Goal: Task Accomplishment & Management: Manage account settings

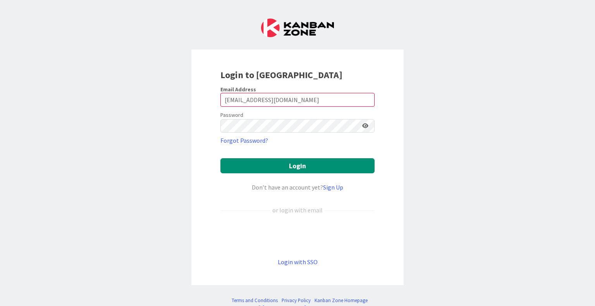
click at [537, 131] on div "Login to Kanban Zone Email Address esse@attorneycornwall.com Password Forgot Pa…" at bounding box center [297, 153] width 595 height 306
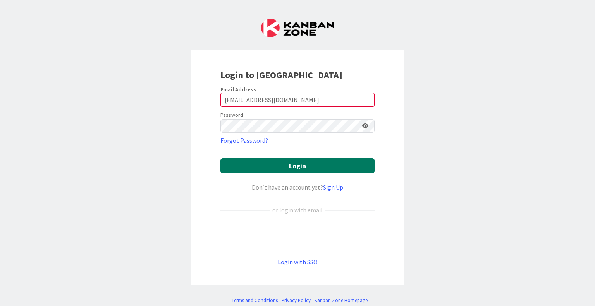
click at [338, 161] on button "Login" at bounding box center [297, 165] width 154 height 15
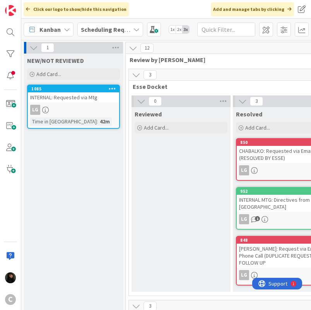
click at [132, 27] on div "Scheduling Requests" at bounding box center [110, 29] width 66 height 14
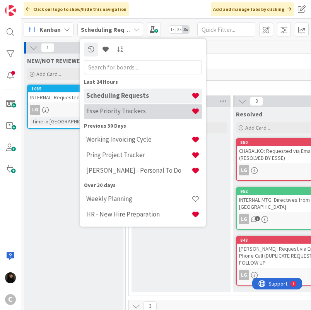
click at [129, 114] on h4 "Esse Priority Trackers" at bounding box center [138, 111] width 105 height 8
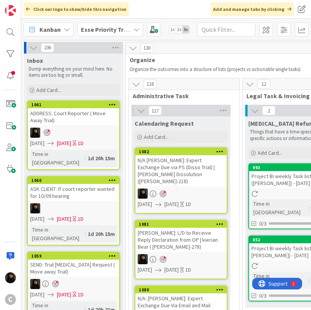
click at [181, 126] on span "Calendaring Request" at bounding box center [164, 123] width 59 height 8
click at [181, 135] on div "Add Card..." at bounding box center [181, 137] width 93 height 12
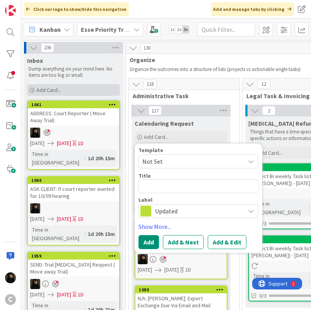
click at [72, 90] on div "Add Card..." at bounding box center [73, 90] width 93 height 12
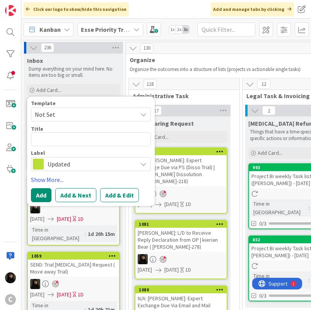
click at [59, 138] on textarea at bounding box center [91, 139] width 120 height 14
type textarea "x"
type textarea "L"
type textarea "x"
type textarea "LA"
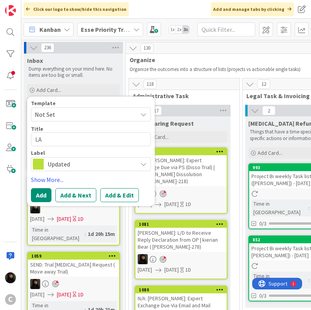
type textarea "x"
type textarea "LAM"
type textarea "x"
type textarea "LAM:"
type textarea "x"
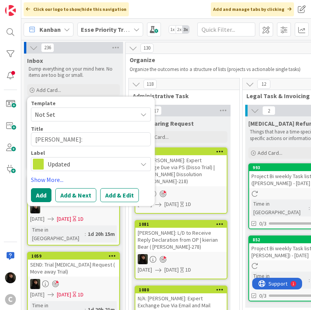
type textarea "LAM:"
type textarea "x"
type textarea "LAM: D"
type textarea "x"
type textarea "LAM: D1"
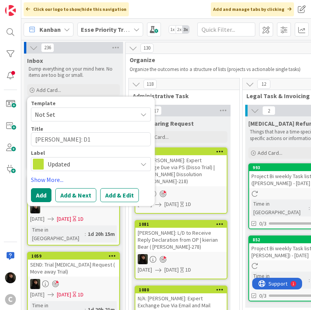
type textarea "x"
type textarea "LAM: D17"
type textarea "x"
type textarea "LAM: D17"
type textarea "x"
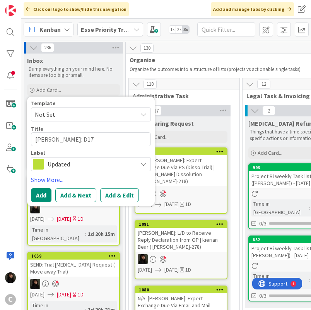
type textarea "LAM: D17 C"
type textarea "x"
type textarea "LAM: D17 CC"
type textarea "x"
type textarea "LAM: D17 CCR"
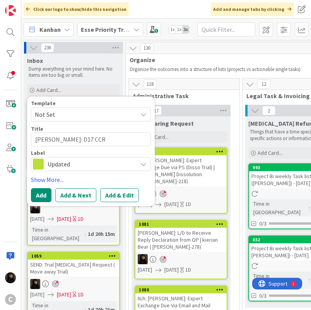
type textarea "x"
type textarea "LAM: D17 CCRC"
type textarea "x"
type textarea "LAM: D17 CCRC"
type textarea "x"
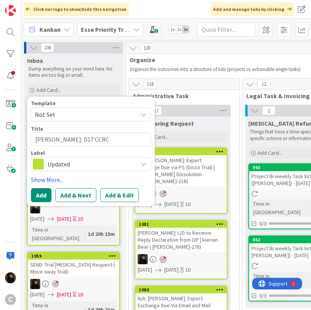
type textarea "LAM: D17 CCRC R"
type textarea "x"
type textarea "LAM: D17 CCRC Re"
type textarea "x"
type textarea "LAM: D17 CCRC Rev"
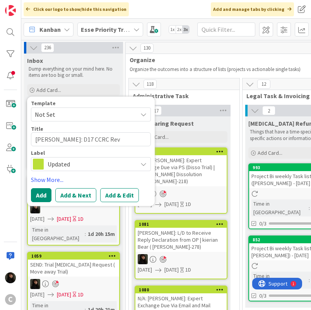
type textarea "x"
type textarea "LAM: D17 CCRC Revi"
type textarea "x"
type textarea "LAM: D17 CCRC Revie"
type textarea "x"
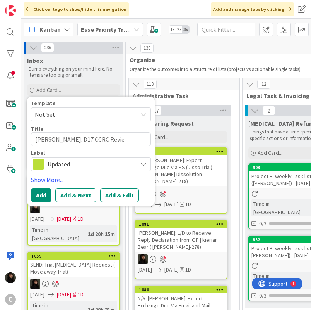
type textarea "LAM: D17 CCRC Review"
type textarea "x"
type textarea "LAM: D17 CCRC Review"
type textarea "x"
type textarea "LAM: D17 CCRC Review H"
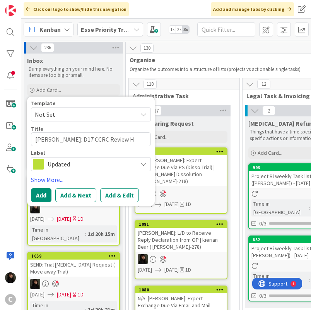
type textarea "x"
type textarea "LAM: D17 CCRC Review He"
type textarea "x"
type textarea "LAM: D17 CCRC Review Hea"
type textarea "x"
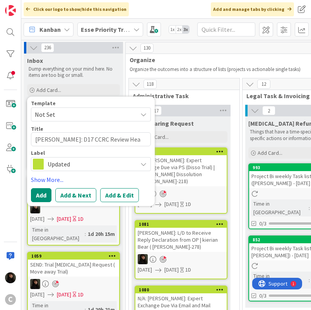
type textarea "LAM: D17 CCRC Review Hear"
type textarea "x"
type textarea "LAM: D17 CCRC Review Heari"
type textarea "x"
type textarea "LAM: D17 CCRC Review Hearin"
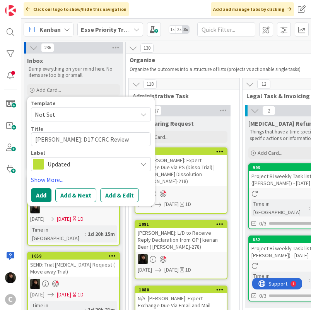
type textarea "x"
type textarea "LAM: D17 CCRC Review Hearing"
type textarea "x"
type textarea "LAM: D17 CCRC Review Hearing"
type textarea "x"
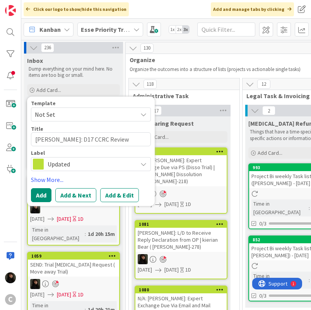
type textarea "LAM: D17 CCRC Review Hearing |"
type textarea "x"
type textarea "LAM: D17 CCRC Review Hearing |"
type textarea "x"
type textarea "LAM: D17 CCRC Review Hearing | H"
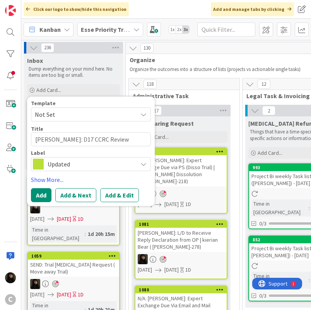
type textarea "x"
type textarea "LAM: D17 CCRC Review Hearing | Hu"
type textarea "x"
type textarea "LAM: D17 CCRC Review Hearing | Hun"
type textarea "x"
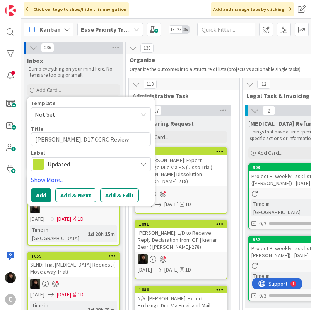
type textarea "LAM: D17 CCRC Review Hearing | Hung"
type textarea "x"
type textarea "LAM: D17 CCRC Review Hearing | Hung"
type textarea "x"
type textarea "LAM: D17 CCRC Review Hearing | Hung y"
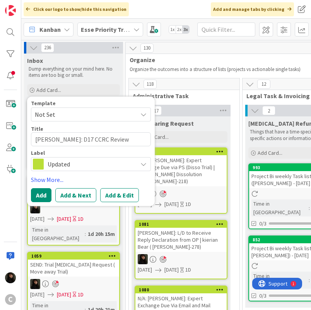
type textarea "x"
type textarea "LAM: D17 CCRC Review Hearing | Hung yi"
type textarea "x"
type textarea "LAM: D17 CCRC Review Hearing | Hung yiu"
type textarea "x"
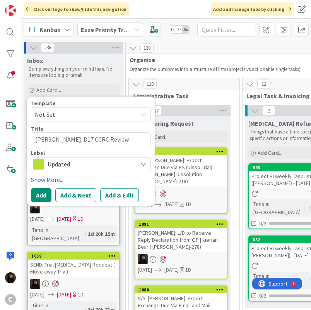
type textarea "LAM: D17 CCRC Review Hearing | Hung yiu"
type textarea "x"
type textarea "LAM: D17 CCRC Review Hearing | Hung yiu L"
type textarea "x"
type textarea "LAM: D17 CCRC Review Hearing | Hung yiu La"
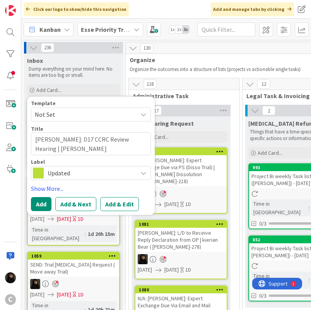
type textarea "x"
type textarea "LAM: D17 CCRC Review Hearing | Hung yiu Lam"
type textarea "x"
type textarea "LAM: D17 CCRC Review Hearing | Hung yiu Lam"
type textarea "x"
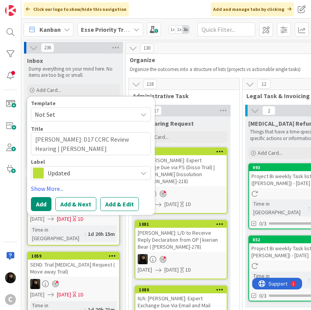
type textarea "LAM: D17 CCRC Review Hearing | Hung yiu Lam ("
type textarea "x"
type textarea "LAM: D17 CCRC Review Hearing | Hung yiu Lam (L"
type textarea "x"
type textarea "LAM: D17 CCRC Review Hearing | Hung yiu Lam (LA"
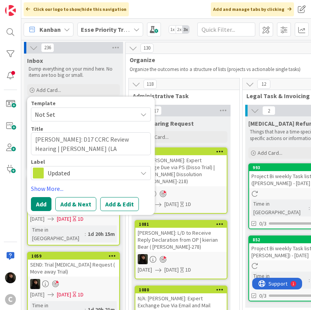
type textarea "x"
type textarea "LAM: D17 CCRC Review Hearing | Hung yiu Lam (LAM"
type textarea "x"
type textarea "LAM: D17 CCRC Review Hearing | Hung yiu Lam (LAM-"
type textarea "x"
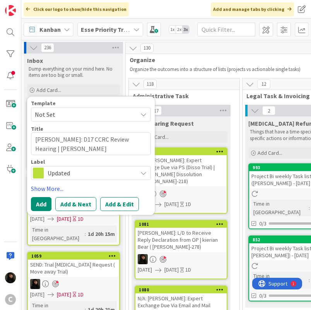
type textarea "LAM: D17 CCRC Review Hearing | Hung yiu Lam (LAM-1"
type textarea "x"
type textarea "LAM: D17 CCRC Review Hearing | Hung yiu Lam (LAM-19"
type textarea "x"
type textarea "LAM: D17 CCRC Review Hearing | Hung yiu Lam (LAM-196"
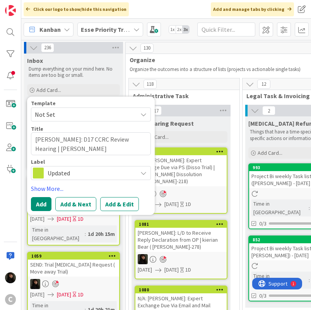
type textarea "x"
type textarea "LAM: D17 CCRC Review Hearing | Hung yiu Lam (LAM-196)"
click at [59, 189] on link "Show More..." at bounding box center [91, 188] width 120 height 9
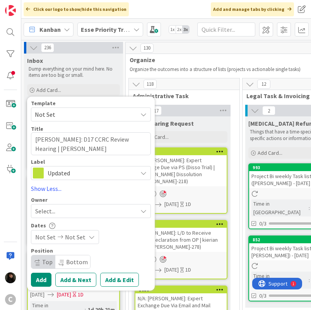
click at [53, 210] on span "Select..." at bounding box center [45, 210] width 20 height 9
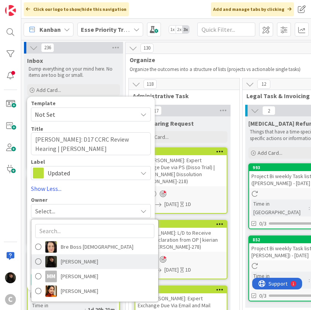
click at [70, 261] on span "Esse Soriano" at bounding box center [80, 261] width 38 height 12
type textarea "x"
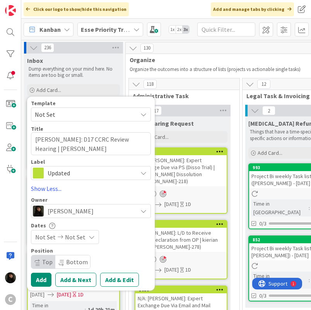
click at [74, 235] on span "Not Set" at bounding box center [75, 236] width 21 height 9
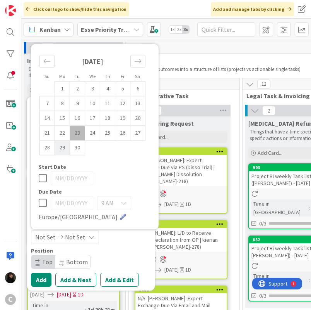
click at [62, 147] on td "29" at bounding box center [62, 147] width 15 height 15
type input "09/29/2025"
type textarea "x"
click at [119, 205] on div "9 AM" at bounding box center [114, 203] width 34 height 14
click at [79, 146] on td "30" at bounding box center [77, 147] width 15 height 15
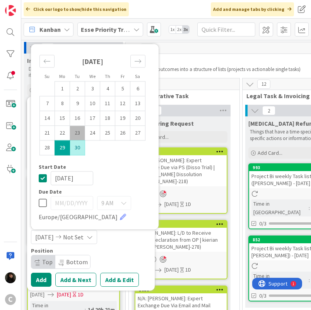
type input "09/30/2025"
click at [116, 201] on div "9 AM" at bounding box center [114, 203] width 34 height 14
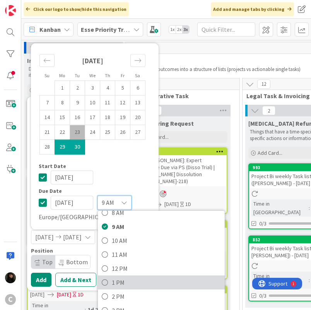
scroll to position [77, 0]
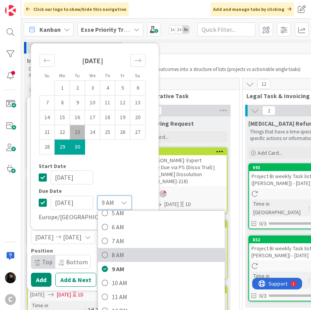
click at [126, 251] on span "8 AM" at bounding box center [166, 255] width 109 height 12
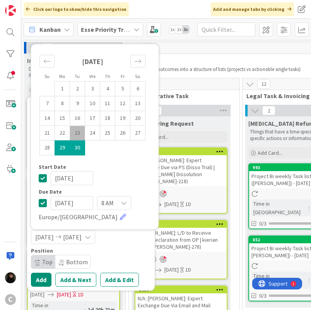
type textarea "x"
click at [75, 204] on input "09/30/2025" at bounding box center [72, 203] width 43 height 14
click at [80, 205] on input "09/30/2025" at bounding box center [72, 203] width 43 height 14
click at [45, 204] on icon at bounding box center [43, 202] width 8 height 9
type textarea "x"
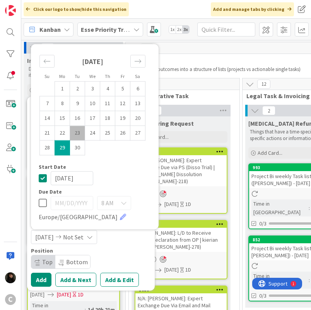
click at [113, 205] on span "8 AM" at bounding box center [107, 202] width 12 height 11
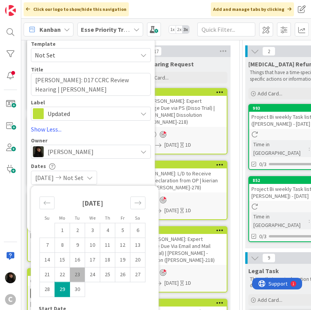
scroll to position [0, 0]
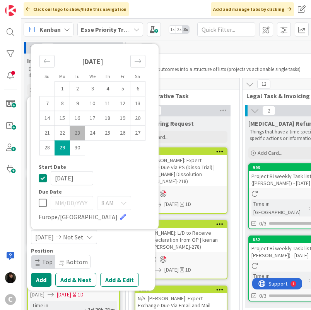
click at [130, 252] on div "Position" at bounding box center [91, 250] width 120 height 5
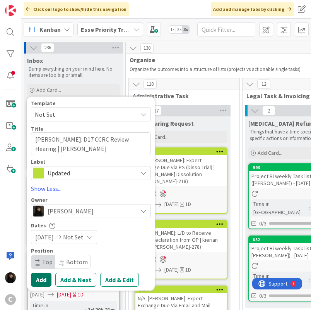
click at [43, 278] on button "Add" at bounding box center [41, 279] width 21 height 14
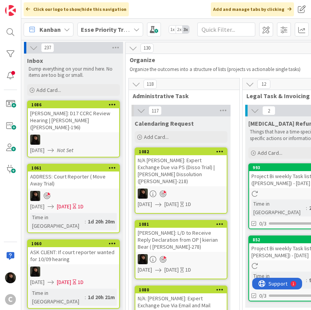
click at [84, 119] on div "LAM: D17 CCRC Review Hearing | Hung yiu Lam (LAM-196)" at bounding box center [73, 120] width 91 height 24
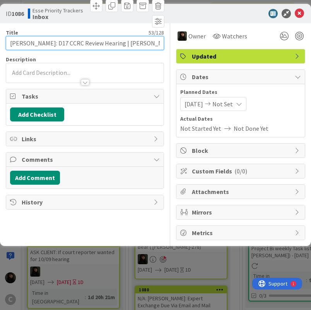
click at [35, 46] on input "LAM: D17 CCRC Review Hearing | Hung yiu Lam (LAM-196)" at bounding box center [85, 43] width 158 height 14
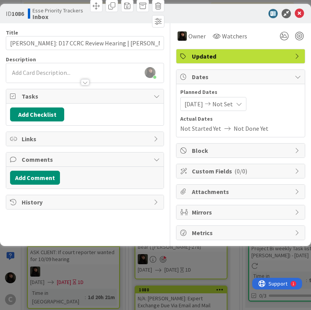
click at [28, 67] on body "C Click our logo to show/hide this navigation Add and manage tabs by clicking K…" at bounding box center [155, 155] width 311 height 310
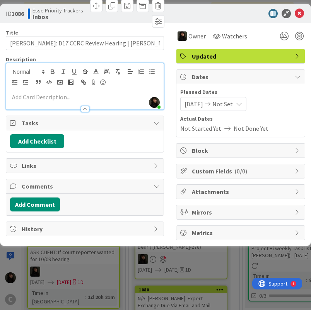
click at [40, 102] on div at bounding box center [85, 105] width 158 height 8
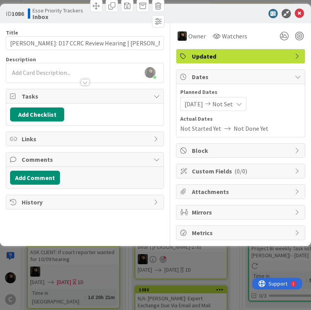
click at [33, 71] on p at bounding box center [85, 72] width 150 height 9
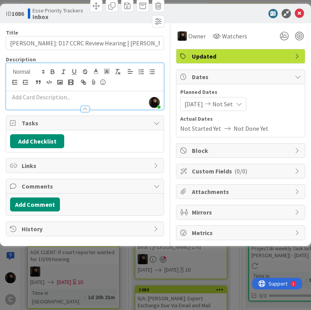
click at [39, 99] on p at bounding box center [85, 97] width 150 height 9
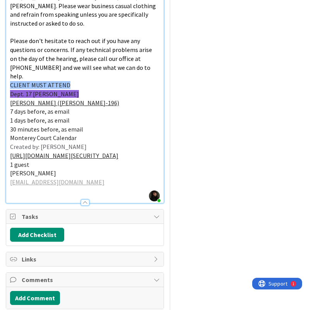
scroll to position [490, 0]
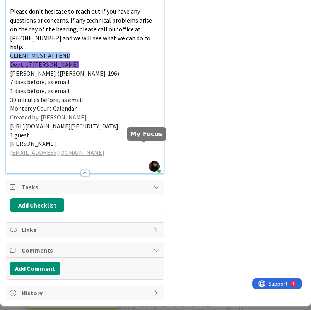
click at [0, 0] on div at bounding box center [0, 0] width 0 height 0
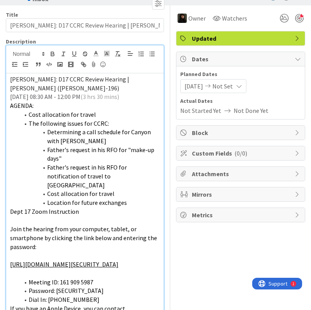
scroll to position [0, 0]
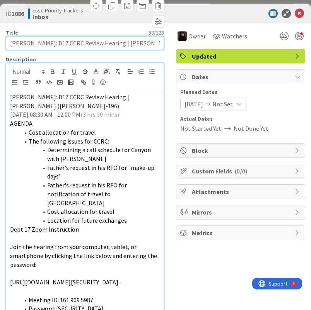
click at [114, 45] on input "LAM: D17 CCRC Review Hearing | Hung yiu Lam (LAM-196)" at bounding box center [85, 43] width 158 height 14
type input "C"
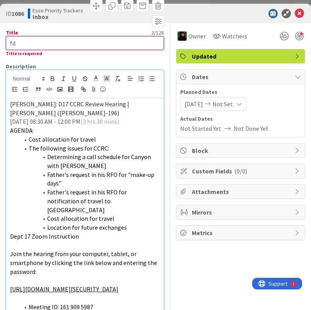
type input "f"
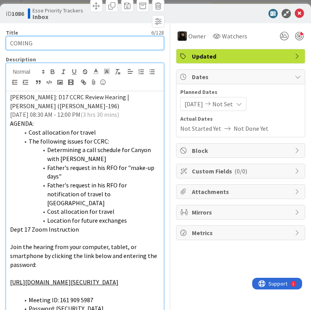
click at [46, 40] on input "COMING" at bounding box center [85, 43] width 158 height 14
click at [10, 43] on input "COMING" at bounding box center [85, 43] width 158 height 14
click at [50, 45] on input "UPCOMING" at bounding box center [85, 43] width 158 height 14
type input "UPCOMING - HEARING"
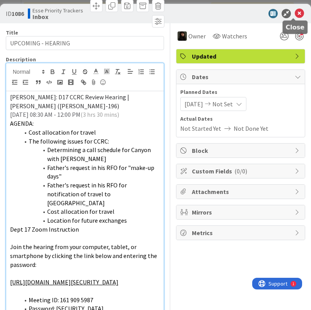
click at [296, 14] on icon at bounding box center [299, 13] width 9 height 9
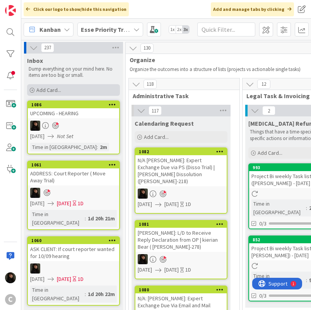
click at [53, 91] on span "Add Card..." at bounding box center [48, 89] width 25 height 7
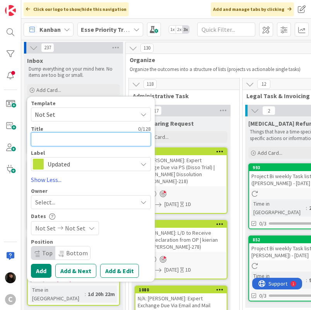
click at [45, 139] on textarea at bounding box center [91, 139] width 120 height 14
click at [50, 138] on textarea at bounding box center [91, 139] width 120 height 14
click at [74, 136] on textarea at bounding box center [91, 139] width 120 height 14
type textarea "x"
type textarea "U"
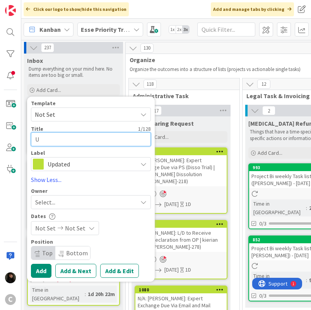
type textarea "x"
type textarea "UP"
type textarea "x"
type textarea "UPC"
type textarea "x"
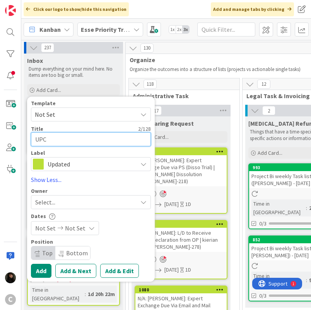
type textarea "UPCO"
type textarea "x"
type textarea "UPCOM"
type textarea "x"
type textarea "UPCOMI"
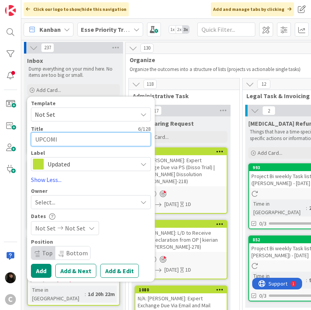
type textarea "x"
type textarea "UPCOMIN"
type textarea "x"
type textarea "UPCOMING"
type textarea "x"
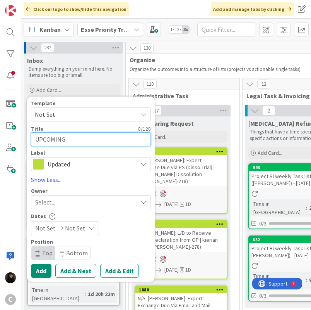
type textarea "UPCOMING"
type textarea "x"
type textarea "UPCOMING -"
type textarea "x"
type textarea "UPCOMING -"
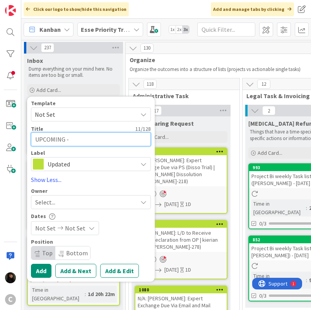
type textarea "x"
type textarea "UPCOMING - H"
type textarea "x"
type textarea "UPCOMING - HE"
type textarea "x"
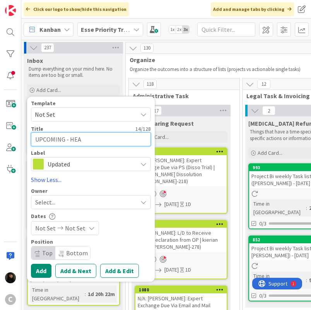
type textarea "UPCOMING - HEAR"
type textarea "x"
type textarea "UPCOMING - HEARI"
type textarea "x"
type textarea "UPCOMING - HEARIN"
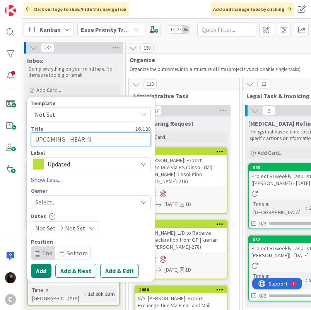
type textarea "x"
type textarea "UPCOMING - HEARING"
type textarea "x"
type textarea "UPCOMING - HEARING"
click at [81, 203] on div "Select..." at bounding box center [86, 201] width 102 height 9
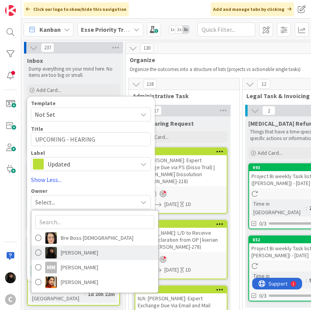
click at [82, 245] on link "Esse Soriano" at bounding box center [94, 252] width 127 height 15
type textarea "x"
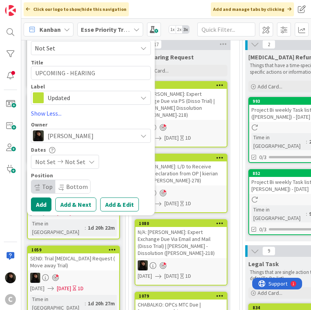
scroll to position [116, 0]
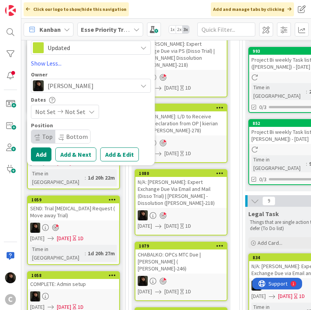
click at [66, 111] on span "Not Set" at bounding box center [75, 111] width 21 height 9
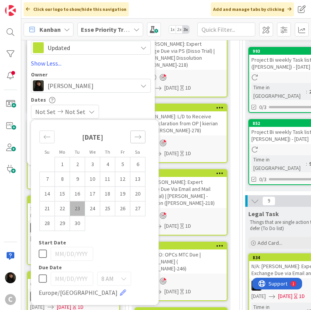
click at [141, 141] on div "Move forward to switch to the next month." at bounding box center [138, 136] width 15 height 13
click at [111, 168] on td "2" at bounding box center [107, 164] width 15 height 15
type input "10/02/2025"
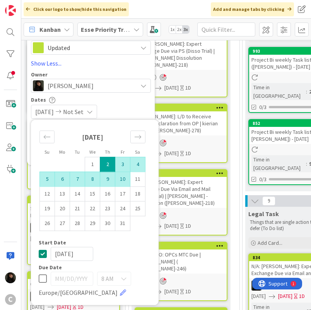
type textarea "x"
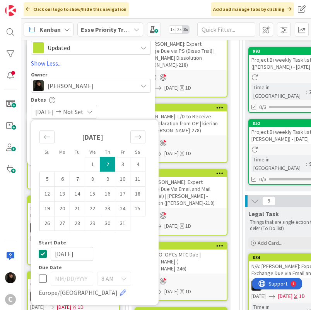
click at [136, 107] on div "10/02/2025 Not Set" at bounding box center [91, 112] width 120 height 14
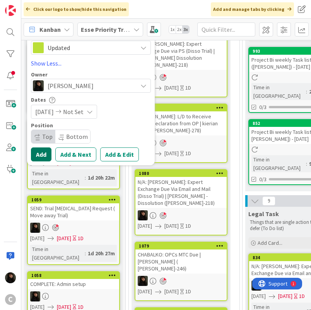
click at [46, 155] on button "Add" at bounding box center [41, 154] width 21 height 14
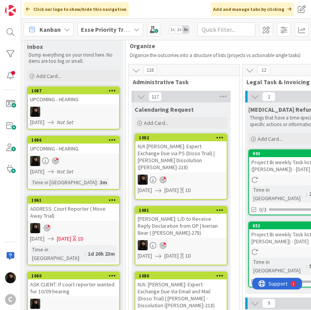
scroll to position [0, 0]
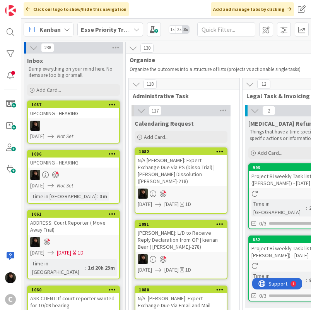
click at [81, 127] on div at bounding box center [73, 125] width 91 height 10
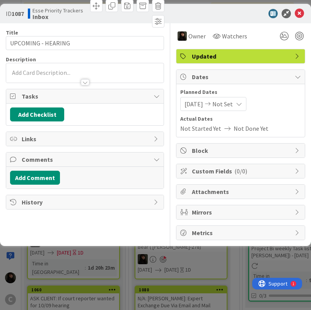
click at [39, 64] on div at bounding box center [85, 72] width 158 height 19
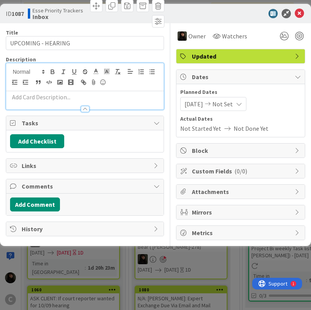
click at [31, 93] on p at bounding box center [85, 97] width 150 height 9
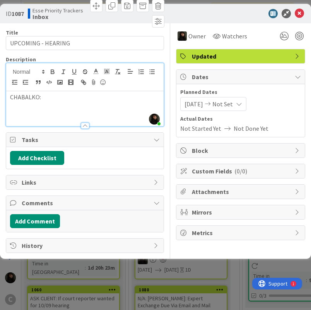
click at [65, 101] on div "CHABALKO:" at bounding box center [85, 108] width 158 height 35
click at [40, 97] on p "CHABALKO:" at bounding box center [85, 97] width 150 height 9
drag, startPoint x: 40, startPoint y: 97, endPoint x: -8, endPoint y: 100, distance: 48.5
click at [0, 100] on html "C Click our logo to show/hide this navigation Add and manage tabs by clicking K…" at bounding box center [155, 155] width 311 height 310
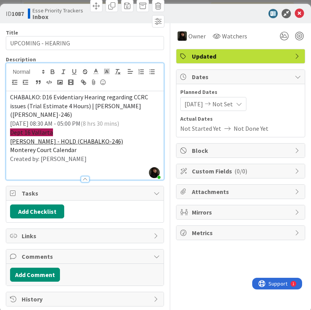
click at [0, 0] on div at bounding box center [0, 0] width 0 height 0
click at [297, 13] on icon at bounding box center [299, 13] width 9 height 9
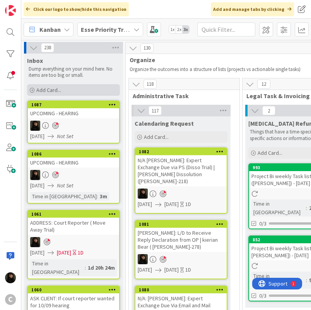
click at [74, 90] on div "Add Card..." at bounding box center [73, 90] width 93 height 12
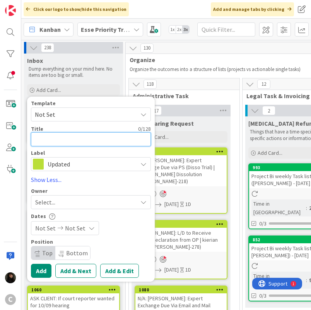
click at [58, 140] on textarea at bounding box center [91, 139] width 120 height 14
type textarea "x"
type textarea "U"
type textarea "x"
type textarea "UP"
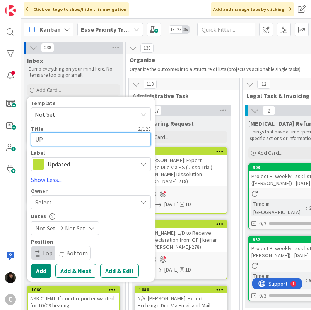
type textarea "x"
type textarea "UPC"
type textarea "x"
type textarea "UPCO"
type textarea "x"
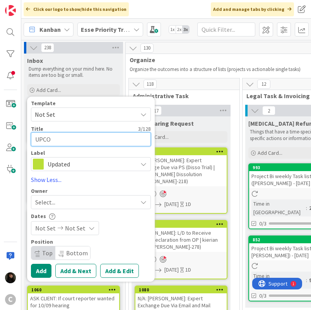
type textarea "UPCOM"
type textarea "x"
type textarea "UPCOMI"
type textarea "x"
type textarea "UPCOMIN"
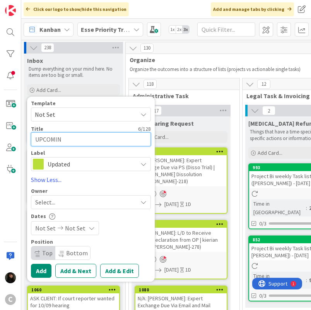
type textarea "x"
type textarea "UPCOMING"
type textarea "x"
type textarea "UPCOMING"
type textarea "x"
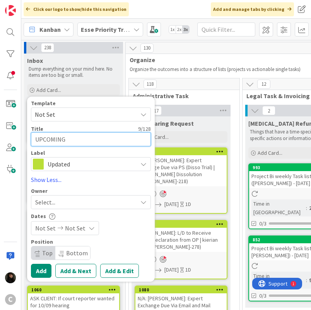
type textarea "UPCOMING -"
type textarea "x"
type textarea "UPCOMING -"
type textarea "x"
type textarea "UPCOMING - HE"
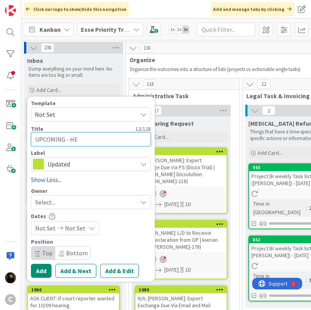
type textarea "x"
type textarea "UPCOMING - HEA"
type textarea "x"
type textarea "UPCOMING - HEAR"
type textarea "x"
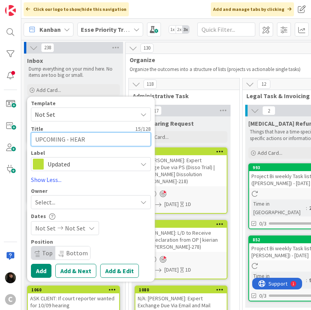
type textarea "UPCOMING - HEARI"
type textarea "x"
type textarea "UPCOMING - HEARIN"
type textarea "x"
type textarea "UPCOMING - HEARING"
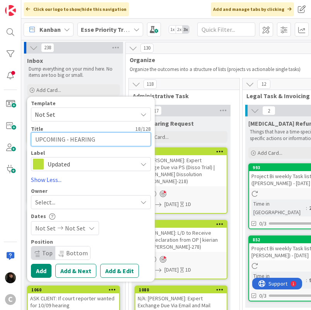
type textarea "x"
type textarea "UPCOMING - HEARING"
click at [101, 199] on div "Select..." at bounding box center [86, 201] width 102 height 9
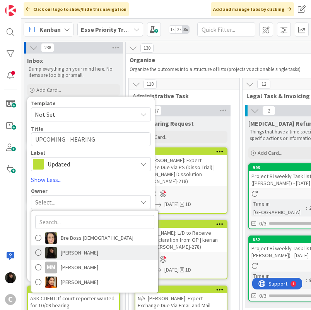
click at [85, 253] on span "Esse Soriano" at bounding box center [80, 252] width 38 height 12
type textarea "x"
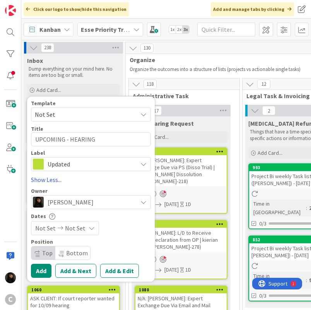
click at [72, 232] on span "Not Set" at bounding box center [75, 227] width 21 height 9
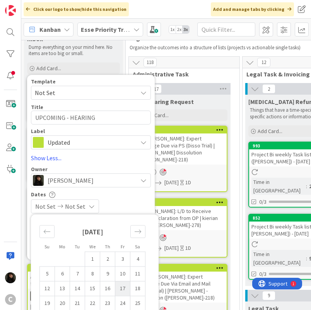
scroll to position [39, 0]
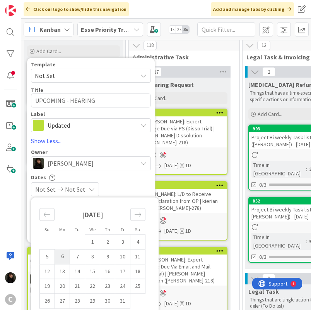
click at [68, 258] on td "6" at bounding box center [62, 256] width 15 height 15
type input "10/06/2025"
type textarea "x"
click at [138, 186] on div "Not Set 10/06/2025" at bounding box center [91, 189] width 120 height 14
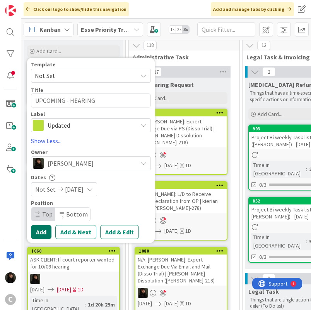
click at [40, 232] on button "Add" at bounding box center [41, 232] width 21 height 14
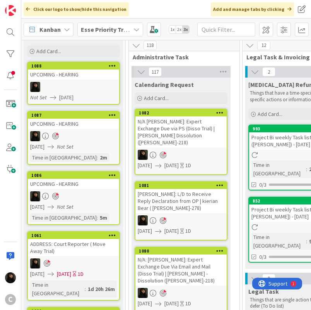
click at [83, 89] on div at bounding box center [73, 87] width 91 height 10
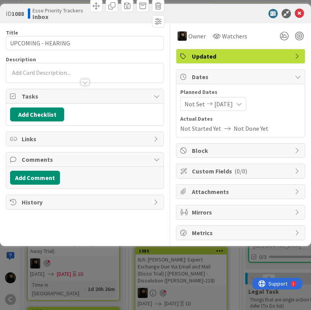
click at [218, 105] on span "10/06/2025" at bounding box center [224, 103] width 19 height 9
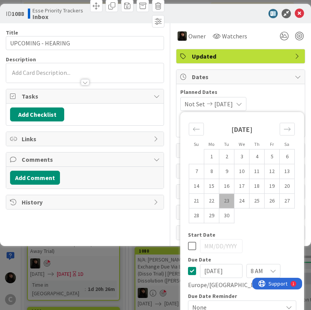
click at [188, 241] on icon at bounding box center [192, 245] width 8 height 9
type input "10/05/2025"
click at [188, 266] on icon at bounding box center [192, 270] width 8 height 9
click at [188, 239] on div "10/05/2025" at bounding box center [242, 246] width 108 height 14
click at [188, 241] on icon at bounding box center [192, 245] width 8 height 9
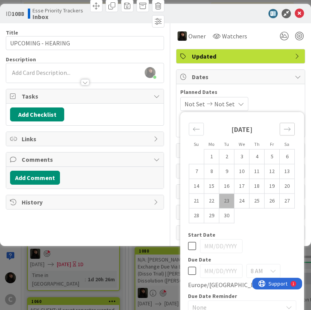
click at [284, 125] on icon "Move forward to switch to the next month." at bounding box center [287, 128] width 7 height 7
click at [205, 164] on td "6" at bounding box center [212, 171] width 15 height 15
type input "10/06/2025"
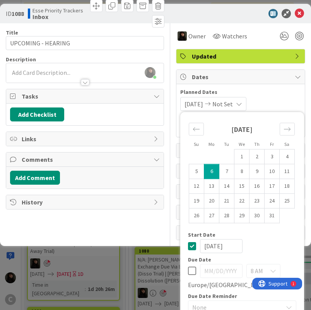
click at [280, 97] on div "10/06/2025 Not Set Su Mo Tu We Th Fr Sa September 2025 1 2 3 4 5 6 7 8 9 10 11 …" at bounding box center [241, 104] width 121 height 14
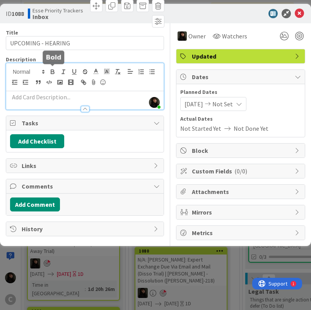
click at [53, 69] on div "Esse Soriano just joined" at bounding box center [85, 86] width 158 height 46
click at [48, 100] on p at bounding box center [85, 97] width 150 height 9
paste div
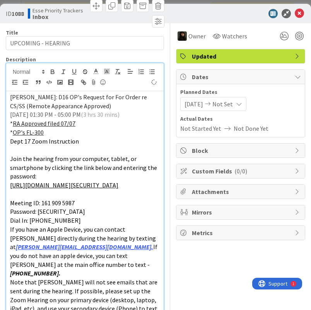
click at [65, 134] on p "* OP's FL-300" at bounding box center [85, 132] width 150 height 9
click at [96, 148] on p at bounding box center [85, 149] width 150 height 9
click at [95, 137] on p "Dept 17 Zoom Instruction" at bounding box center [85, 141] width 150 height 9
click at [32, 206] on span "Meeting ID: 161 909 5987" at bounding box center [42, 203] width 65 height 8
click at [30, 198] on p at bounding box center [85, 193] width 150 height 9
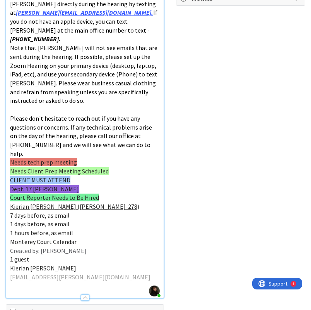
scroll to position [271, 0]
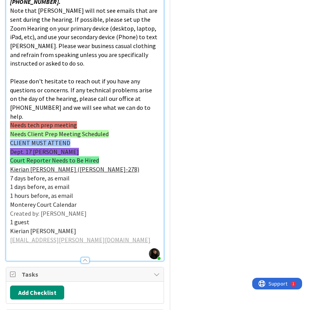
click at [21, 72] on p at bounding box center [85, 72] width 150 height 9
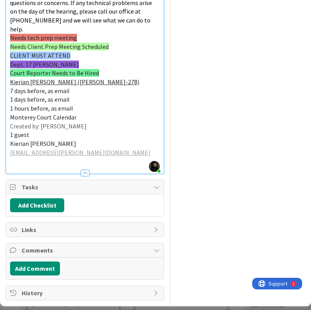
scroll to position [387, 0]
click at [101, 130] on p "1 guest" at bounding box center [85, 134] width 150 height 9
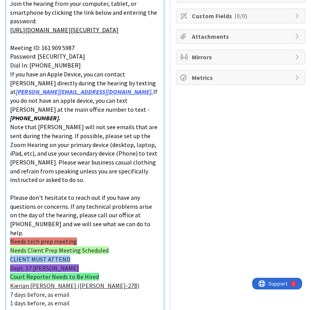
scroll to position [0, 0]
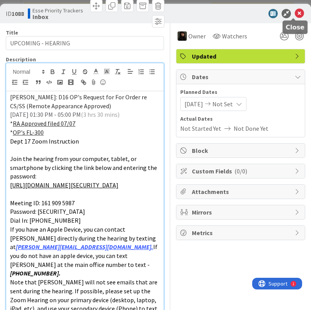
click at [295, 14] on icon at bounding box center [299, 13] width 9 height 9
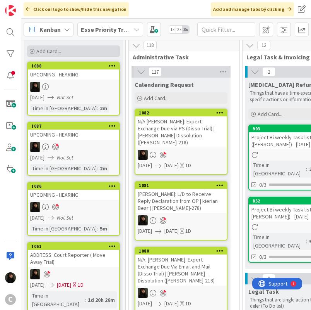
click at [60, 52] on span "Add Card..." at bounding box center [48, 51] width 25 height 7
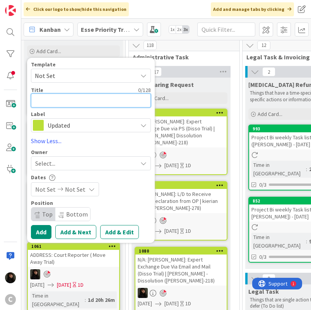
type textarea "x"
click at [71, 100] on textarea "UPCOMING - HEARING" at bounding box center [91, 100] width 120 height 14
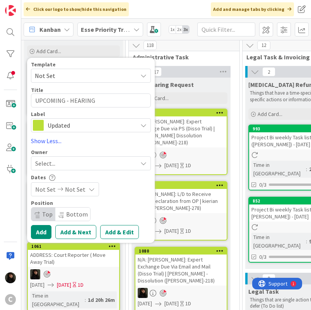
click at [67, 158] on div "Select..." at bounding box center [86, 162] width 102 height 9
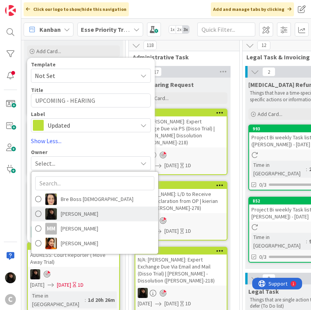
click at [78, 211] on span "Esse Soriano" at bounding box center [80, 214] width 38 height 12
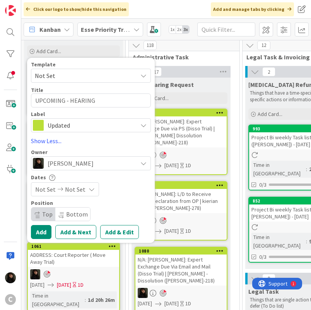
click at [65, 192] on span "Not Set" at bounding box center [75, 188] width 21 height 9
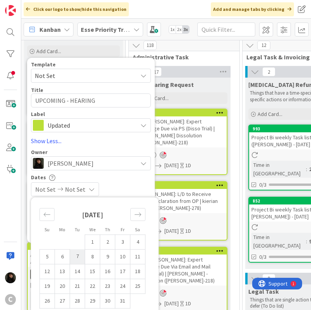
click at [80, 258] on td "7" at bounding box center [77, 256] width 15 height 15
click at [132, 177] on div "Dates" at bounding box center [91, 177] width 120 height 7
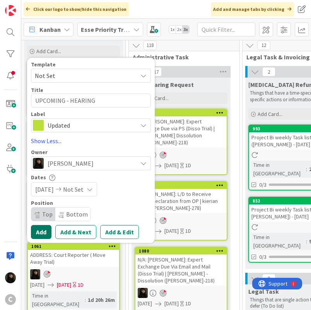
click at [43, 232] on button "Add" at bounding box center [41, 232] width 21 height 14
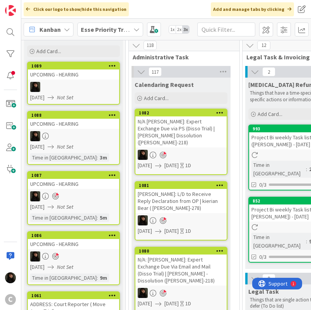
click at [95, 133] on div at bounding box center [73, 136] width 91 height 10
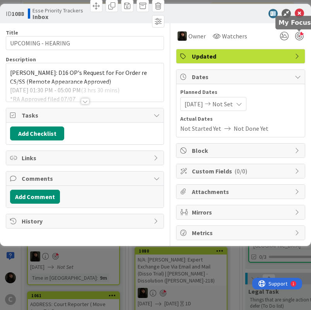
click at [303, 36] on div at bounding box center [300, 36] width 9 height 9
click at [300, 14] on icon at bounding box center [299, 13] width 9 height 9
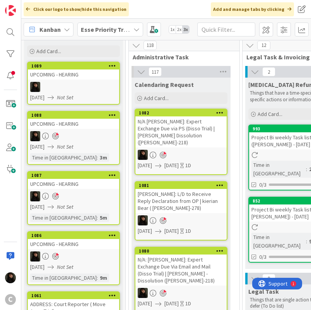
click at [96, 93] on div "10/07/2025 Not Set" at bounding box center [74, 97] width 89 height 8
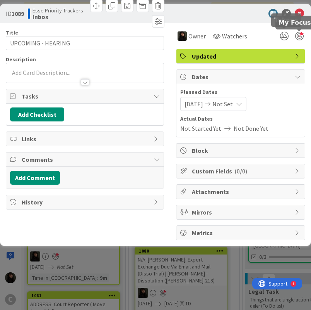
click at [302, 33] on div at bounding box center [300, 36] width 9 height 9
click at [42, 68] on div at bounding box center [85, 72] width 158 height 19
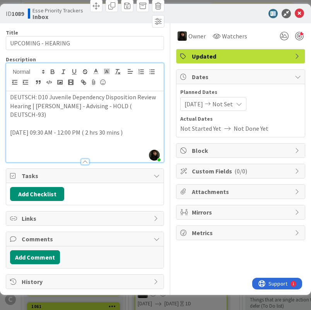
click at [85, 145] on p at bounding box center [85, 149] width 150 height 9
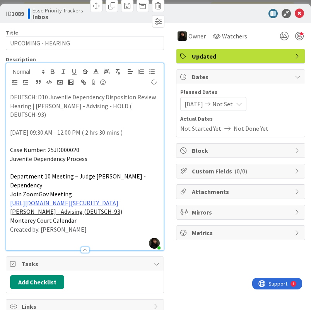
click at [110, 152] on p "Case Number: 25JD000020" at bounding box center [85, 149] width 150 height 9
click at [295, 11] on icon at bounding box center [299, 13] width 9 height 9
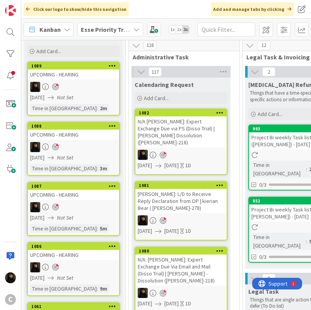
click at [62, 74] on div "UPCOMING - HEARING" at bounding box center [73, 74] width 91 height 10
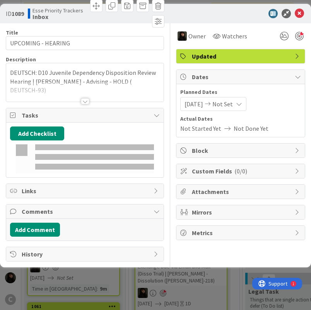
click at [64, 51] on div "Title 18 / 128 UPCOMING - HEARING Description DEUTSCH: D10 Juvenile Dependency …" at bounding box center [85, 142] width 158 height 238
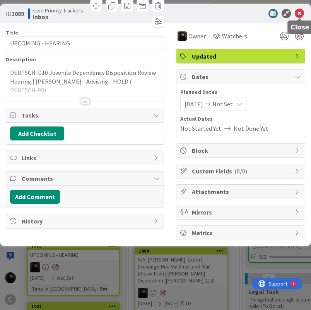
click at [298, 15] on icon at bounding box center [299, 13] width 9 height 9
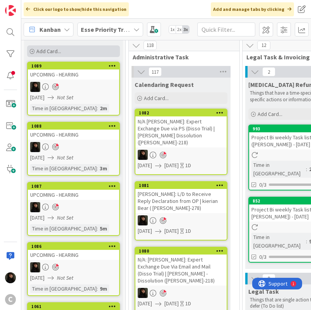
click at [49, 49] on span "Add Card..." at bounding box center [48, 51] width 25 height 7
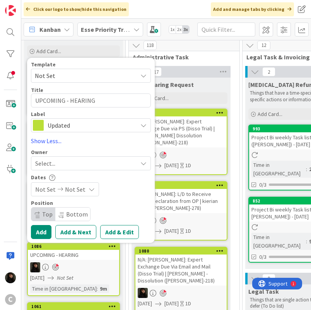
click at [64, 165] on div "Select..." at bounding box center [86, 162] width 102 height 9
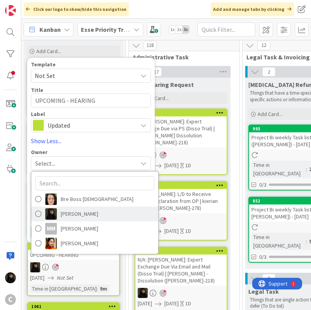
click at [88, 212] on span "Esse Soriano" at bounding box center [80, 214] width 38 height 12
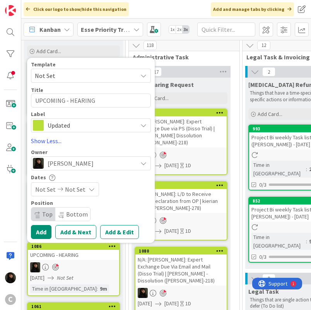
click at [84, 189] on div "Not Set Not Set" at bounding box center [65, 189] width 68 height 14
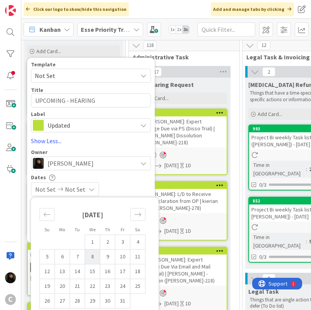
click at [96, 257] on td "8" at bounding box center [92, 256] width 15 height 15
click at [124, 182] on div "Not Set 10/08/2025" at bounding box center [91, 189] width 120 height 14
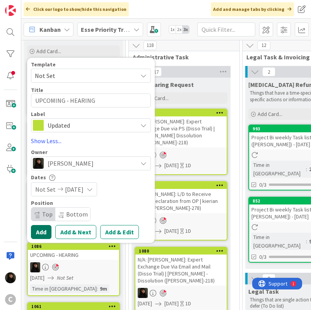
click at [39, 232] on button "Add" at bounding box center [41, 232] width 21 height 14
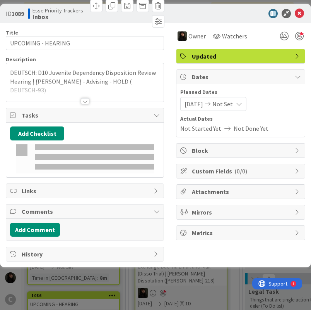
click at [233, 102] on span "Not Set" at bounding box center [223, 103] width 21 height 9
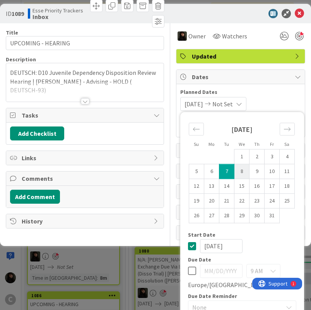
click at [235, 164] on td "8" at bounding box center [242, 171] width 15 height 15
click at [266, 97] on div "10/08/2025 Not Set Su Mo Tu We Th Fr Sa September 2025 1 2 3 4 5 6 7 8 9 10 11 …" at bounding box center [241, 104] width 121 height 14
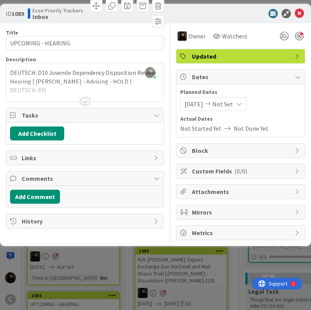
click at [243, 102] on icon at bounding box center [239, 104] width 6 height 6
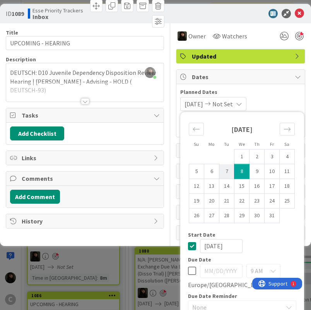
click at [220, 164] on td "7" at bounding box center [227, 171] width 15 height 15
click at [263, 97] on div "10/07/2025 Not Set Su Mo Tu We Th Fr Sa September 2025 1 2 3 4 5 6 7 8 9 10 11 …" at bounding box center [241, 104] width 121 height 14
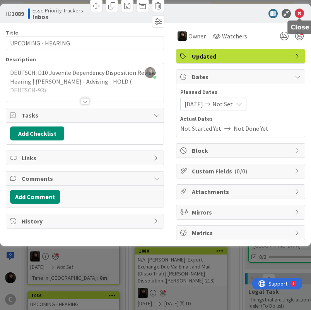
click at [298, 12] on icon at bounding box center [299, 13] width 9 height 9
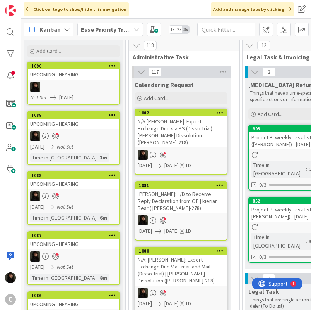
click at [74, 93] on span "10/08/2025" at bounding box center [66, 97] width 14 height 8
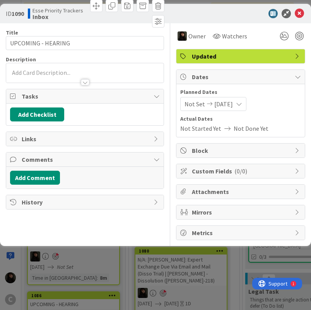
click at [210, 103] on icon at bounding box center [209, 103] width 9 height 5
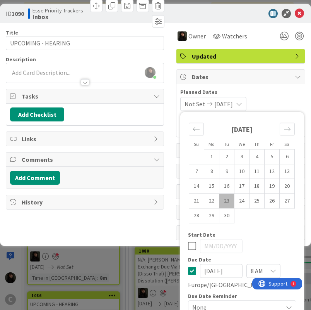
click at [188, 241] on icon at bounding box center [192, 245] width 8 height 9
click at [188, 266] on icon at bounding box center [192, 270] width 8 height 9
click at [200, 239] on input "10/07/2025" at bounding box center [221, 246] width 43 height 14
drag, startPoint x: 178, startPoint y: 201, endPoint x: 173, endPoint y: 199, distance: 5.3
click at [188, 239] on div "10/07/2025" at bounding box center [242, 246] width 108 height 14
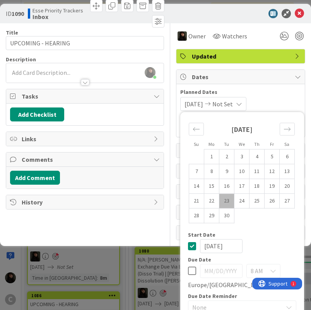
click at [188, 241] on icon at bounding box center [192, 245] width 8 height 9
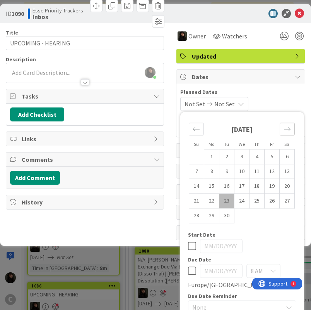
click at [280, 122] on div "Move forward to switch to the next month." at bounding box center [287, 128] width 15 height 13
click at [235, 164] on td "8" at bounding box center [242, 171] width 15 height 15
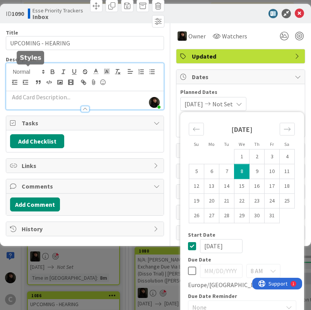
click at [36, 70] on div "Esse Soriano just joined" at bounding box center [85, 86] width 158 height 46
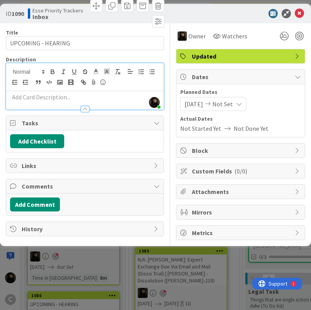
click at [39, 98] on p at bounding box center [85, 97] width 150 height 9
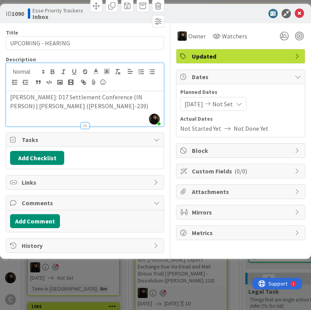
click at [104, 110] on div "BOSWELL: D17 Settlement Conference (IN PERSON) | Sara Boswell (BOSWELL-239)" at bounding box center [85, 108] width 158 height 35
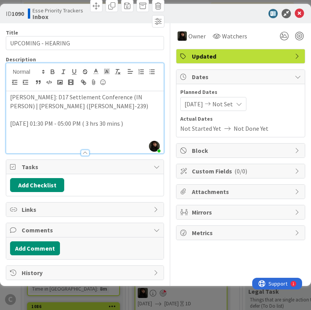
click at [68, 137] on p at bounding box center [85, 141] width 150 height 9
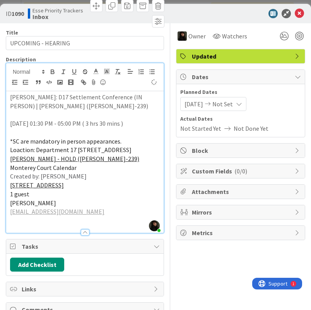
click at [114, 216] on p "sarajwboswell@gmail.com" at bounding box center [85, 211] width 150 height 9
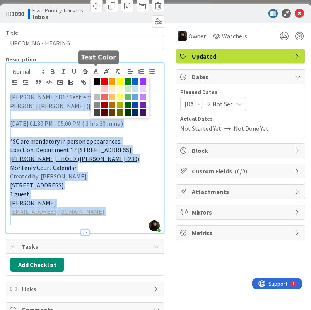
click at [95, 74] on line at bounding box center [96, 74] width 5 height 0
click at [97, 82] on span at bounding box center [97, 81] width 6 height 6
click at [115, 181] on p "Created by: Breanna Cornwall" at bounding box center [85, 176] width 150 height 9
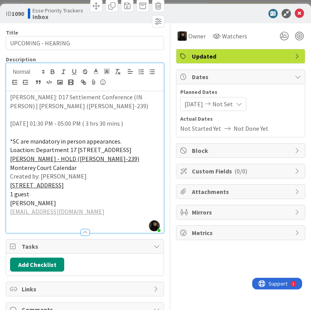
click at [124, 225] on p at bounding box center [85, 220] width 150 height 9
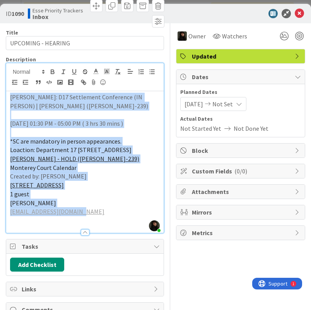
drag, startPoint x: 92, startPoint y: 221, endPoint x: -5, endPoint y: 100, distance: 155.2
click at [0, 100] on html "C Click our logo to show/hide this navigation Add and manage tabs by clicking K…" at bounding box center [155, 155] width 311 height 310
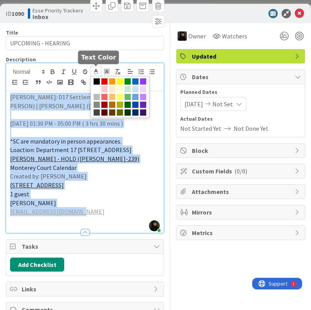
click at [96, 70] on polyline at bounding box center [96, 70] width 3 height 3
click at [99, 83] on span at bounding box center [97, 81] width 6 height 6
click at [97, 82] on span at bounding box center [97, 81] width 6 height 6
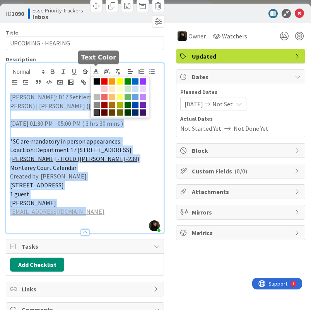
click at [97, 110] on span at bounding box center [97, 112] width 6 height 6
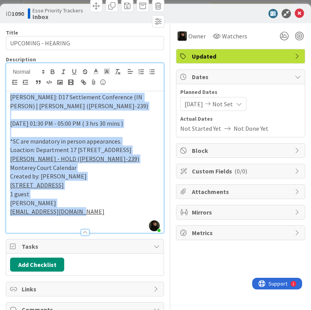
click at [136, 154] on p "Loaction: Department 17 1200 Aguajito Road Monterey CA" at bounding box center [85, 149] width 150 height 9
click at [135, 216] on p "sarajwboswell@gmail.com" at bounding box center [85, 211] width 150 height 9
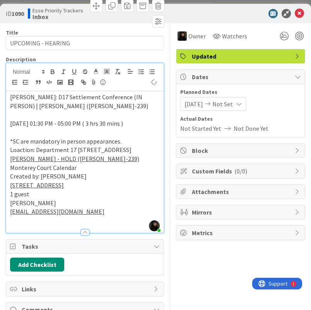
click at [122, 216] on p "sarajwboswell@gmail.com" at bounding box center [85, 211] width 150 height 9
click at [116, 225] on p at bounding box center [85, 220] width 150 height 9
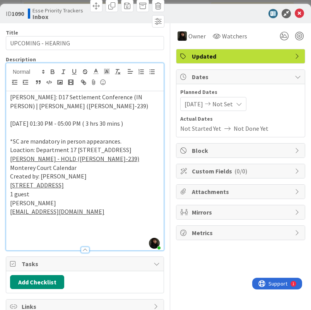
click at [67, 207] on p "Sara Boswell" at bounding box center [85, 202] width 150 height 9
click at [56, 206] on span "Sara Boswell" at bounding box center [33, 203] width 46 height 8
click at [50, 206] on span "Sara Boswell" at bounding box center [33, 203] width 46 height 8
click at [42, 206] on span "Sara Boswell" at bounding box center [33, 203] width 46 height 8
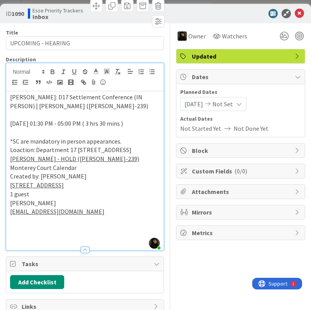
click at [42, 206] on span "Sara Boswell" at bounding box center [33, 203] width 46 height 8
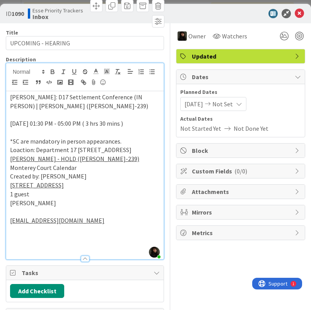
scroll to position [138, 0]
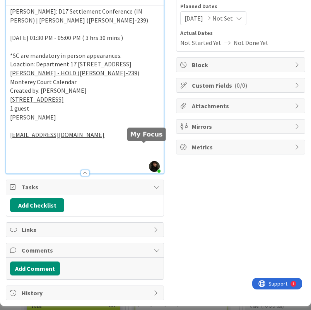
click at [0, 0] on div at bounding box center [0, 0] width 0 height 0
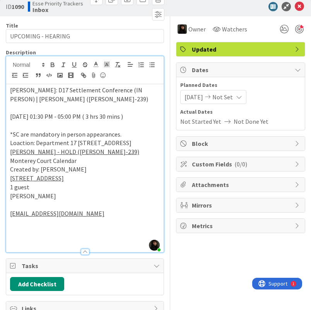
scroll to position [0, 0]
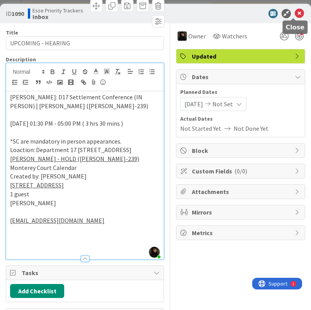
click at [295, 16] on icon at bounding box center [299, 13] width 9 height 9
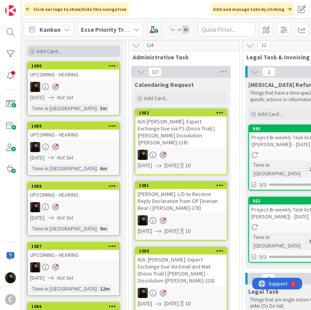
click at [64, 53] on div "Add Card..." at bounding box center [73, 51] width 93 height 12
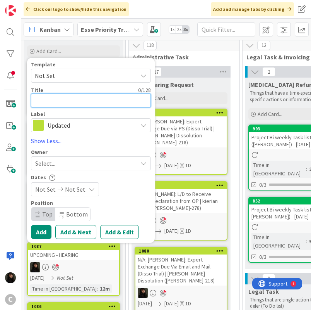
click at [70, 100] on textarea at bounding box center [91, 100] width 120 height 14
click at [77, 97] on textarea "UPCOMING -" at bounding box center [91, 100] width 120 height 14
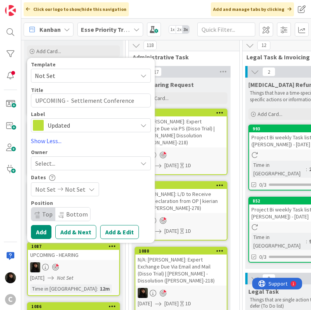
click at [79, 160] on div "Select..." at bounding box center [86, 162] width 102 height 9
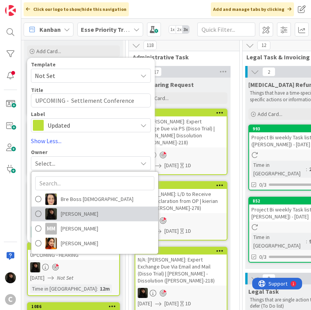
click at [81, 211] on span "Esse Soriano" at bounding box center [80, 214] width 38 height 12
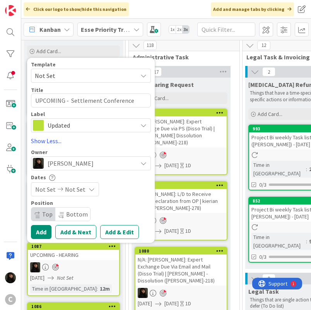
click at [90, 190] on icon at bounding box center [92, 189] width 6 height 6
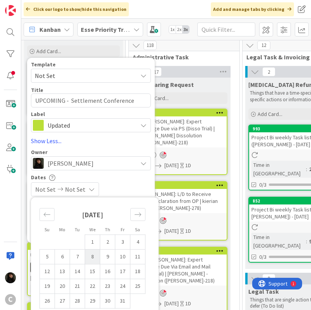
click at [93, 258] on td "8" at bounding box center [92, 256] width 15 height 15
click at [130, 187] on div "10/08/2025 Not Set" at bounding box center [91, 189] width 120 height 14
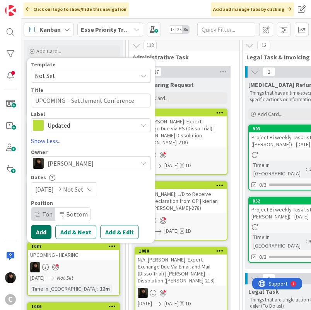
click at [40, 230] on button "Add" at bounding box center [41, 232] width 21 height 14
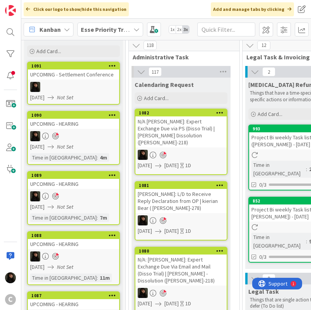
click at [106, 92] on link "1091 UPCOMING - Settlement Conference 10/08/2025 Not Set" at bounding box center [73, 83] width 93 height 43
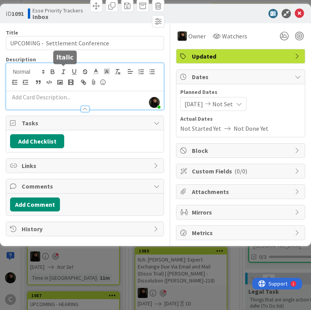
click at [63, 73] on div "Esse Soriano just joined" at bounding box center [85, 86] width 158 height 46
click at [47, 98] on p at bounding box center [85, 97] width 150 height 9
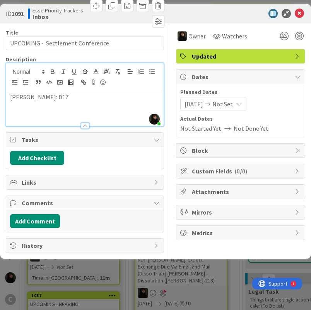
click at [52, 95] on p "GARCIA: D17" at bounding box center [85, 97] width 150 height 9
drag, startPoint x: 52, startPoint y: 95, endPoint x: 5, endPoint y: 100, distance: 48.0
click at [5, 100] on div "ID 1091 Esse Priority Trackers Inbox Title 34 / 128 UPCOMING - Settlement Confe…" at bounding box center [155, 131] width 311 height 255
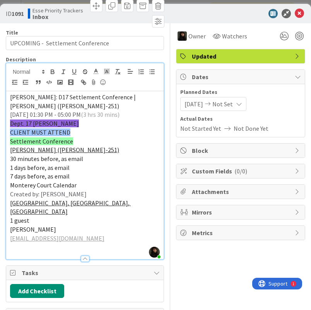
click at [78, 106] on p "GARCIA: D17 Settlement Conference | Raymond Garcia (GARCIA-251)" at bounding box center [85, 101] width 150 height 17
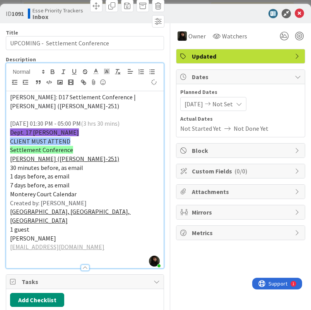
click at [132, 127] on p "2025/10/08 01:30 PM - 05:00 PM (3 hrs 30 mins)" at bounding box center [85, 123] width 150 height 9
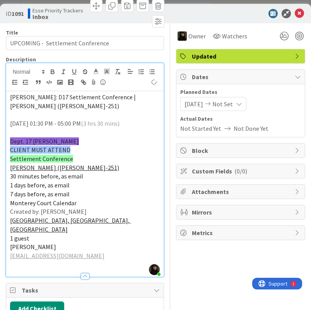
click at [88, 154] on p "Settlement Conference" at bounding box center [85, 158] width 150 height 9
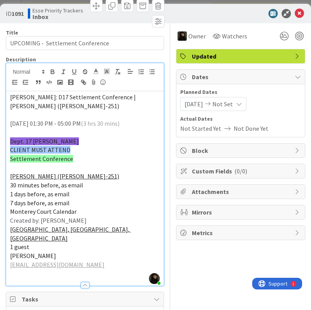
click at [103, 219] on p "Created by: Breanna Cornwall" at bounding box center [85, 220] width 150 height 9
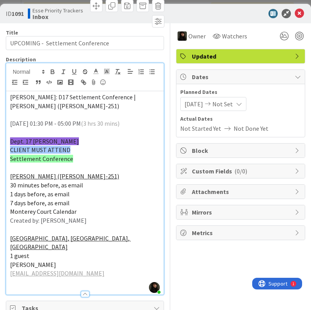
click at [103, 219] on p "Created by: Breanna Cornwall" at bounding box center [85, 220] width 150 height 9
click at [87, 217] on span "Created by: Breanna Cornwall" at bounding box center [48, 220] width 77 height 8
click at [87, 220] on span "Created by: Breanna Cornwall" at bounding box center [48, 220] width 77 height 8
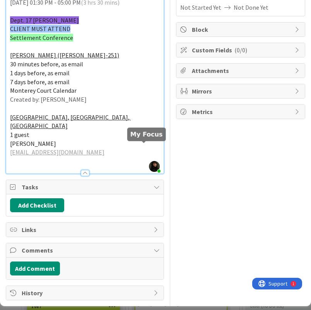
click at [0, 0] on div at bounding box center [0, 0] width 0 height 0
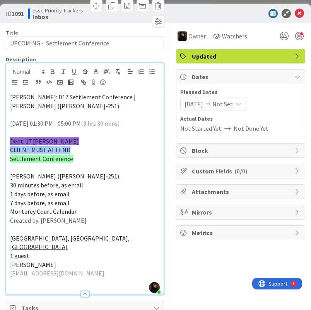
click at [81, 109] on p "GARCIA: D17 Settlement Conference | Raymond Garcia (GARCIA-251)" at bounding box center [85, 101] width 150 height 17
click at [62, 105] on span "GARCIA: D17 Settlement Conference | Raymond Garcia (GARCIA-251)" at bounding box center [73, 101] width 127 height 17
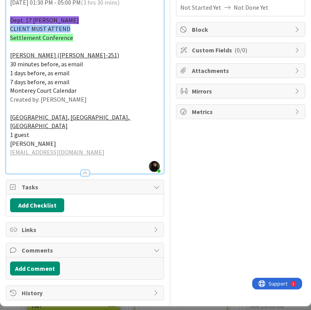
scroll to position [155, 0]
click at [82, 148] on p "ray1garcia@icloud.com" at bounding box center [85, 152] width 150 height 9
click at [69, 139] on p "Raymond Garcia" at bounding box center [85, 143] width 150 height 9
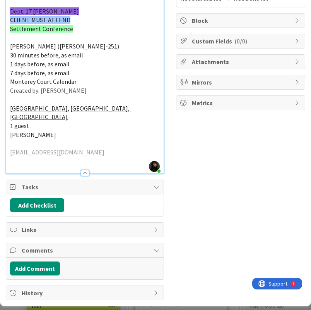
click at [69, 148] on link "ray1garcia@icloud.com" at bounding box center [57, 152] width 95 height 8
click at [74, 148] on p "ray1garcia@icloud.com" at bounding box center [85, 152] width 150 height 9
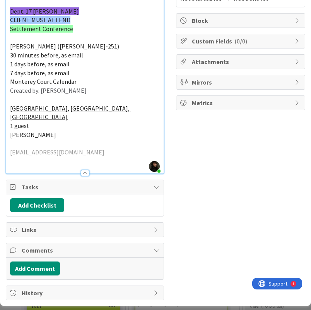
click at [74, 148] on p "ray1garcia@icloud.com" at bounding box center [85, 152] width 150 height 9
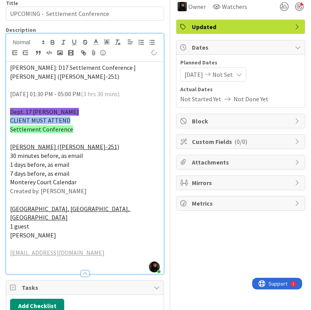
scroll to position [0, 0]
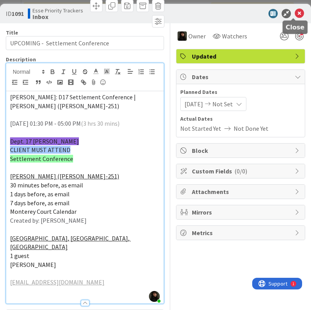
click at [295, 15] on icon at bounding box center [299, 13] width 9 height 9
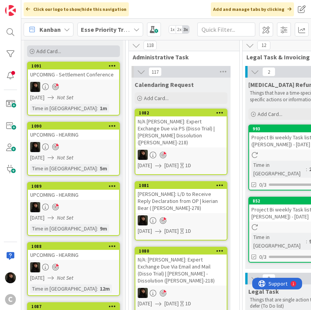
click at [53, 52] on span "Add Card..." at bounding box center [48, 51] width 25 height 7
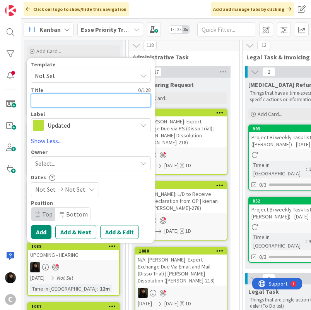
click at [45, 103] on textarea at bounding box center [91, 100] width 120 height 14
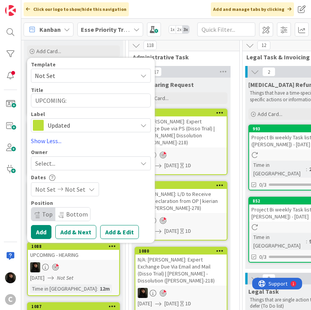
click at [91, 87] on div "Title 10 / 128" at bounding box center [91, 89] width 120 height 7
click at [84, 98] on textarea "UPCOMING:" at bounding box center [91, 100] width 120 height 14
paste textarea "Mediation Hearing"
click at [76, 162] on div "Select..." at bounding box center [86, 162] width 102 height 9
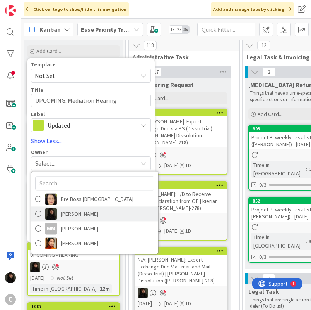
click at [81, 216] on span "Esse Soriano" at bounding box center [80, 214] width 38 height 12
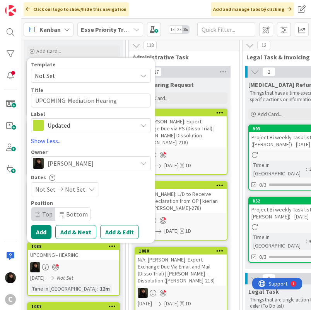
click at [79, 189] on span "Not Set" at bounding box center [75, 188] width 21 height 9
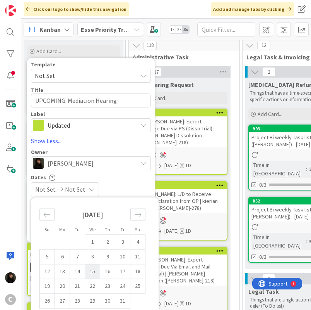
click at [91, 272] on td "15" at bounding box center [92, 270] width 15 height 15
click at [135, 179] on div "Dates" at bounding box center [91, 177] width 120 height 7
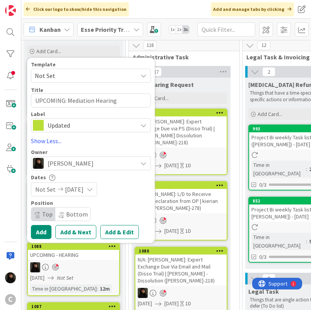
click at [56, 191] on icon at bounding box center [60, 188] width 9 height 5
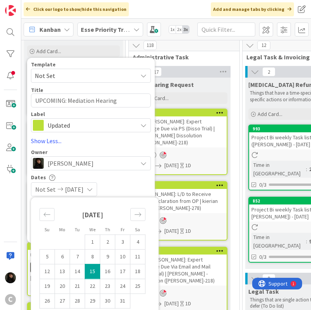
click at [96, 271] on td "15" at bounding box center [92, 270] width 15 height 15
click at [122, 186] on div "10/15/2025 10/15/2025" at bounding box center [91, 189] width 120 height 14
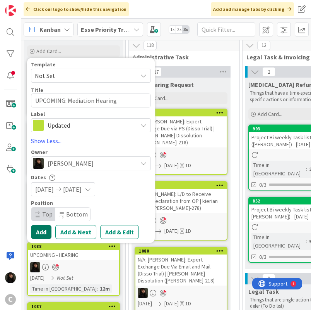
click at [48, 230] on button "Add" at bounding box center [41, 232] width 21 height 14
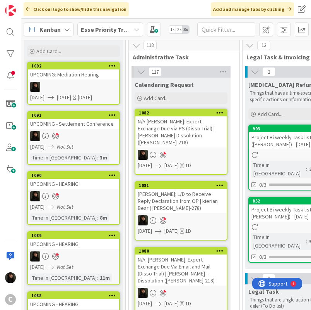
click at [77, 84] on div at bounding box center [73, 87] width 91 height 10
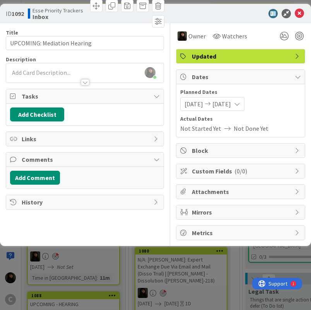
click at [59, 76] on div at bounding box center [85, 78] width 158 height 8
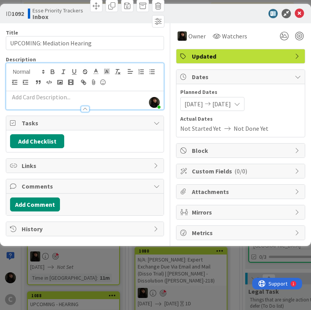
click at [23, 89] on div at bounding box center [85, 77] width 158 height 28
click at [22, 95] on p at bounding box center [85, 97] width 150 height 9
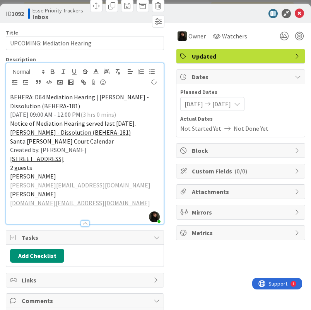
click at [96, 176] on p "Peggy Silva" at bounding box center [85, 176] width 150 height 9
click at [119, 160] on p "201 North First Street, San Jose, CA, USA" at bounding box center [85, 158] width 150 height 9
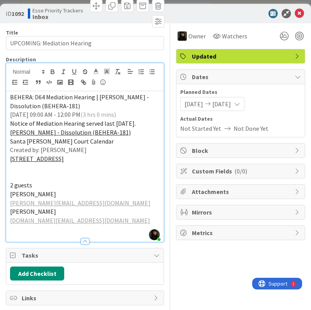
click at [110, 141] on p "Santa Clara Court Calendar" at bounding box center [85, 141] width 150 height 9
click at [102, 150] on p "Created by: Esse Soriano" at bounding box center [85, 149] width 150 height 9
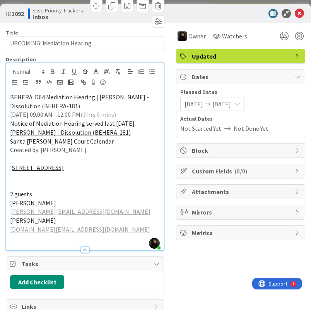
click at [141, 113] on p "2025/10/15 09:00 AM - 12:00 PM (3 hrs 0 mins)" at bounding box center [85, 114] width 150 height 9
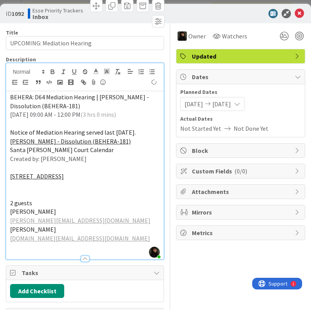
click at [145, 133] on p "Notice of Mediation Hearing served last 09/02/2025." at bounding box center [85, 132] width 150 height 9
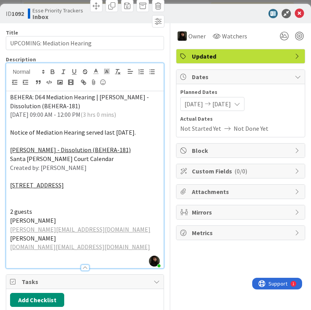
click at [131, 103] on p "BEHERA: D64 Mediation Hearing | Santosh Kumar Behera - Dissolution (BEHERA-181)" at bounding box center [85, 101] width 150 height 17
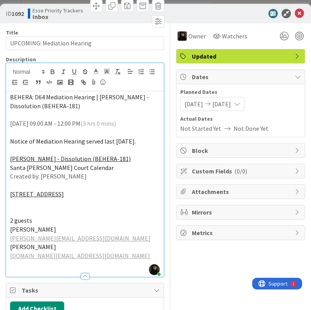
scroll to position [39, 0]
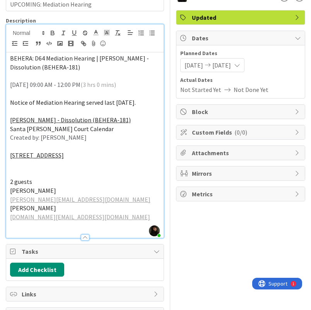
click at [109, 180] on p "2 guests" at bounding box center [85, 181] width 150 height 9
click at [41, 164] on p at bounding box center [85, 164] width 150 height 9
click at [11, 169] on p at bounding box center [85, 172] width 150 height 9
click at [12, 172] on p at bounding box center [85, 172] width 150 height 9
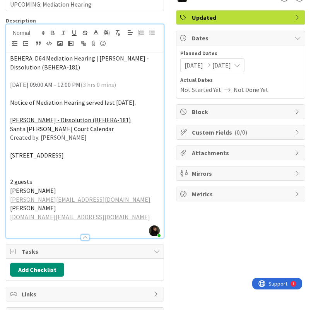
click at [12, 172] on p at bounding box center [85, 172] width 150 height 9
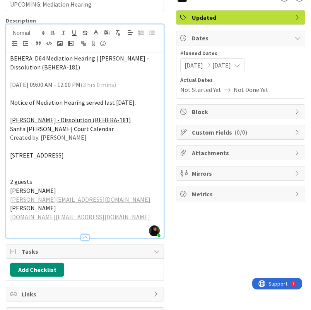
click at [12, 172] on p at bounding box center [85, 172] width 150 height 9
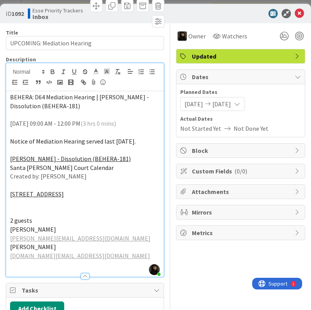
scroll to position [147, 0]
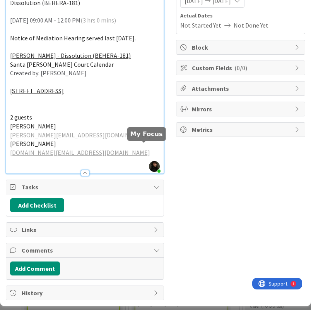
click at [0, 0] on div at bounding box center [0, 0] width 0 height 0
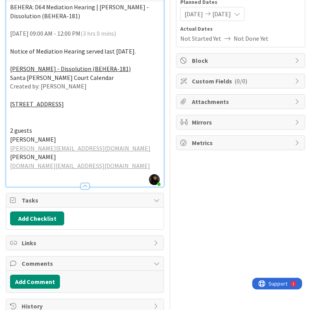
scroll to position [0, 0]
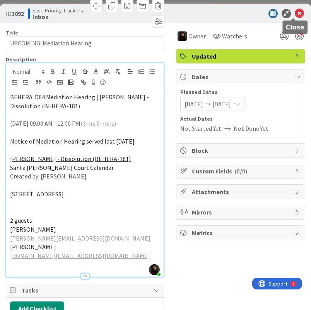
click at [296, 16] on icon at bounding box center [299, 13] width 9 height 9
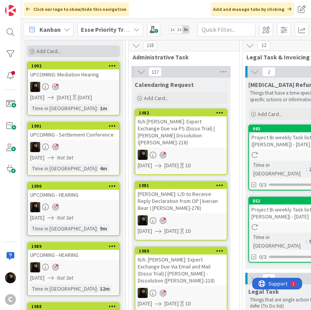
click at [43, 52] on span "Add Card..." at bounding box center [48, 51] width 25 height 7
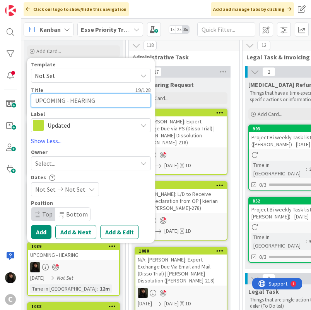
click at [69, 103] on textarea "UPCOMING - HEARING" at bounding box center [91, 100] width 120 height 14
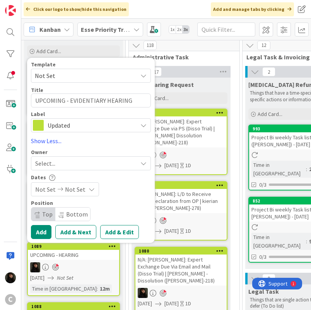
click at [79, 165] on div "Select..." at bounding box center [86, 162] width 102 height 9
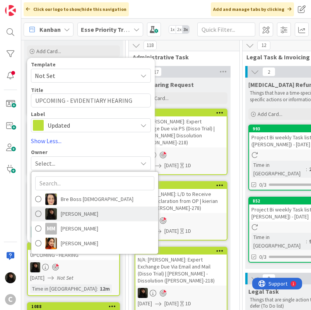
click at [105, 215] on link "Esse Soriano" at bounding box center [94, 213] width 127 height 15
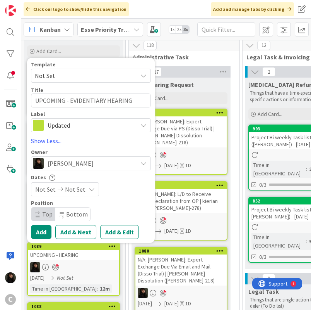
click at [81, 191] on span "Not Set" at bounding box center [75, 188] width 21 height 9
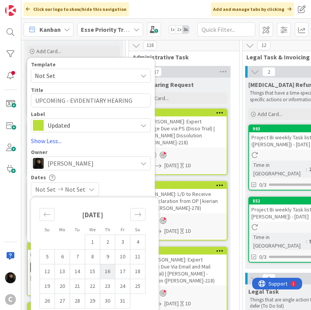
click at [109, 273] on td "16" at bounding box center [107, 270] width 15 height 15
click at [120, 189] on div "10/16/2025 10/16/2025" at bounding box center [91, 189] width 120 height 14
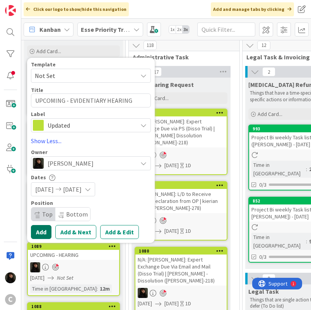
click at [49, 230] on button "Add" at bounding box center [41, 232] width 21 height 14
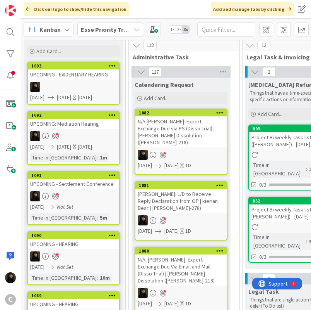
click at [71, 97] on span "10/16/2025" at bounding box center [64, 97] width 14 height 8
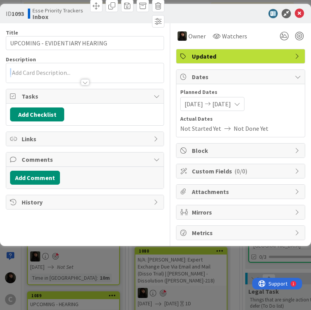
click at [21, 74] on div "Description" at bounding box center [85, 69] width 158 height 27
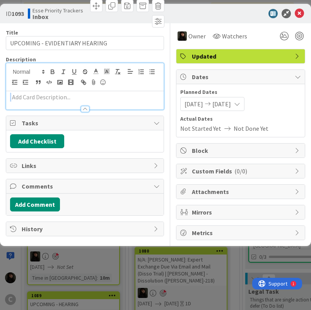
click at [23, 101] on div at bounding box center [85, 105] width 158 height 8
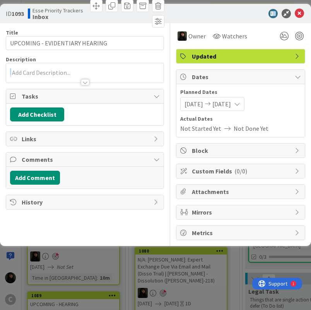
click at [38, 74] on p at bounding box center [85, 72] width 150 height 9
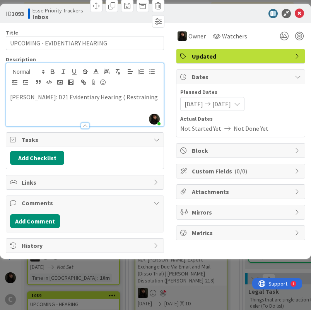
click at [202, 12] on div at bounding box center [237, 13] width 137 height 9
click at [157, 97] on p "HUGHES-BOULES: D21 Evidentiary Hearing ( Restraining" at bounding box center [85, 97] width 150 height 9
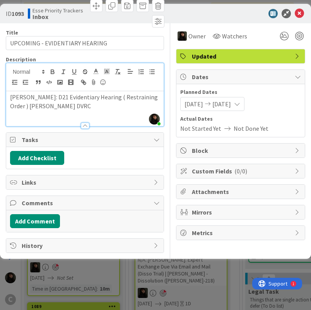
click at [122, 110] on div "HUGHES-BOULES: D21 Evidentiary Hearing ( Restraining Order ) Sydney Hughes - Bo…" at bounding box center [85, 108] width 158 height 35
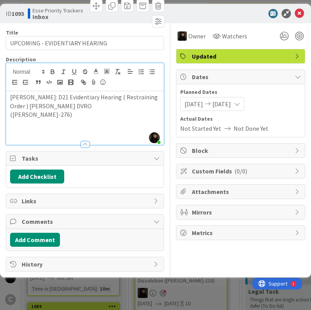
click at [83, 129] on p at bounding box center [85, 132] width 150 height 9
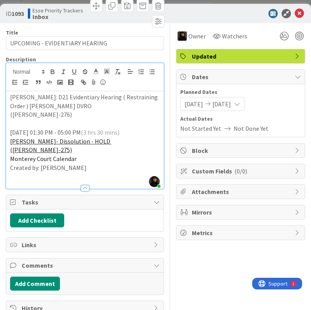
click at [125, 159] on p "Monterey Court Calendar" at bounding box center [85, 158] width 150 height 9
click at [0, 0] on div at bounding box center [0, 0] width 0 height 0
click at [297, 15] on icon at bounding box center [299, 13] width 9 height 9
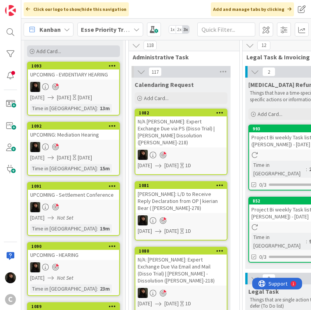
click at [48, 51] on span "Add Card..." at bounding box center [48, 51] width 25 height 7
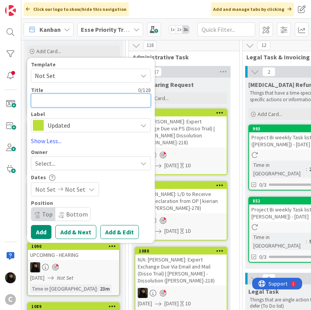
click at [53, 101] on textarea at bounding box center [91, 100] width 120 height 14
click at [66, 101] on textarea at bounding box center [91, 100] width 120 height 14
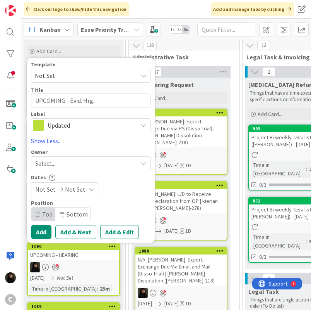
click at [60, 159] on div "Select..." at bounding box center [86, 162] width 102 height 9
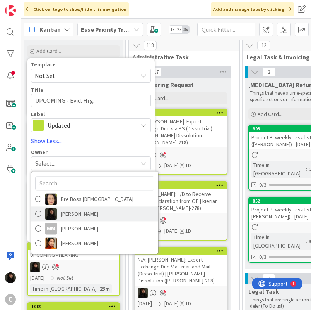
click at [84, 211] on span "Esse Soriano" at bounding box center [80, 214] width 38 height 12
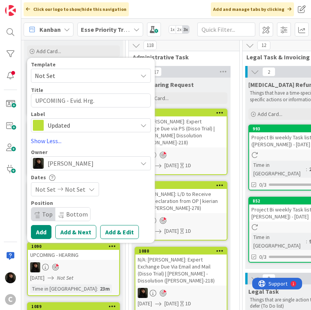
click at [65, 187] on span "Not Set" at bounding box center [75, 188] width 21 height 9
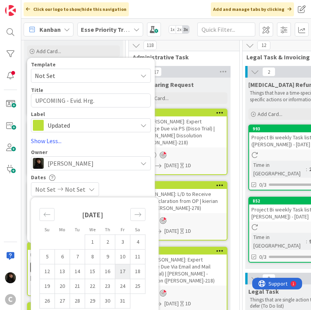
click at [120, 271] on td "17" at bounding box center [122, 270] width 15 height 15
click at [121, 272] on td "17" at bounding box center [122, 270] width 15 height 15
click at [141, 187] on div "10/17/2025 10/17/2025" at bounding box center [91, 189] width 120 height 14
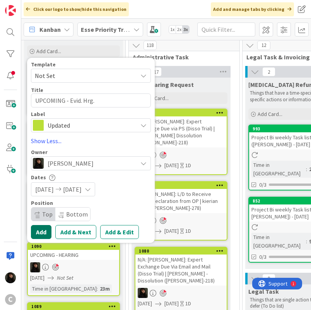
click at [37, 234] on button "Add" at bounding box center [41, 232] width 21 height 14
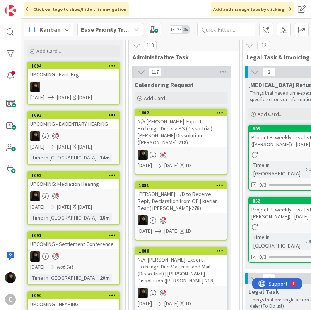
click at [97, 85] on div at bounding box center [73, 87] width 91 height 10
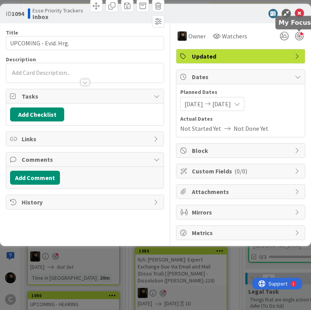
click at [298, 37] on div at bounding box center [300, 36] width 9 height 9
click at [52, 72] on div at bounding box center [85, 72] width 158 height 19
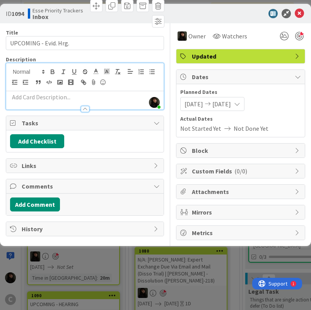
click at [36, 95] on p at bounding box center [85, 97] width 150 height 9
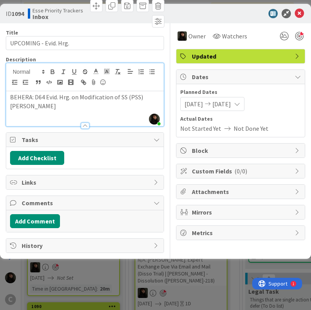
click at [96, 114] on div "BEHERA: D64 Evid. Hrg. on Modification of SS (PSS) Santosh Kumar" at bounding box center [85, 108] width 158 height 35
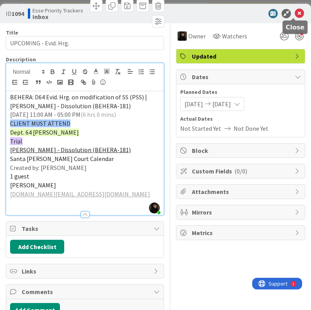
click at [295, 15] on icon at bounding box center [299, 13] width 9 height 9
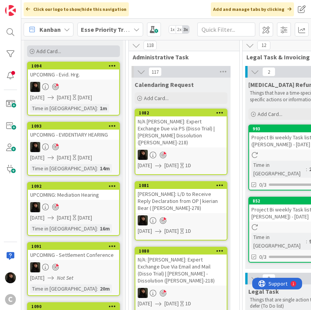
click at [48, 54] on div "Add Card..." at bounding box center [73, 51] width 93 height 12
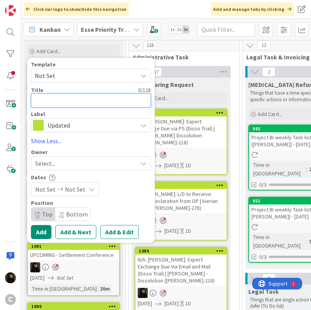
click at [65, 104] on textarea at bounding box center [91, 100] width 120 height 14
click at [55, 101] on textarea at bounding box center [91, 100] width 120 height 14
paste textarea "BEHERA: D64 RFO for Seek Work/Imputation (ES) | Santosh Kumar Behera - Dissolut…"
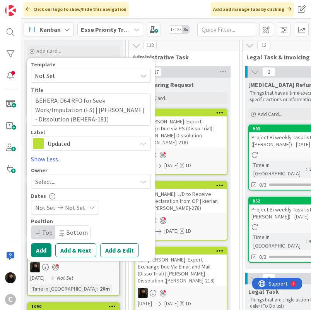
click at [65, 181] on div "Select..." at bounding box center [86, 181] width 102 height 9
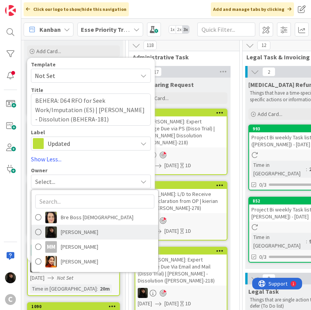
click at [80, 234] on span "Esse Soriano" at bounding box center [80, 232] width 38 height 12
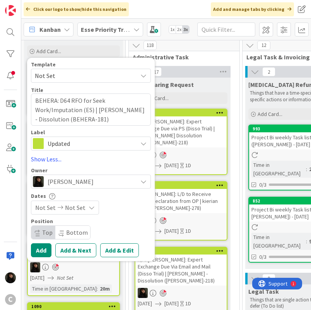
click at [74, 205] on span "Not Set" at bounding box center [75, 207] width 21 height 9
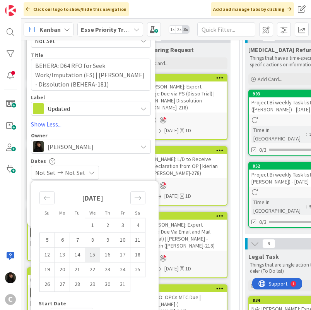
scroll to position [77, 0]
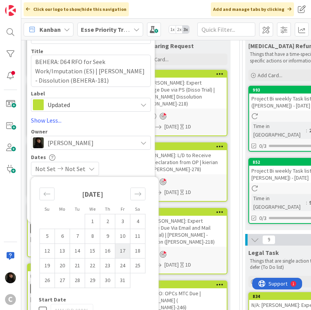
click at [126, 252] on td "17" at bounding box center [122, 250] width 15 height 15
click at [130, 167] on div "Not Set 10/17/2025" at bounding box center [91, 169] width 120 height 14
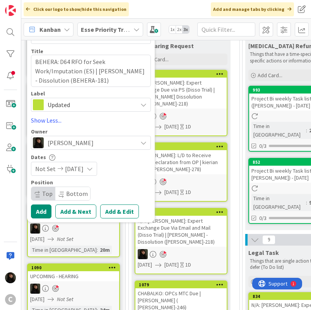
click at [65, 169] on span "10/17/2025" at bounding box center [74, 168] width 19 height 9
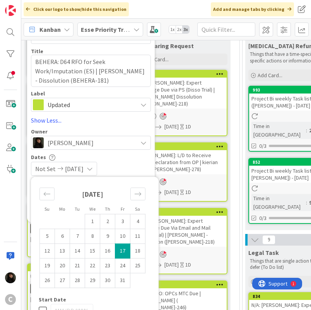
click at [120, 253] on td "17" at bounding box center [122, 250] width 15 height 15
click at [132, 171] on div "10/17/2025 10/17/2025" at bounding box center [91, 169] width 120 height 14
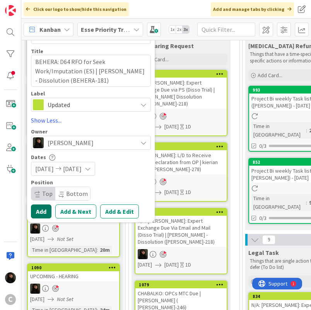
click at [42, 212] on button "Add" at bounding box center [41, 211] width 21 height 14
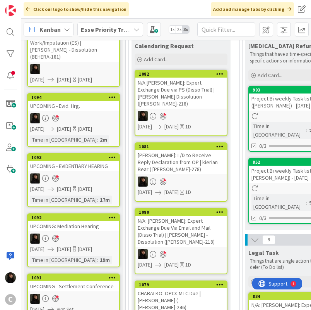
click at [75, 60] on div "BEHERA: D64 RFO for Seek Work/Imputation (ES) | Santosh Kumar Behera - Dissolut…" at bounding box center [73, 46] width 91 height 31
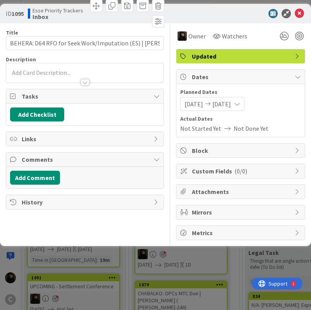
click at [56, 73] on div at bounding box center [85, 72] width 158 height 19
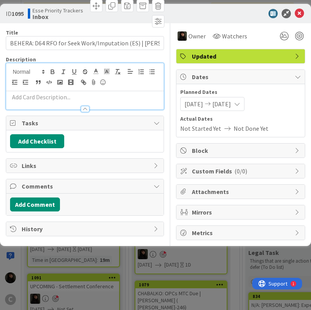
click at [46, 97] on p at bounding box center [85, 97] width 150 height 9
paste div
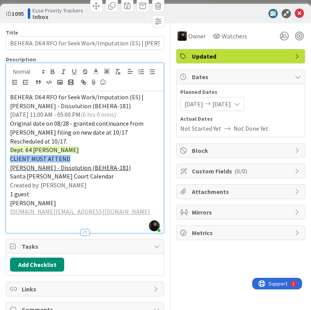
click at [102, 189] on p "1 guest" at bounding box center [85, 193] width 150 height 9
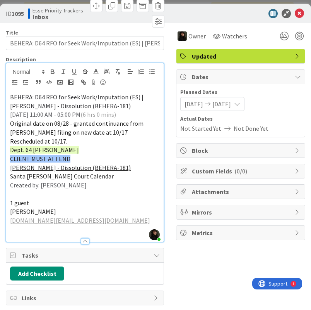
click at [90, 155] on p "CLIENT MUST ATTEND" at bounding box center [85, 158] width 150 height 9
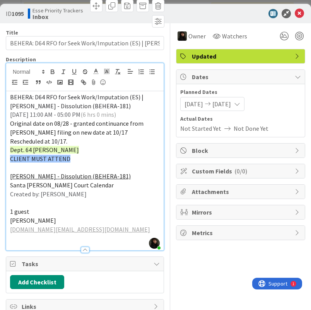
click at [85, 136] on p "Original date on 08/28 - granted continuance from Aman's filing on new date at …" at bounding box center [85, 127] width 150 height 17
click at [116, 134] on p "Original date on 08/28 - granted continuance from Aman's filing on new date at …" at bounding box center [85, 127] width 150 height 17
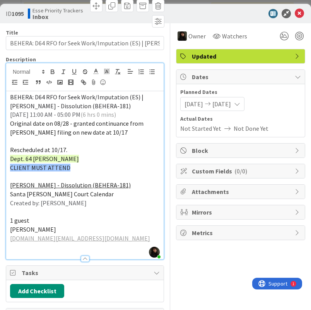
click at [89, 148] on p "Rescheduled at 10/17." at bounding box center [85, 149] width 150 height 9
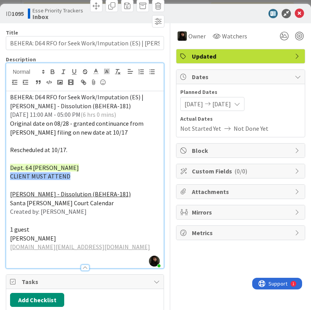
click at [135, 112] on p "2025/10/17 11:00 AM - 05:00 PM (6 hrs 0 mins)" at bounding box center [85, 114] width 150 height 9
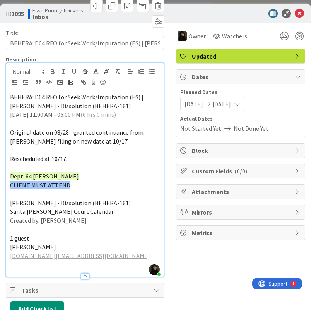
click at [113, 145] on p at bounding box center [85, 149] width 150 height 9
click at [98, 154] on p "Rescheduled at 10/17." at bounding box center [85, 158] width 150 height 9
click at [97, 154] on p "Rescheduled at 10/17." at bounding box center [85, 158] width 150 height 9
click at [67, 157] on span "Rescheduled at 10/17." at bounding box center [38, 159] width 57 height 8
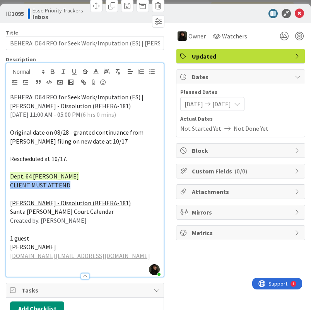
click at [67, 157] on span "Rescheduled at 10/17." at bounding box center [38, 159] width 57 height 8
click at [89, 256] on p "santosh.b.legal@gmail.com" at bounding box center [85, 255] width 150 height 9
click at [76, 248] on p "Santosh Behera" at bounding box center [85, 246] width 150 height 9
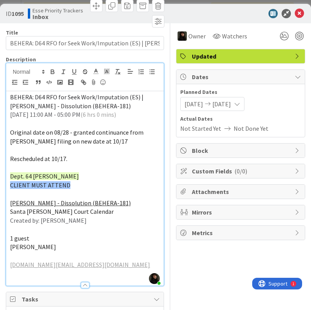
click at [93, 263] on p "santosh.b.legal@gmail.com" at bounding box center [85, 264] width 150 height 9
click at [92, 175] on p "Dept. 64 Stebbins" at bounding box center [85, 176] width 150 height 9
click at [81, 175] on p "Dept. 64 Stebbins" at bounding box center [85, 176] width 150 height 9
click at [84, 179] on p "Dept. 64 Stebbins" at bounding box center [85, 176] width 150 height 9
click at [80, 187] on p "CLIENT MUST ATTEND" at bounding box center [85, 185] width 150 height 9
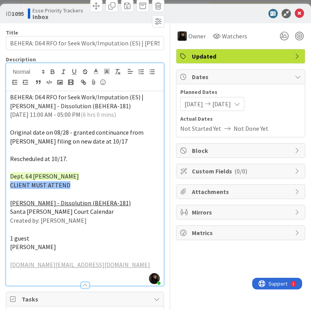
click at [110, 186] on p "CLIENT MUST ATTEND" at bounding box center [85, 185] width 150 height 9
click at [54, 192] on p at bounding box center [85, 193] width 150 height 9
click at [62, 179] on p "Dept. 64 Stebbins" at bounding box center [85, 176] width 150 height 9
drag, startPoint x: 160, startPoint y: 262, endPoint x: 160, endPoint y: 258, distance: 4.3
click at [176, 260] on div "Owner Watchers Updated Dates Planned Dates 10/17/2025 10/17/2025 Actual Dates N…" at bounding box center [240, 217] width 129 height 389
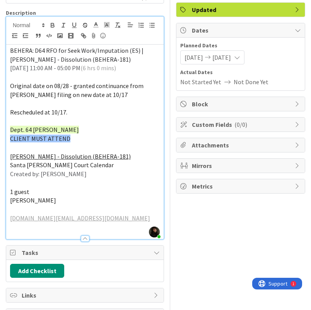
scroll to position [156, 0]
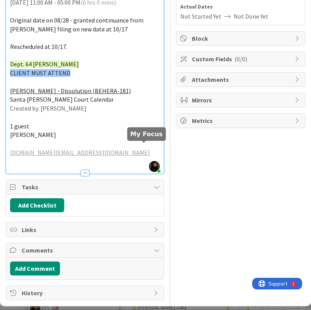
click at [0, 0] on div at bounding box center [0, 0] width 0 height 0
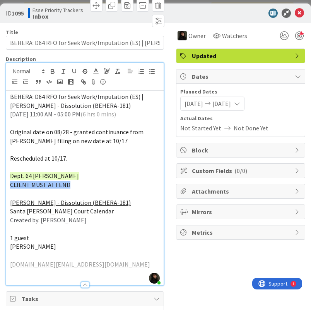
scroll to position [0, 0]
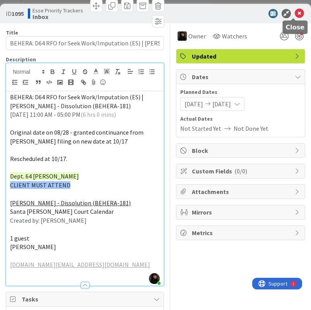
click at [298, 18] on icon at bounding box center [299, 13] width 9 height 9
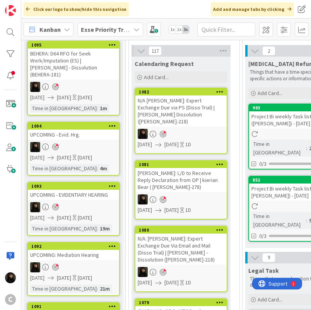
click at [170, 8] on div "Click our logo to show/hide this navigation Add and manage tabs by clicking" at bounding box center [166, 9] width 290 height 19
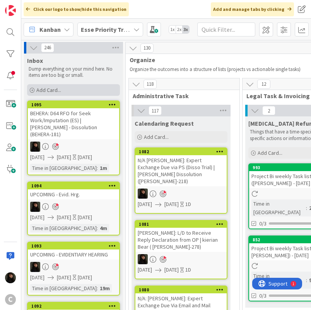
click at [55, 91] on span "Add Card..." at bounding box center [48, 89] width 25 height 7
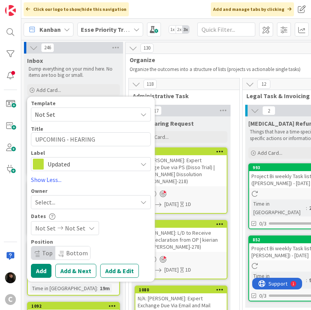
click at [72, 198] on div "Select..." at bounding box center [86, 201] width 102 height 9
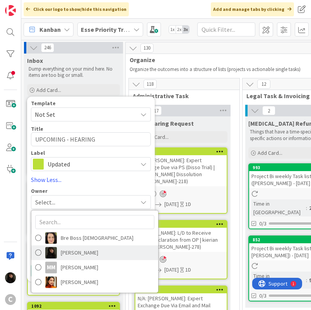
click at [75, 252] on span "Esse Soriano" at bounding box center [80, 252] width 38 height 12
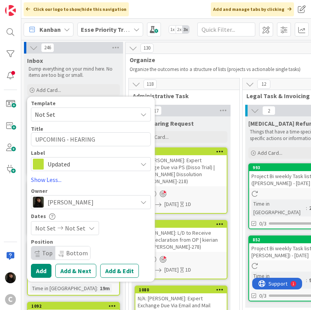
click at [79, 232] on span "Not Set" at bounding box center [75, 227] width 21 height 9
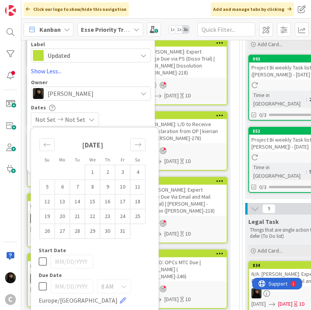
scroll to position [116, 0]
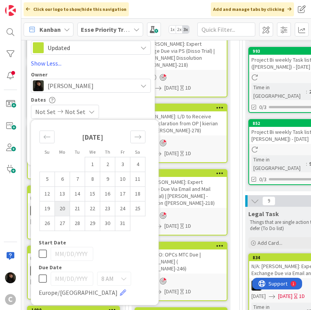
click at [67, 208] on td "20" at bounding box center [62, 208] width 15 height 15
click at [143, 106] on div "10/20/2025 10/20/2025" at bounding box center [91, 112] width 120 height 14
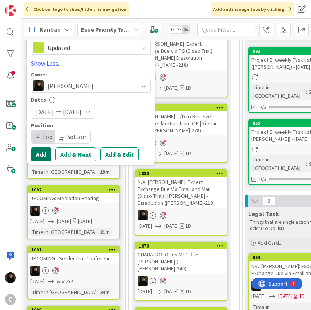
click at [44, 154] on button "Add" at bounding box center [41, 154] width 21 height 14
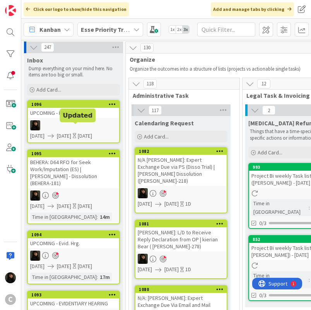
scroll to position [0, 0]
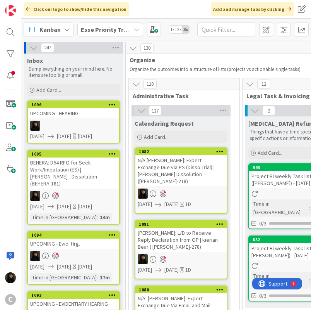
click at [90, 129] on div at bounding box center [73, 125] width 91 height 10
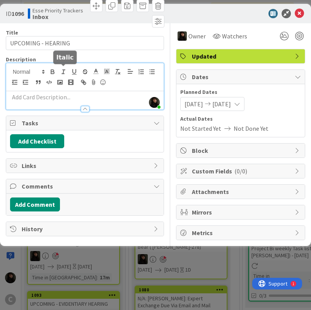
click at [58, 67] on div "Esse Soriano just joined" at bounding box center [85, 86] width 158 height 46
click at [52, 101] on div at bounding box center [85, 105] width 158 height 8
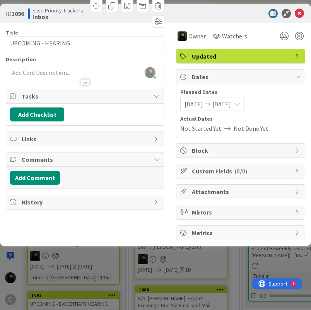
click at [47, 80] on div at bounding box center [85, 78] width 158 height 8
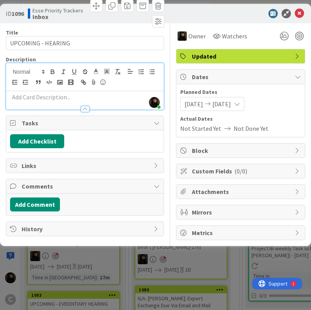
click at [36, 95] on p at bounding box center [85, 97] width 150 height 9
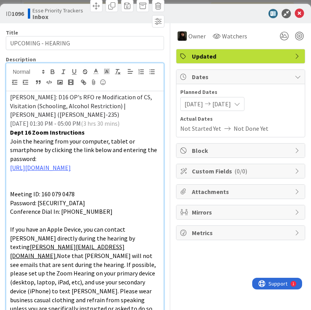
click at [113, 114] on p "ZAMORA: D16 OP's RFO re Modification of CS, Visitation (Schooling, Alcohol Rest…" at bounding box center [85, 106] width 150 height 26
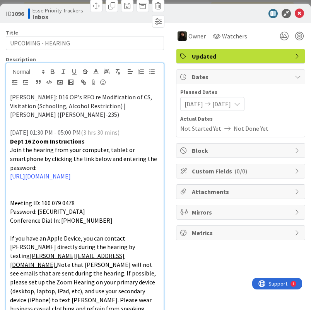
click at [138, 131] on p "2025/10/20 01:30 PM - 05:00 PM (3 hrs 30 mins)" at bounding box center [85, 132] width 150 height 9
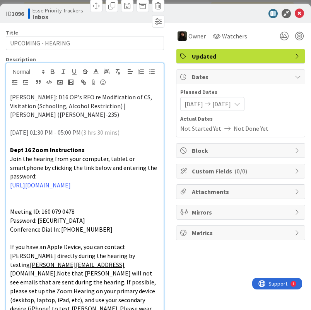
click at [103, 193] on p at bounding box center [85, 193] width 150 height 9
click at [64, 235] on p at bounding box center [85, 238] width 150 height 9
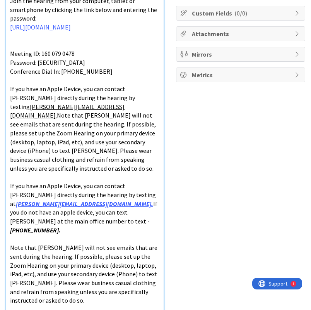
scroll to position [155, 0]
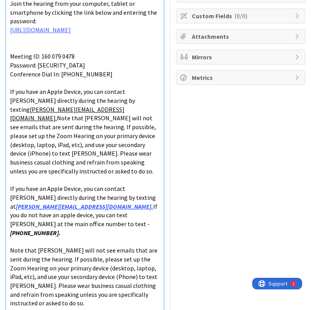
click at [84, 173] on p "If you have an Apple Device, you can contact Breanna directly during the hearin…" at bounding box center [85, 131] width 150 height 88
click at [57, 170] on span "Note that Breanna will not see emails that are sent during the hearing. If poss…" at bounding box center [83, 144] width 147 height 60
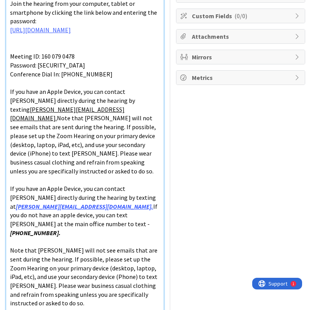
click at [57, 170] on span "Note that Breanna will not see emails that are sent during the hearing. If poss…" at bounding box center [83, 144] width 147 height 60
click at [176, 177] on div "Owner Watchers Updated Dates Planned Dates 10/20/2025 10/20/2025 Actual Dates N…" at bounding box center [240, 198] width 129 height 661
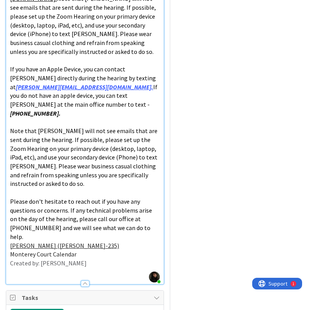
scroll to position [420, 0]
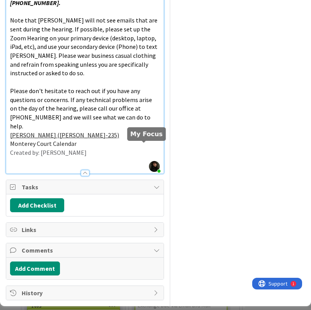
click at [0, 0] on div at bounding box center [0, 0] width 0 height 0
click at [99, 148] on p "Created by: Breanna Cornwall" at bounding box center [85, 152] width 150 height 9
click at [89, 139] on p "Monterey Court Calendar" at bounding box center [85, 143] width 150 height 9
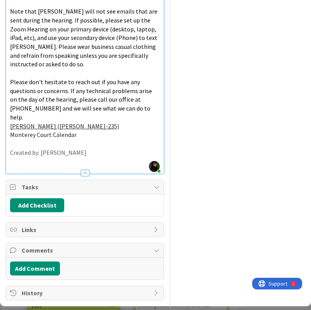
click at [116, 139] on p at bounding box center [85, 143] width 150 height 9
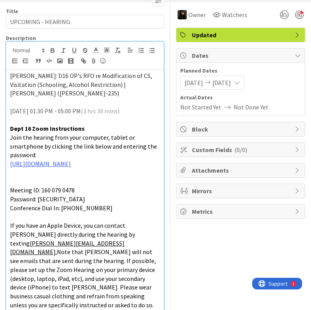
scroll to position [0, 0]
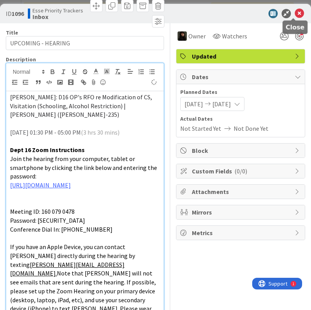
click at [295, 16] on icon at bounding box center [299, 13] width 9 height 9
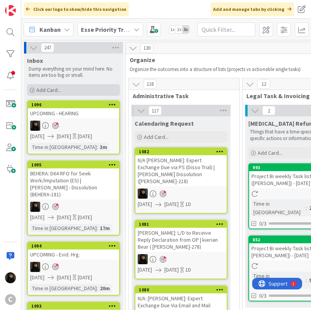
click at [55, 88] on span "Add Card..." at bounding box center [48, 89] width 25 height 7
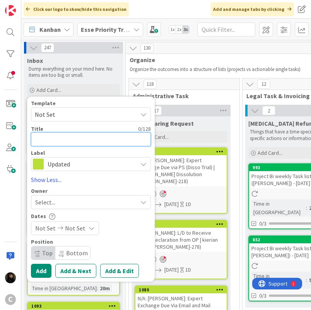
click at [60, 137] on textarea at bounding box center [91, 139] width 120 height 14
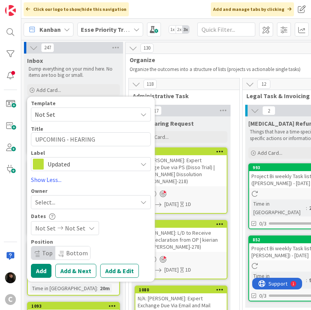
click at [73, 206] on div "Select..." at bounding box center [91, 202] width 120 height 14
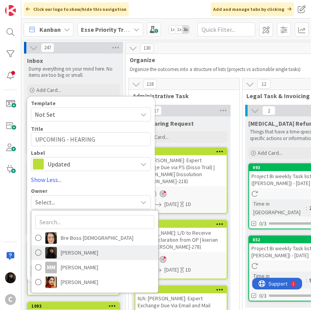
click at [89, 249] on span "Esse Soriano" at bounding box center [80, 252] width 38 height 12
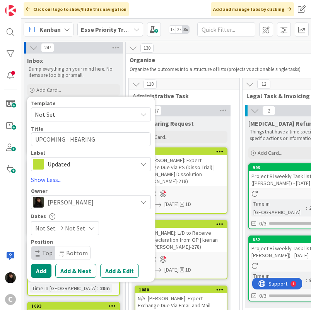
click at [79, 229] on span "Not Set" at bounding box center [75, 227] width 21 height 9
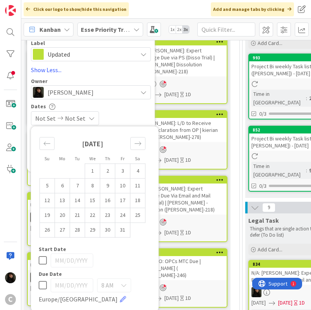
scroll to position [116, 0]
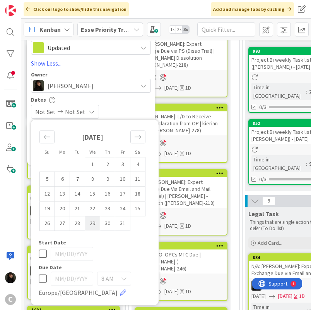
click at [90, 226] on td "29" at bounding box center [92, 222] width 15 height 15
click at [128, 110] on div "10/29/2025 10/29/2025" at bounding box center [91, 112] width 120 height 14
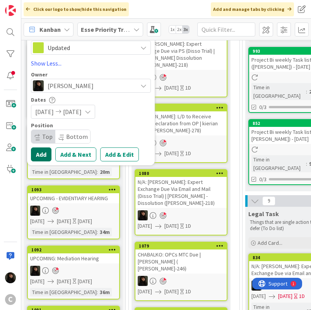
click at [48, 156] on button "Add" at bounding box center [41, 154] width 21 height 14
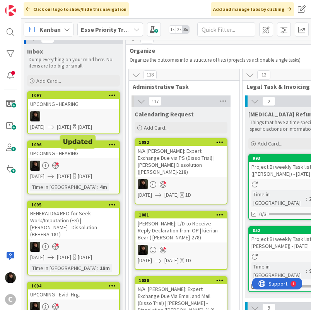
scroll to position [0, 0]
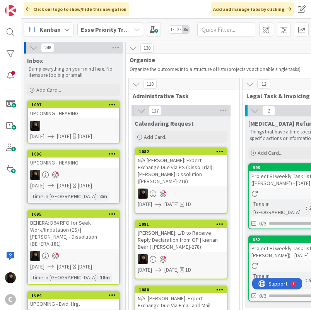
click at [75, 176] on div at bounding box center [73, 175] width 91 height 10
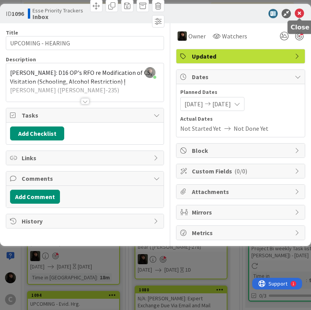
click at [303, 10] on icon at bounding box center [299, 13] width 9 height 9
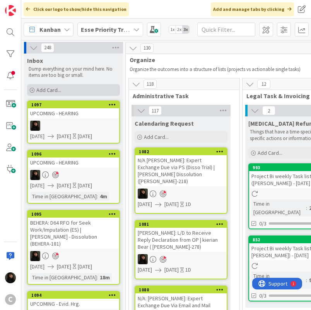
click at [80, 87] on div "Add Card..." at bounding box center [73, 90] width 93 height 12
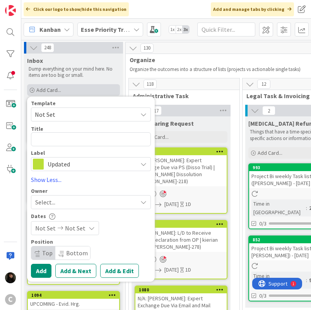
click at [99, 85] on div "Add Card..." at bounding box center [73, 90] width 93 height 12
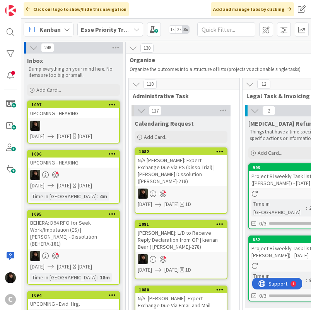
click at [90, 124] on div at bounding box center [73, 125] width 91 height 10
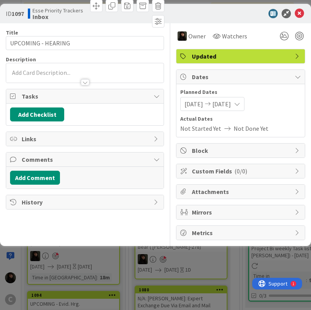
click at [55, 75] on div at bounding box center [85, 78] width 158 height 8
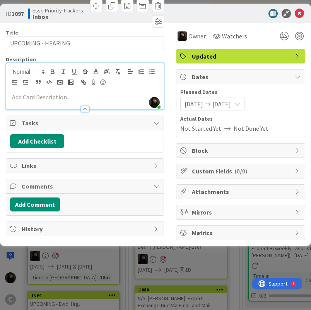
click at [50, 97] on p at bounding box center [85, 97] width 150 height 9
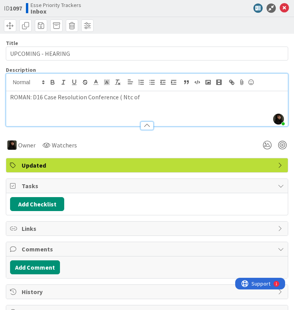
click at [2, 79] on div "ID 1097 Esse Priority Trackers Inbox Title 18 / 128 UPCOMING - HEARING Descript…" at bounding box center [147, 240] width 294 height 481
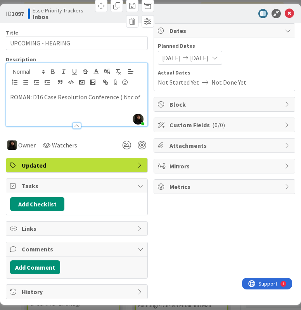
click at [138, 100] on p "ROMAN: D16 Case Resolution Conference ( Ntc of" at bounding box center [76, 97] width 133 height 9
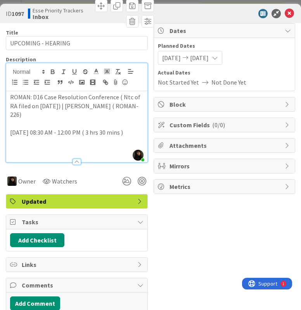
click at [40, 148] on p at bounding box center [76, 149] width 133 height 9
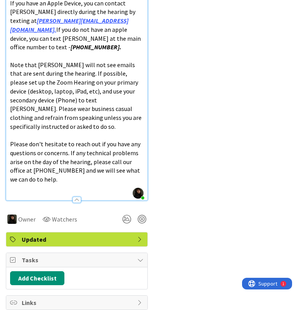
scroll to position [289, 0]
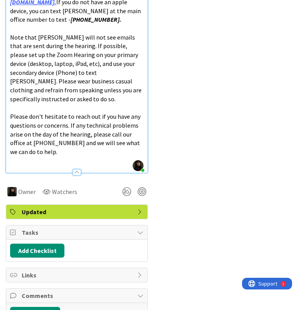
click at [67, 156] on p at bounding box center [76, 160] width 133 height 9
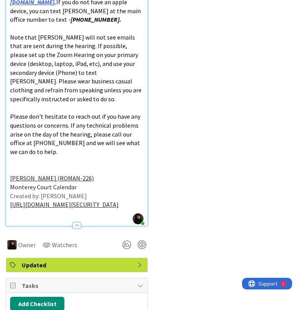
click at [103, 191] on p "Created by: Breanna Cornwall" at bounding box center [76, 195] width 133 height 9
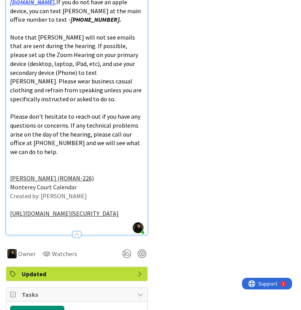
click at [100, 182] on p "Monterey Court Calendar" at bounding box center [76, 186] width 133 height 9
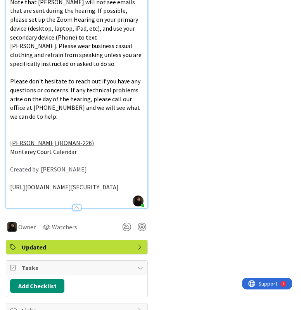
scroll to position [402, 0]
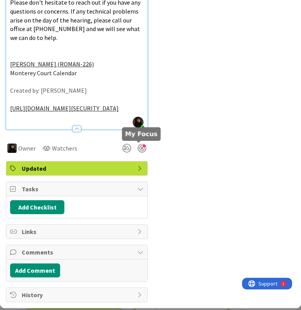
click at [138, 146] on div at bounding box center [142, 148] width 9 height 9
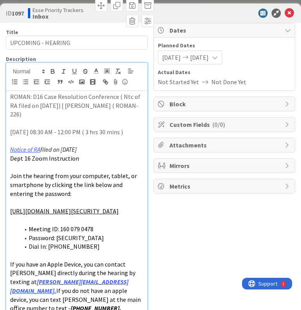
scroll to position [0, 0]
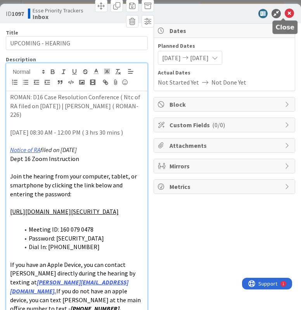
click at [284, 14] on icon at bounding box center [288, 13] width 9 height 9
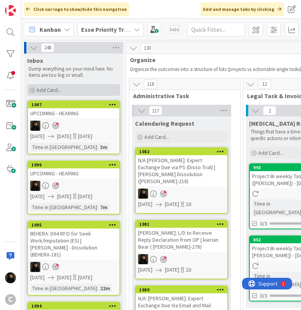
click at [54, 89] on span "Add Card..." at bounding box center [48, 89] width 25 height 7
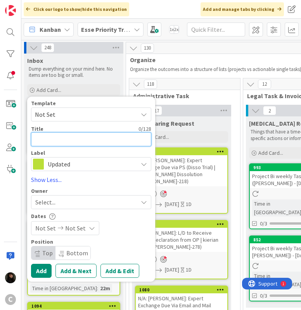
click at [56, 139] on textarea at bounding box center [91, 139] width 120 height 14
click at [81, 141] on textarea "UPCOMING -" at bounding box center [91, 139] width 120 height 14
paste textarea "Notice of Motion Hearing"
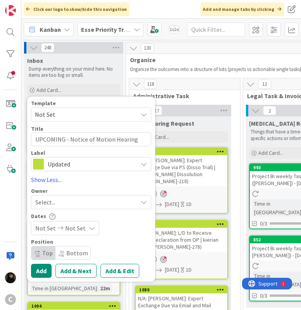
click at [77, 201] on div "Select..." at bounding box center [86, 201] width 102 height 9
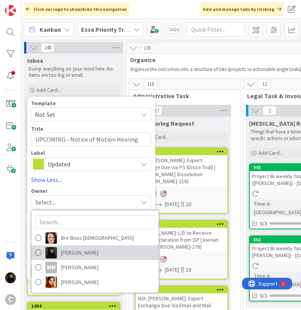
click at [79, 252] on span "Esse Soriano" at bounding box center [80, 252] width 38 height 12
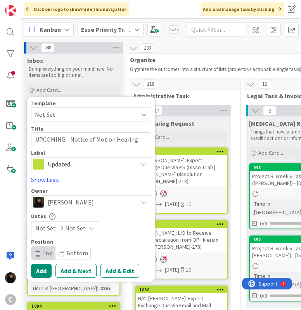
click at [74, 227] on span "Not Set" at bounding box center [75, 227] width 21 height 9
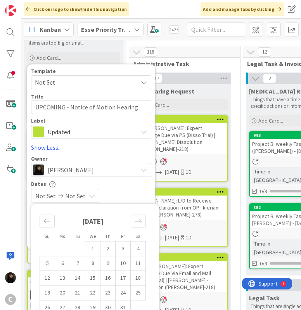
scroll to position [116, 0]
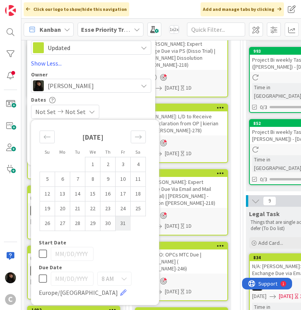
click at [117, 225] on td "31" at bounding box center [122, 222] width 15 height 15
click at [120, 225] on td "31" at bounding box center [122, 222] width 15 height 15
click at [149, 109] on div "10/31/2025 10/31/2025" at bounding box center [91, 112] width 120 height 14
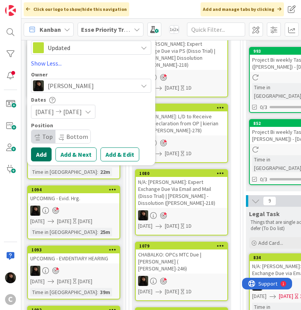
click at [46, 156] on button "Add" at bounding box center [41, 154] width 21 height 14
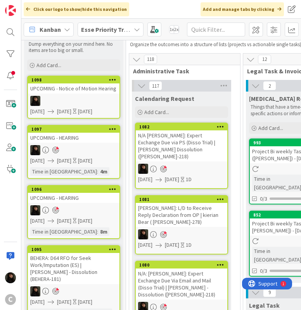
scroll to position [0, 0]
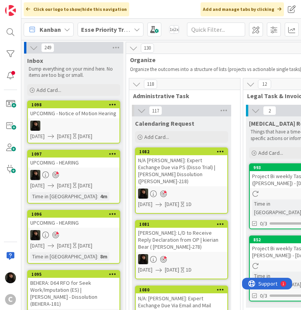
click at [89, 126] on div at bounding box center [73, 125] width 91 height 10
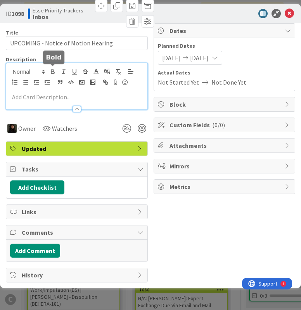
click at [48, 71] on div at bounding box center [76, 86] width 141 height 46
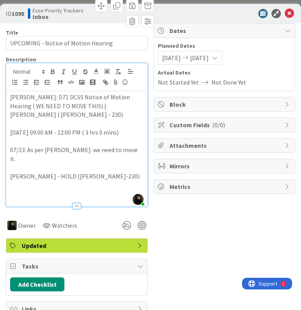
click at [40, 189] on p at bounding box center [76, 193] width 133 height 9
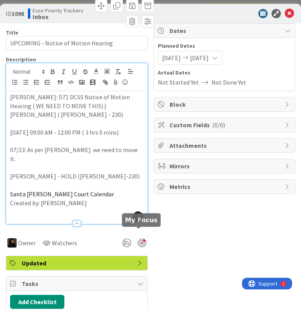
click at [139, 238] on div at bounding box center [142, 242] width 9 height 9
click at [286, 13] on icon at bounding box center [288, 13] width 9 height 9
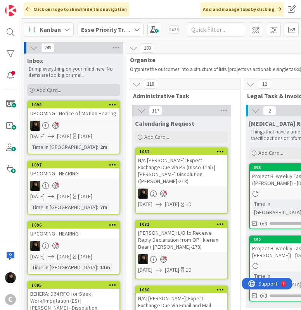
click at [51, 86] on span "Add Card..." at bounding box center [48, 89] width 25 height 7
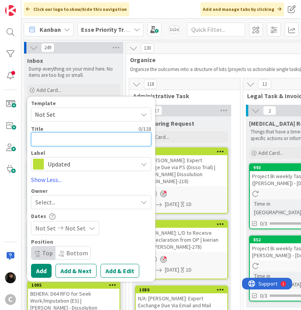
click at [51, 139] on textarea at bounding box center [91, 139] width 120 height 14
click at [62, 139] on textarea "UPCOMING-HEARING" at bounding box center [91, 139] width 120 height 14
click at [68, 139] on textarea "UPCOMING -HEARING" at bounding box center [91, 139] width 120 height 14
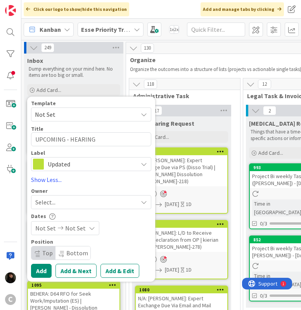
click at [128, 147] on div "Template Not Set Title 18 / 128 UPCOMING - HEARING Label Updated" at bounding box center [91, 135] width 120 height 71
click at [93, 196] on div "Select..." at bounding box center [91, 202] width 120 height 14
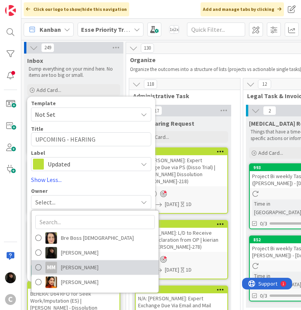
click at [81, 260] on link "MM Macy McEwan" at bounding box center [94, 267] width 127 height 15
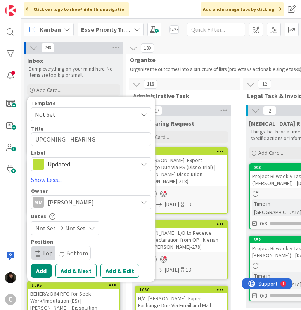
click at [93, 203] on div "MM Macy McEwan" at bounding box center [85, 201] width 105 height 11
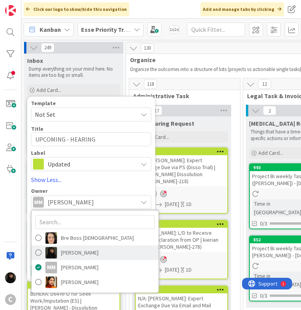
click at [79, 249] on span "Esse Soriano" at bounding box center [80, 252] width 38 height 12
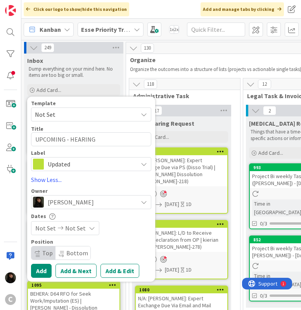
click at [76, 226] on span "Not Set" at bounding box center [75, 227] width 21 height 9
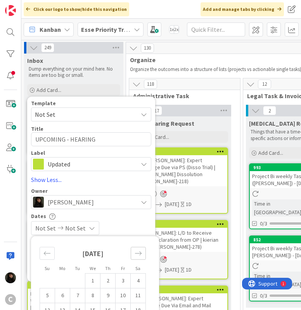
click at [136, 257] on div "Move forward to switch to the next month." at bounding box center [138, 252] width 15 height 13
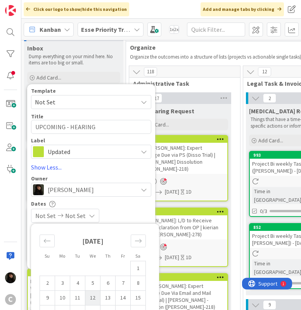
scroll to position [39, 0]
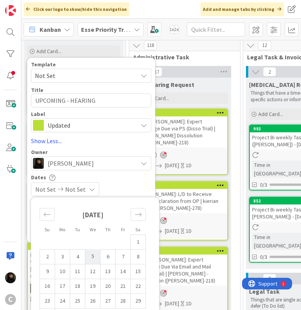
click at [96, 256] on td "5" at bounding box center [92, 256] width 15 height 15
click at [96, 255] on td "5" at bounding box center [92, 256] width 15 height 15
click at [132, 186] on div "11/05/2025 11/05/2025" at bounding box center [91, 189] width 120 height 14
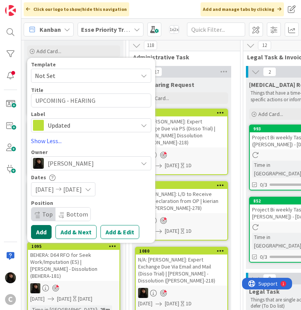
click at [43, 231] on button "Add" at bounding box center [41, 232] width 21 height 14
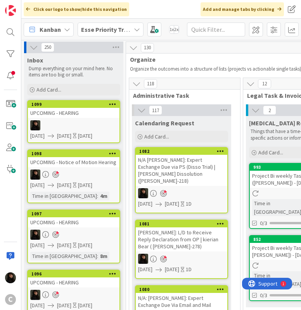
scroll to position [0, 0]
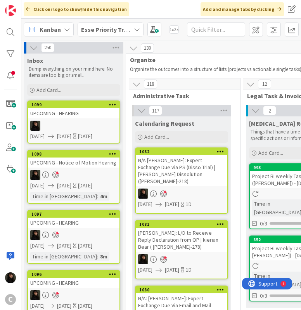
click at [93, 125] on div at bounding box center [73, 125] width 91 height 10
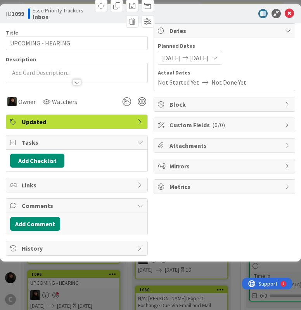
click at [36, 71] on div at bounding box center [76, 72] width 141 height 19
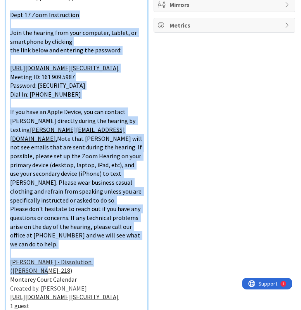
scroll to position [194, 0]
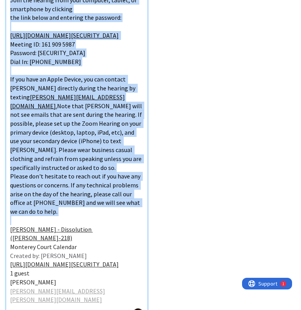
drag, startPoint x: 9, startPoint y: 164, endPoint x: 110, endPoint y: 211, distance: 111.4
click at [110, 211] on div "SEIBEL: D17 Trial Readiness Conference | Daniel Seibel - Dissolution (SEIBEL-21…" at bounding box center [76, 108] width 141 height 423
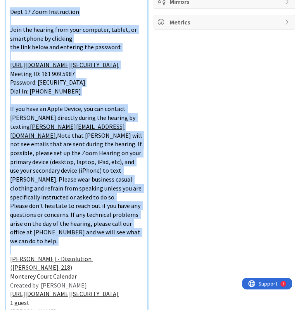
scroll to position [39, 0]
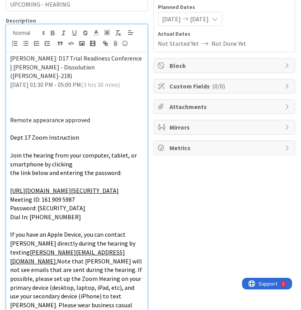
click at [112, 124] on p at bounding box center [76, 128] width 133 height 9
click at [85, 98] on p at bounding box center [76, 102] width 133 height 9
click at [15, 115] on p "Remote appearance approved" at bounding box center [76, 119] width 133 height 9
click at [13, 107] on p at bounding box center [76, 111] width 133 height 9
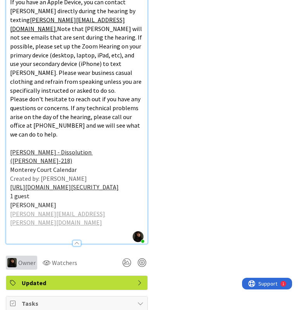
scroll to position [367, 0]
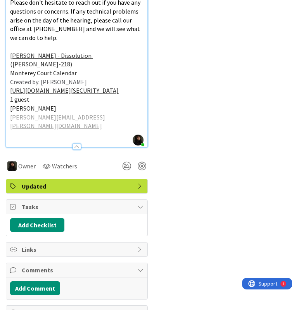
click at [64, 42] on p at bounding box center [76, 46] width 133 height 9
click at [60, 29] on p "Please don't hesitate to reach out if you have any questions or concerns. If an…" at bounding box center [76, 20] width 133 height 44
click at [130, 51] on p "Daniel Seibel - Dissolution (SEIBEL-218)" at bounding box center [76, 59] width 133 height 17
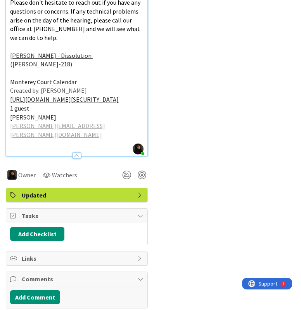
click at [110, 86] on p "Created by: Breanna Cornwall" at bounding box center [76, 90] width 133 height 9
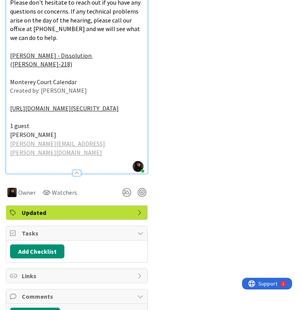
click at [69, 130] on p "Daniel Seibel" at bounding box center [76, 134] width 133 height 9
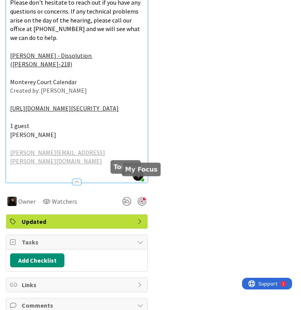
click at [138, 197] on div at bounding box center [142, 201] width 9 height 9
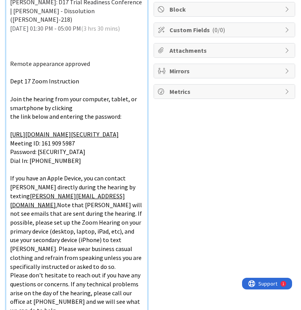
scroll to position [0, 0]
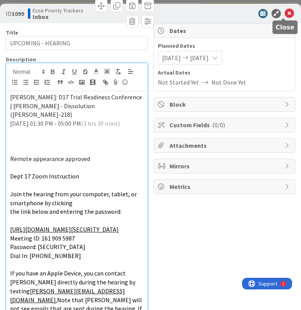
click at [284, 15] on icon at bounding box center [288, 13] width 9 height 9
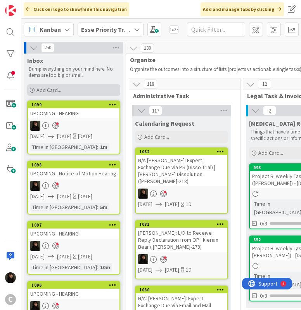
click at [40, 87] on span "Add Card..." at bounding box center [48, 89] width 25 height 7
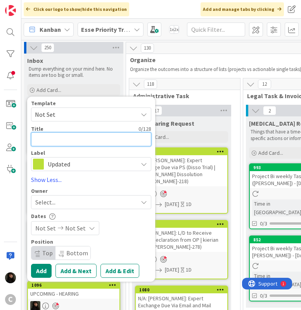
click at [53, 142] on textarea at bounding box center [91, 139] width 120 height 14
paste textarea "High Conflict Consultation Group with Bill Eddy @09:30 AM"
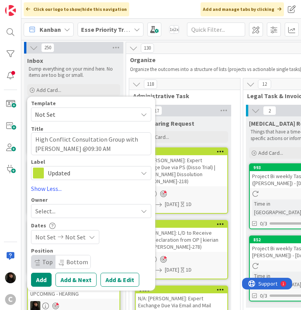
click at [64, 212] on div "Select..." at bounding box center [86, 210] width 102 height 9
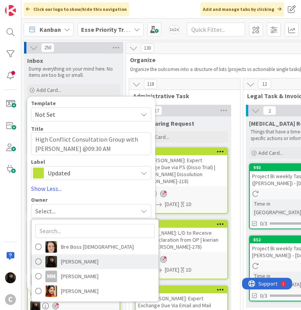
click at [82, 258] on span "Esse Soriano" at bounding box center [80, 261] width 38 height 12
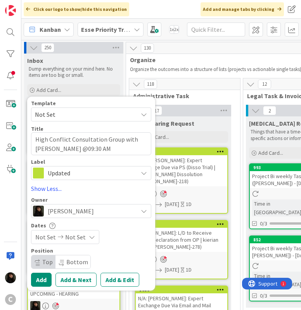
click at [75, 241] on span "Not Set" at bounding box center [75, 236] width 21 height 9
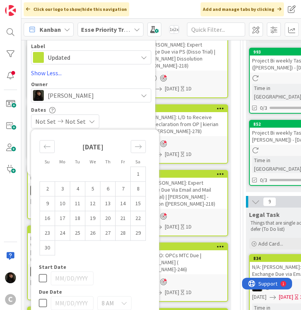
scroll to position [116, 0]
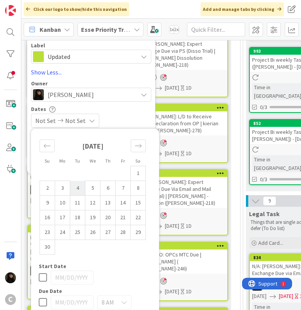
click at [72, 191] on td "4" at bounding box center [77, 188] width 15 height 15
click at [73, 191] on td "4" at bounding box center [77, 188] width 15 height 15
click at [127, 117] on div "11/04/2025 11/04/2025" at bounding box center [91, 121] width 120 height 14
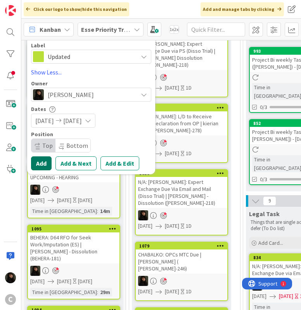
click at [39, 162] on button "Add" at bounding box center [41, 163] width 21 height 14
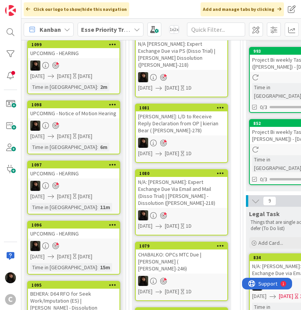
scroll to position [0, 0]
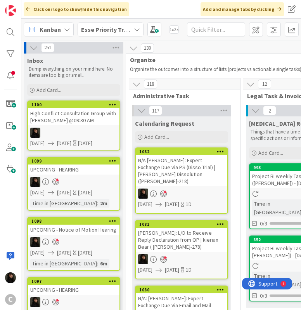
click at [88, 124] on div "High Conflict Consultation Group with Bill Eddy @09:30 AM" at bounding box center [73, 116] width 91 height 17
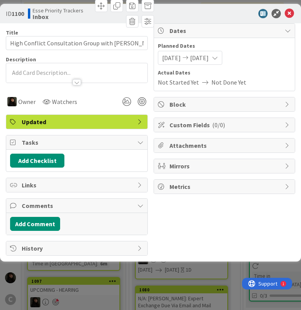
click at [45, 69] on div at bounding box center [76, 72] width 141 height 19
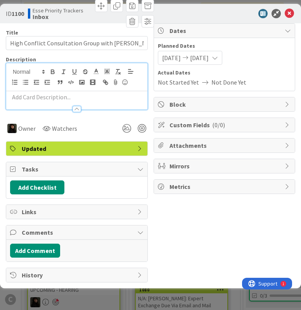
click at [34, 94] on p at bounding box center [76, 97] width 133 height 9
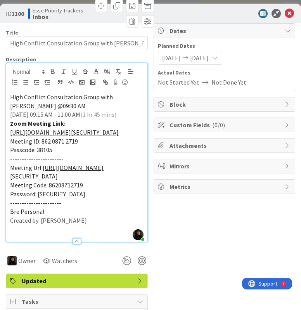
click at [129, 116] on p "2025/11/04 09:15 AM - 11:00 AM (1 hr 45 mins)" at bounding box center [76, 114] width 133 height 9
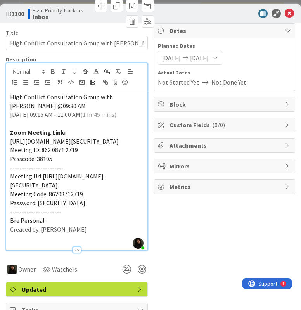
click at [22, 189] on p "Meeting Url: https://us06web.zoom.us/j/86208712719?pwd=YSBHHVM4rx8wRPIbyLisgMF7…" at bounding box center [76, 180] width 133 height 17
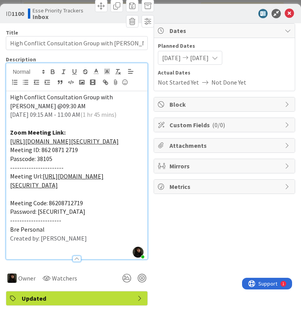
click at [131, 146] on p "https://us06web.zoom.us/j/86208712719?pwd=YSBHHVM4rx8wRPIbyLisgMF7aWJbgJ.1" at bounding box center [76, 141] width 133 height 9
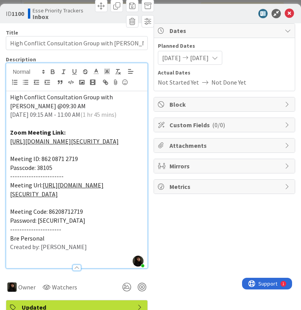
click at [60, 172] on p "Passcode: 38105" at bounding box center [76, 167] width 133 height 9
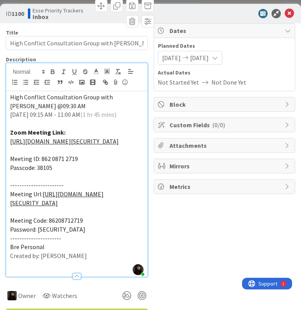
click at [71, 189] on p "-----------------------" at bounding box center [76, 185] width 133 height 9
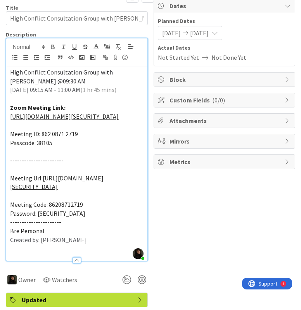
scroll to position [116, 0]
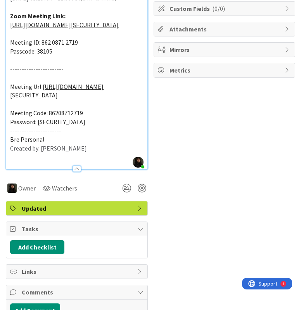
click at [72, 126] on p "Password: 38105" at bounding box center [76, 121] width 133 height 9
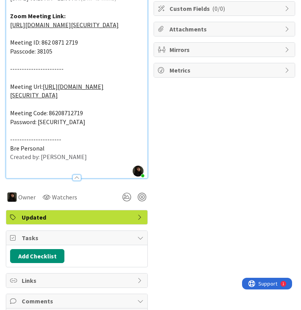
click at [73, 153] on p "Bre Personal" at bounding box center [76, 148] width 133 height 9
click at [74, 144] on p "----------------------" at bounding box center [76, 139] width 133 height 9
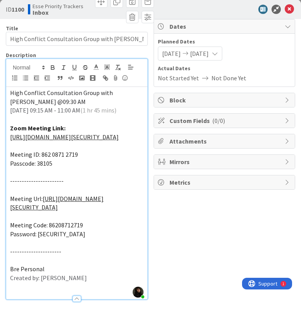
scroll to position [0, 0]
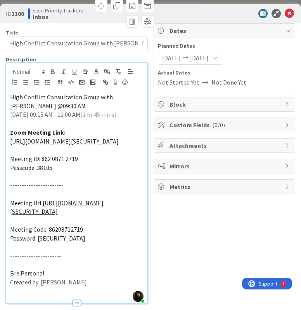
click at [79, 189] on p "-----------------------" at bounding box center [76, 185] width 133 height 9
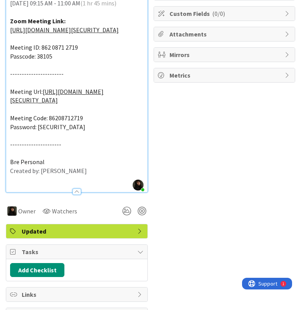
scroll to position [116, 0]
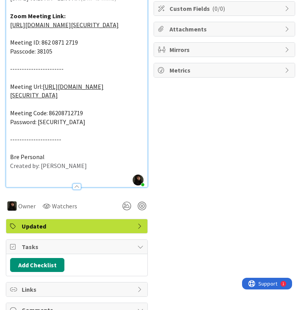
click at [88, 170] on p "Created by: Breanna Cornwall" at bounding box center [76, 165] width 133 height 9
click at [139, 210] on div at bounding box center [142, 205] width 9 height 9
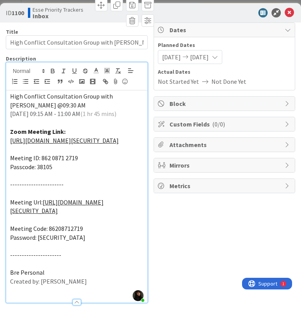
scroll to position [0, 0]
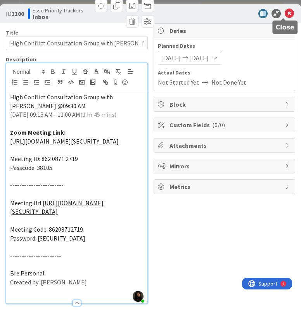
click at [284, 14] on icon at bounding box center [288, 13] width 9 height 9
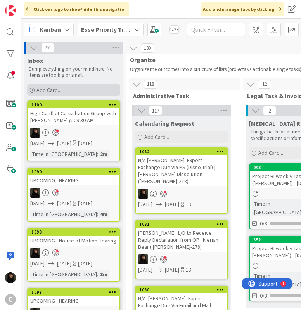
click at [68, 93] on div "Add Card..." at bounding box center [73, 90] width 93 height 12
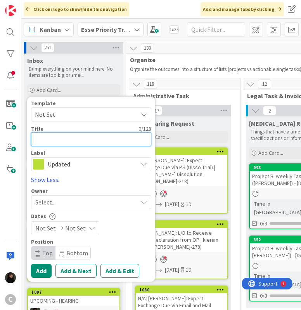
click at [58, 135] on textarea at bounding box center [91, 139] width 120 height 14
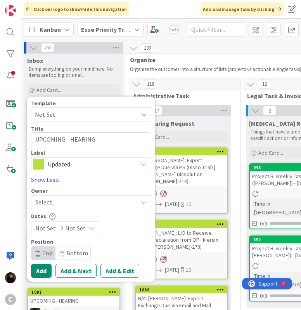
click at [83, 199] on div "Select..." at bounding box center [86, 201] width 102 height 9
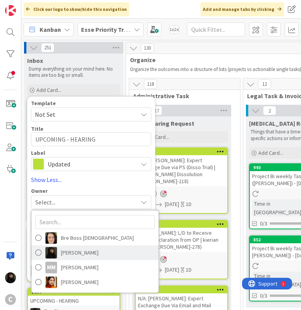
click at [69, 246] on span "Esse Soriano" at bounding box center [80, 252] width 38 height 12
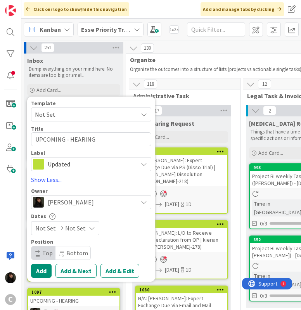
click at [78, 228] on span "Not Set" at bounding box center [75, 227] width 21 height 9
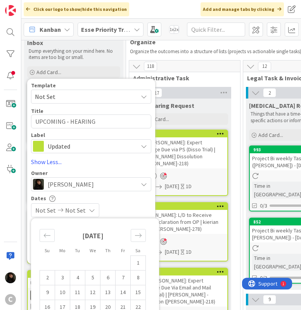
scroll to position [116, 0]
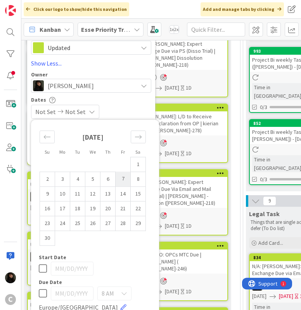
click at [122, 180] on td "7" at bounding box center [122, 178] width 15 height 15
click at [125, 181] on td "7" at bounding box center [122, 178] width 15 height 15
click at [138, 106] on div "11/07/2025 11/07/2025" at bounding box center [91, 112] width 120 height 14
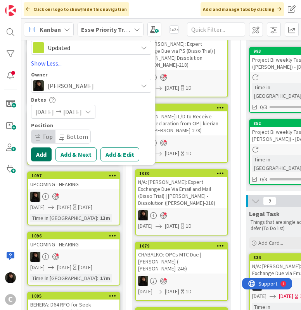
click at [41, 153] on button "Add" at bounding box center [41, 154] width 21 height 14
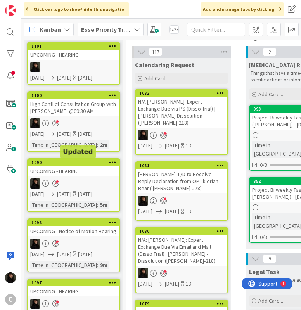
scroll to position [0, 0]
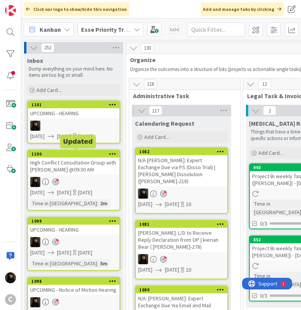
click at [74, 128] on div at bounding box center [73, 125] width 91 height 10
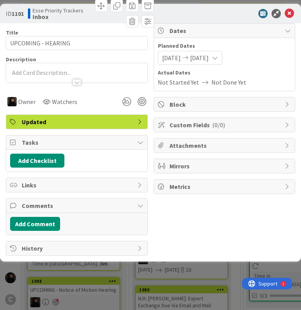
click at [40, 71] on p at bounding box center [76, 72] width 133 height 9
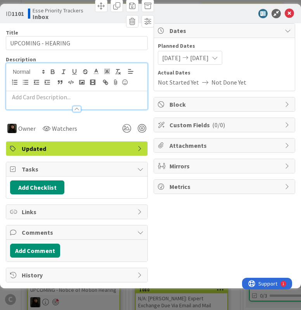
click at [46, 97] on p at bounding box center [76, 97] width 133 height 9
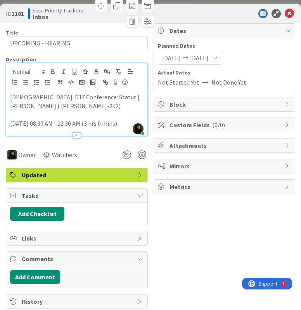
click at [125, 125] on p "2025/11/07 08:30 AM - 11:30 AM (3 hrs 0 mins)" at bounding box center [76, 123] width 133 height 9
click at [127, 123] on p "2025/11/07 08:30 AM - 11:30 AM (3 hrs 0 mins)" at bounding box center [76, 123] width 133 height 9
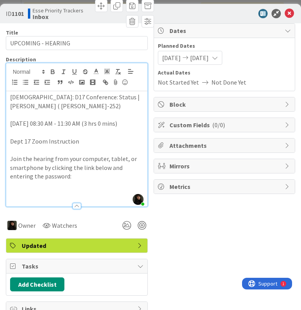
click at [40, 193] on p at bounding box center [76, 193] width 133 height 9
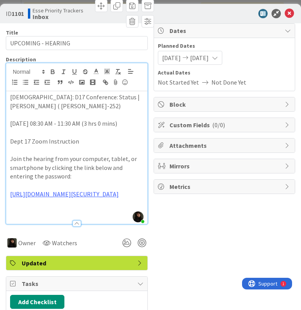
click at [33, 216] on p at bounding box center [76, 211] width 133 height 9
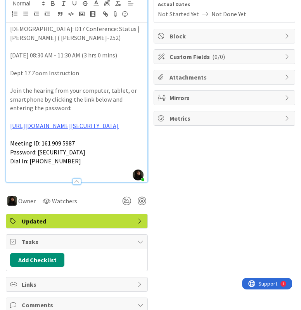
scroll to position [77, 0]
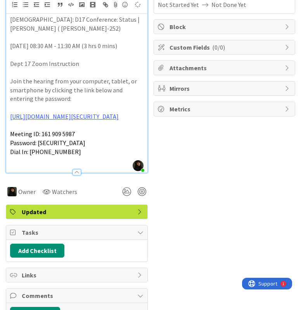
click at [98, 165] on p at bounding box center [76, 160] width 133 height 9
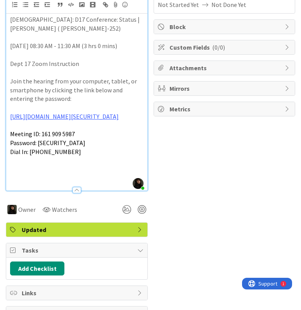
click at [28, 174] on p at bounding box center [76, 169] width 133 height 9
click at [8, 175] on div "APOSTOL: D17 Conference: Status | Nataliya Apostol ( APOSTOL-252) 2025/11/07 08…" at bounding box center [76, 102] width 141 height 177
drag, startPoint x: 18, startPoint y: 177, endPoint x: 109, endPoint y: 182, distance: 90.8
click at [109, 182] on div "APOSTOL: D17 Conference: Status | Nataliya Apostol ( APOSTOL-252) 2025/11/07 08…" at bounding box center [76, 102] width 141 height 177
drag, startPoint x: 27, startPoint y: 171, endPoint x: 22, endPoint y: 174, distance: 5.8
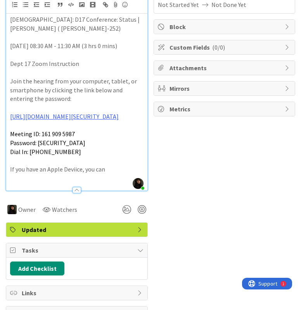
click at [27, 165] on p at bounding box center [76, 160] width 133 height 9
drag, startPoint x: 9, startPoint y: 176, endPoint x: 119, endPoint y: 186, distance: 110.5
click at [119, 186] on div "APOSTOL: D17 Conference: Status | Nataliya Apostol ( APOSTOL-252) 2025/11/07 08…" at bounding box center [76, 102] width 141 height 177
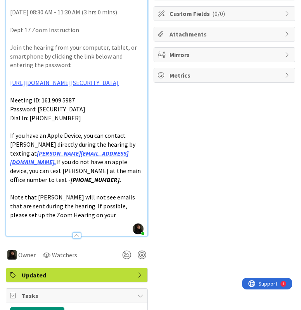
scroll to position [194, 0]
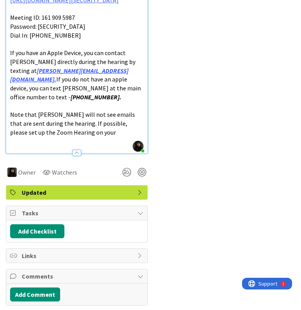
click at [83, 137] on p at bounding box center [76, 140] width 133 height 9
click at [82, 134] on p "Note that Breanna will not see emails that are sent during the hearing. If poss…" at bounding box center [76, 123] width 133 height 26
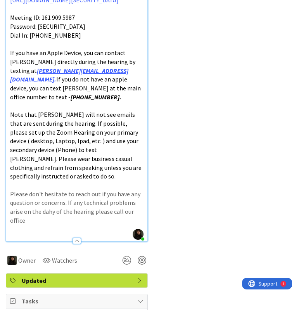
click at [196, 121] on div "Owner Watchers Updated Dates Planned Dates 11/07/2025 11/07/2025 Actual Dates N…" at bounding box center [224, 122] width 142 height 584
click at [40, 213] on p "Please don't hesitate to reach out if you have any question or concerns. If any…" at bounding box center [76, 206] width 133 height 35
click at [61, 214] on p "Please don't hesitate to reach out if you have any question or concerns. If any…" at bounding box center [76, 206] width 133 height 35
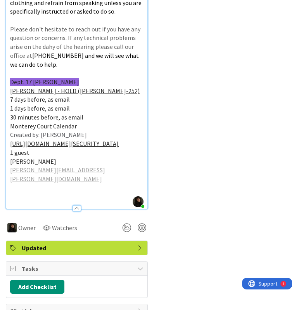
scroll to position [385, 0]
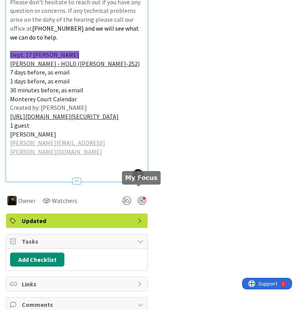
click at [143, 196] on div at bounding box center [142, 200] width 9 height 9
click at [67, 133] on p "Nataliya Apostol" at bounding box center [76, 134] width 133 height 9
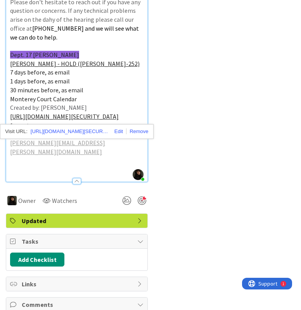
click at [133, 113] on p "https://www.zoomgov.com/j/1619095987?pwd=SFRhVkNYVkRpOXlBVFZ0d3JWYkthQT09" at bounding box center [76, 116] width 133 height 9
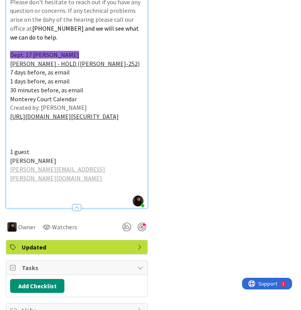
click at [101, 103] on p "Created by: Breanna Cornwall" at bounding box center [76, 107] width 133 height 9
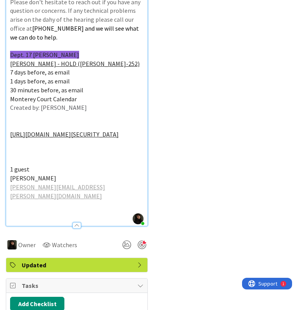
click at [91, 95] on p "Monterey Court Calendar" at bounding box center [76, 99] width 133 height 9
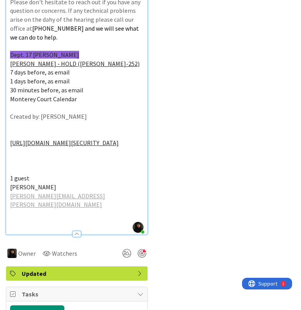
click at [86, 86] on p "30 minutes before, as email" at bounding box center [76, 90] width 133 height 9
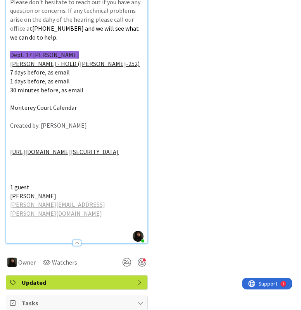
click at [83, 112] on p at bounding box center [76, 116] width 133 height 9
click at [16, 112] on p at bounding box center [76, 116] width 133 height 9
click at [11, 112] on p at bounding box center [76, 116] width 133 height 9
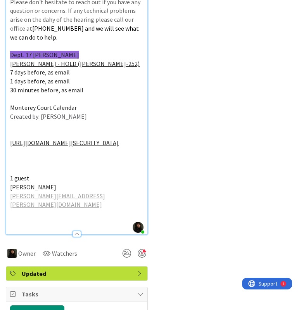
click at [93, 121] on p at bounding box center [76, 125] width 133 height 9
click at [61, 130] on p at bounding box center [76, 134] width 133 height 9
click at [17, 121] on p at bounding box center [76, 125] width 133 height 9
click at [95, 95] on p at bounding box center [76, 99] width 133 height 9
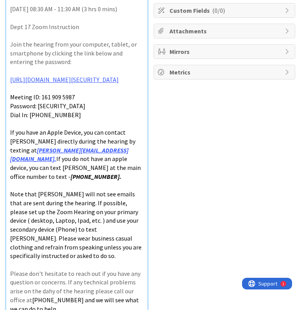
scroll to position [0, 0]
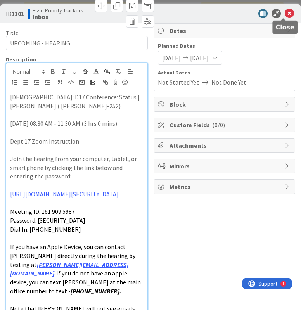
click at [284, 13] on icon at bounding box center [288, 13] width 9 height 9
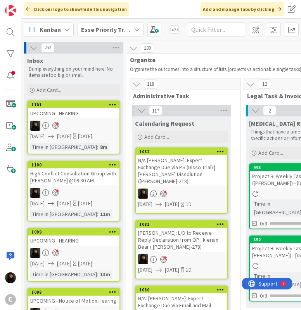
click at [104, 128] on div at bounding box center [73, 125] width 91 height 10
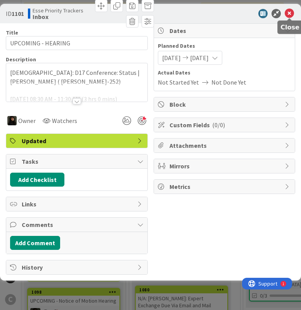
click at [287, 14] on icon at bounding box center [288, 13] width 9 height 9
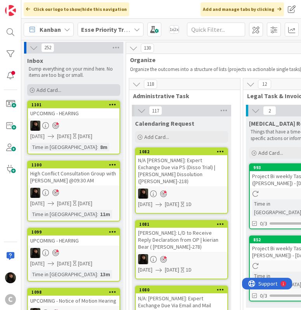
click at [48, 93] on span "Add Card..." at bounding box center [48, 89] width 25 height 7
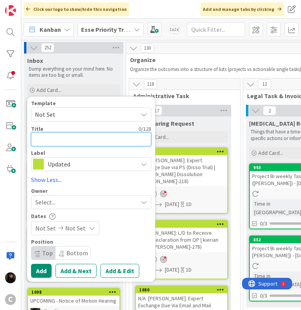
click at [52, 135] on textarea at bounding box center [91, 139] width 120 height 14
click at [68, 139] on textarea "UPCOMING - HEARING" at bounding box center [91, 139] width 120 height 14
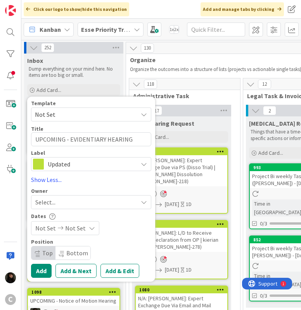
click at [77, 201] on div "Select..." at bounding box center [86, 201] width 102 height 9
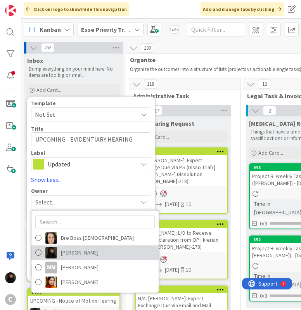
click at [82, 251] on span "Esse Soriano" at bounding box center [80, 252] width 38 height 12
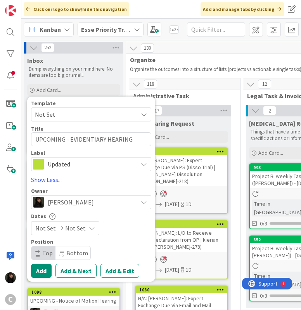
click at [81, 234] on div "Not Set Not Set" at bounding box center [65, 228] width 68 height 14
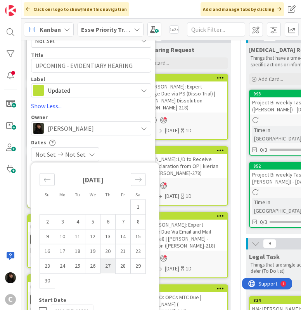
scroll to position [77, 0]
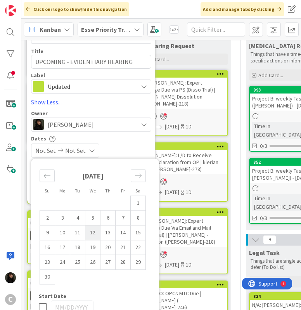
click at [88, 235] on td "12" at bounding box center [92, 232] width 15 height 15
click at [132, 153] on div "11/12/2025 11/12/2025" at bounding box center [91, 150] width 120 height 14
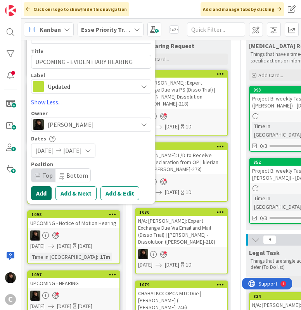
click at [46, 191] on button "Add" at bounding box center [41, 193] width 21 height 14
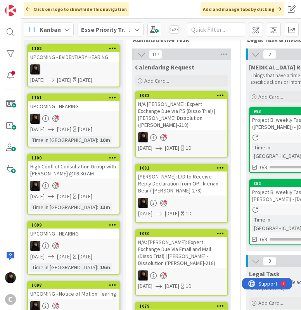
scroll to position [0, 0]
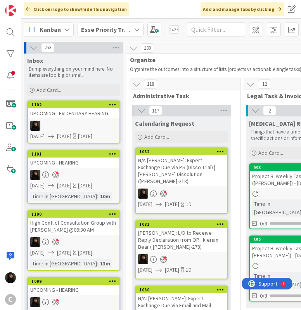
click at [65, 119] on link "1102 UPCOMING - EVIDENTIARY HEARING 11/12/2025 11/12/2025 Today" at bounding box center [73, 121] width 93 height 43
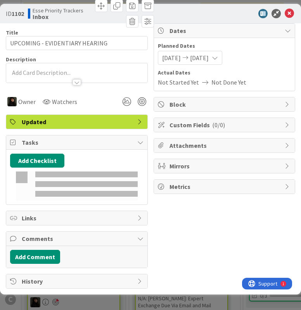
click at [50, 74] on p at bounding box center [76, 72] width 133 height 9
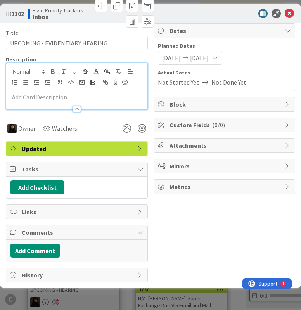
click at [42, 91] on div at bounding box center [76, 100] width 141 height 18
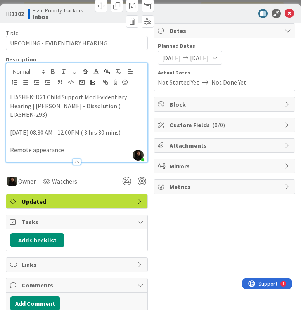
drag, startPoint x: 87, startPoint y: 148, endPoint x: -5, endPoint y: 151, distance: 91.9
click at [0, 151] on html "C Click our logo to show/hide this navigation Add and manage tabs by clicking K…" at bounding box center [150, 155] width 301 height 310
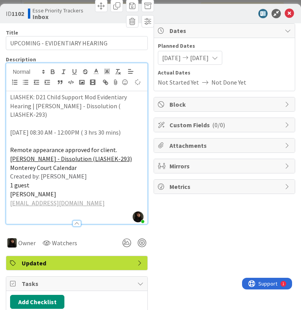
click at [127, 158] on p "Matthew Liashek - Dissolution (LIASHEK-293)" at bounding box center [76, 158] width 133 height 9
click at [124, 149] on p "Remote appearance approved for client." at bounding box center [76, 149] width 133 height 9
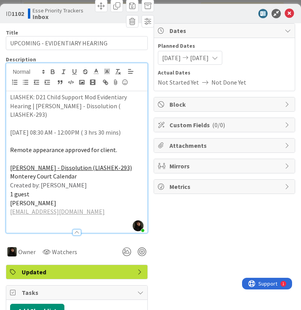
click at [136, 165] on p "Matthew Liashek - Dissolution (LIASHEK-293)" at bounding box center [76, 167] width 133 height 9
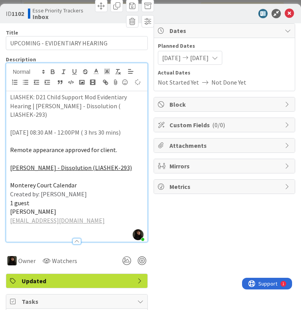
click at [102, 201] on p "1 guest" at bounding box center [76, 202] width 133 height 9
click at [105, 193] on p "Created by: Breanna Cornwall" at bounding box center [76, 193] width 133 height 9
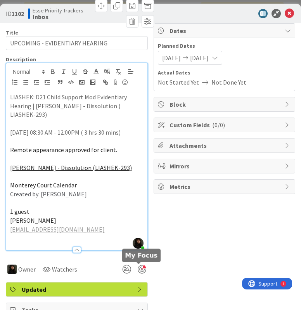
drag, startPoint x: 138, startPoint y: 266, endPoint x: 143, endPoint y: 265, distance: 4.8
click at [138, 266] on div at bounding box center [142, 269] width 9 height 9
click at [284, 14] on icon at bounding box center [288, 13] width 9 height 9
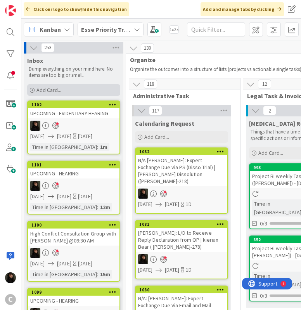
click at [59, 89] on span "Add Card..." at bounding box center [48, 89] width 25 height 7
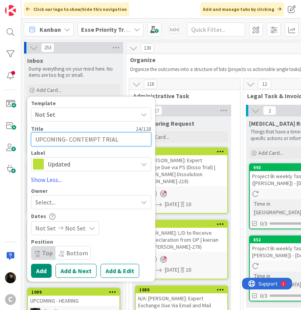
click at [70, 140] on textarea "UPCOMING- CONTEMPT TRIAL" at bounding box center [91, 139] width 120 height 14
click at [67, 139] on textarea "UPCOMING- CONTEMPT TRIAL" at bounding box center [91, 139] width 120 height 14
click at [86, 199] on div "Select..." at bounding box center [86, 201] width 102 height 9
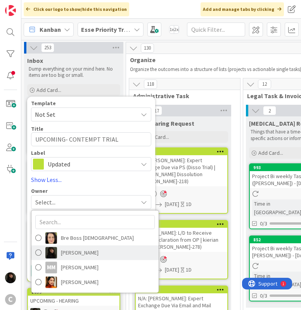
click at [86, 248] on span "Esse Soriano" at bounding box center [80, 252] width 38 height 12
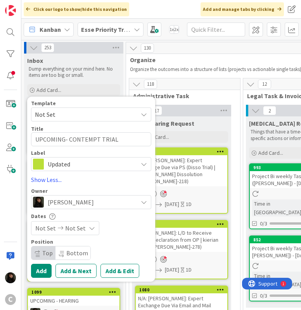
click at [75, 228] on span "Not Set" at bounding box center [75, 227] width 21 height 9
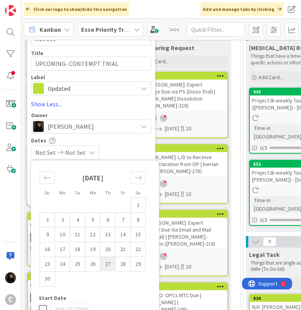
scroll to position [77, 0]
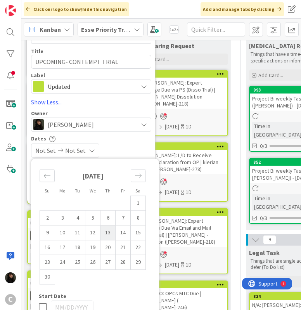
click at [106, 236] on td "13" at bounding box center [107, 232] width 15 height 15
click at [129, 145] on div "11/13/2025 11/13/2025" at bounding box center [91, 150] width 120 height 14
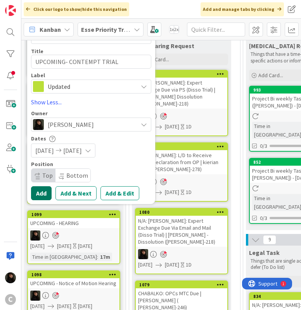
click at [44, 191] on button "Add" at bounding box center [41, 193] width 21 height 14
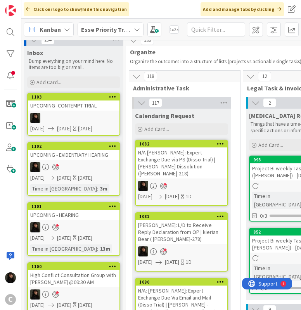
scroll to position [0, 0]
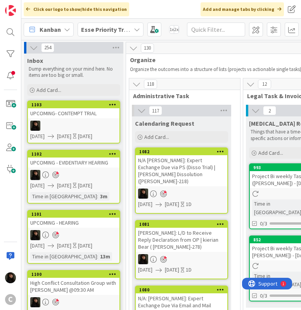
click at [74, 123] on div at bounding box center [73, 125] width 91 height 10
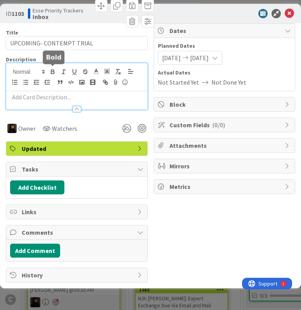
click at [48, 72] on div at bounding box center [76, 86] width 141 height 46
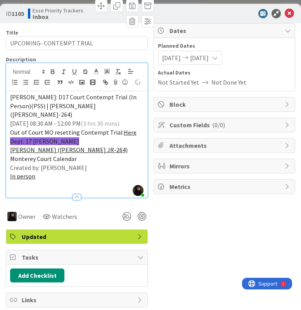
click at [103, 108] on p "LIPE: D17 Court Contempt Trial (In Person)(PSS) | James Lipe Jr (LIPE JR-264)" at bounding box center [76, 106] width 133 height 26
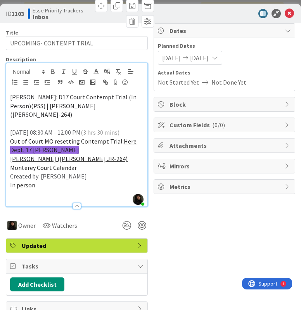
click at [141, 124] on div "LIPE: D17 Court Contempt Trial (In Person)(PSS) | James Lipe Jr (LIPE JR-264) 2…" at bounding box center [76, 148] width 141 height 115
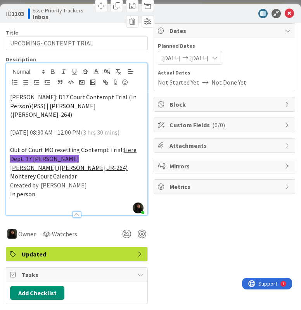
click at [93, 154] on p "Dept. 17 Whilden" at bounding box center [76, 158] width 133 height 9
click at [136, 145] on p "Out of Court MO resetting Contempt Trial: Here" at bounding box center [76, 149] width 133 height 9
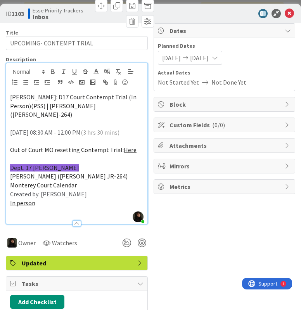
click at [70, 163] on p "Dept. 17 Whilden" at bounding box center [76, 167] width 133 height 9
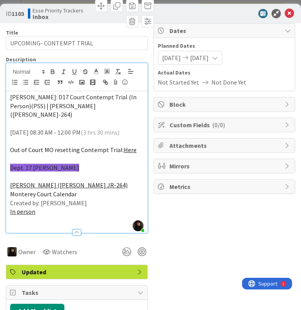
click at [98, 181] on p "James Lipe Jr (LIPE JR-264)" at bounding box center [76, 185] width 133 height 9
click at [93, 189] on p "Monterey Court Calendar" at bounding box center [76, 193] width 133 height 9
click at [86, 181] on p "James Lipe Jr (LIPE JR-264)" at bounding box center [76, 185] width 133 height 9
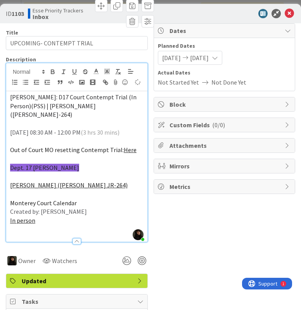
click at [102, 207] on p "Created by: Breanna Cornwall" at bounding box center [76, 211] width 133 height 9
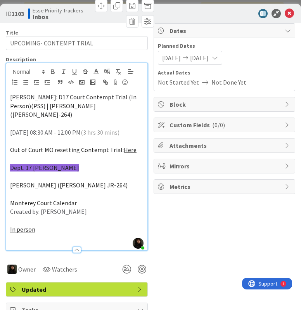
click at [99, 225] on p "In person" at bounding box center [76, 229] width 133 height 9
click at [62, 225] on p "In person" at bounding box center [76, 229] width 133 height 9
click at [39, 225] on p "In person" at bounding box center [76, 229] width 133 height 9
click at [140, 262] on div at bounding box center [134, 269] width 28 height 14
click at [140, 265] on div at bounding box center [142, 269] width 9 height 9
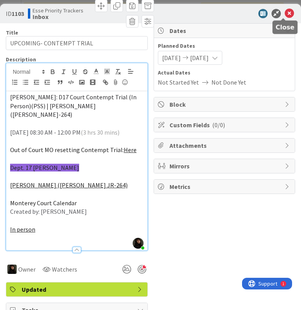
click at [284, 14] on icon at bounding box center [288, 13] width 9 height 9
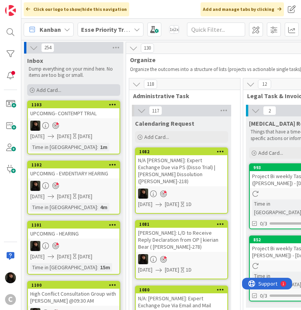
click at [62, 89] on div "Add Card..." at bounding box center [73, 90] width 93 height 12
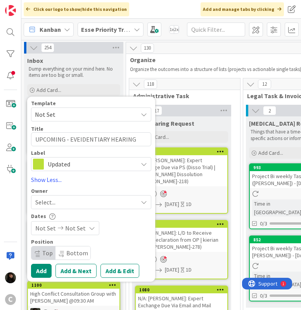
click at [79, 203] on div "Select..." at bounding box center [86, 201] width 102 height 9
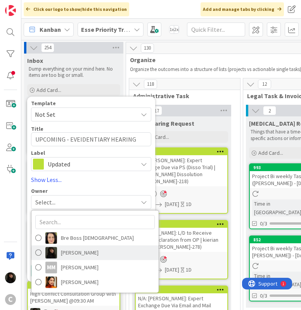
click at [77, 252] on span "Esse Soriano" at bounding box center [80, 252] width 38 height 12
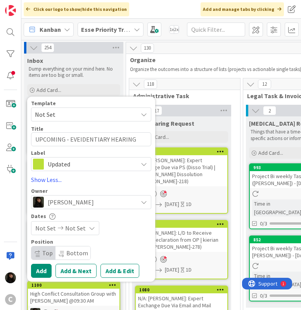
click at [84, 228] on div "Not Set Not Set" at bounding box center [65, 228] width 68 height 14
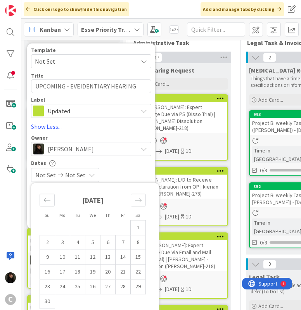
scroll to position [77, 0]
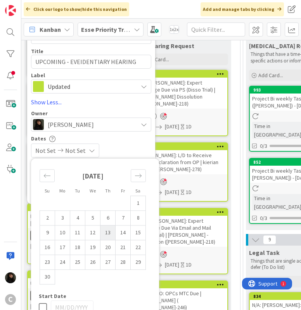
click at [108, 233] on td "13" at bounding box center [107, 232] width 15 height 15
click at [137, 143] on div "11/13/2025 11/13/2025" at bounding box center [91, 150] width 120 height 14
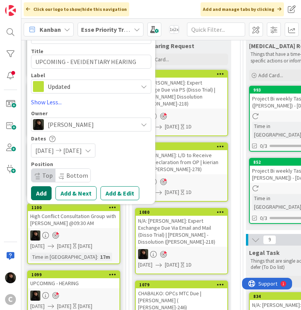
click at [43, 193] on button "Add" at bounding box center [41, 193] width 21 height 14
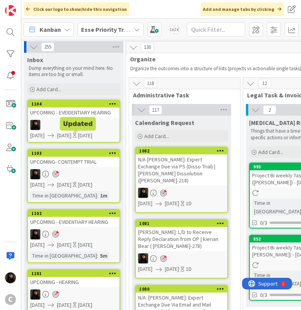
scroll to position [0, 0]
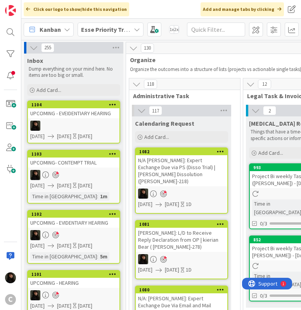
click at [90, 120] on div at bounding box center [73, 125] width 91 height 10
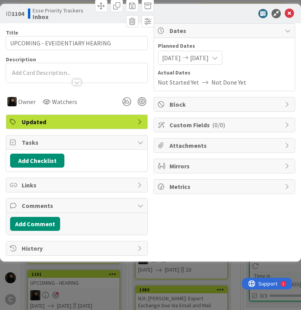
click at [21, 73] on div at bounding box center [76, 72] width 141 height 19
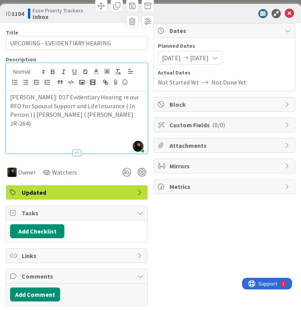
click at [84, 137] on p at bounding box center [76, 141] width 133 height 9
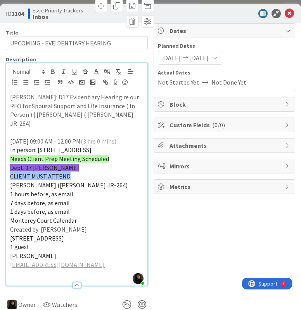
click at [107, 172] on p "CLIENT MUST ATTEND" at bounding box center [76, 176] width 133 height 9
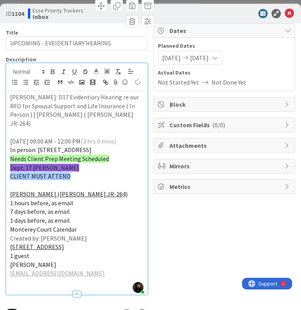
click at [96, 198] on p "1 hours before, as email" at bounding box center [76, 202] width 133 height 9
click at [96, 189] on p "James Lipe Jr (LIPE JR-264)" at bounding box center [76, 193] width 133 height 9
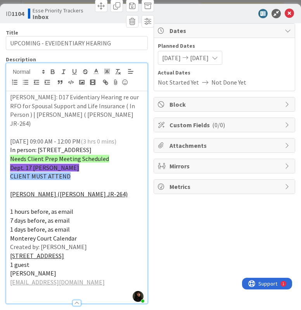
click at [79, 225] on p "1 days before, as email" at bounding box center [76, 229] width 133 height 9
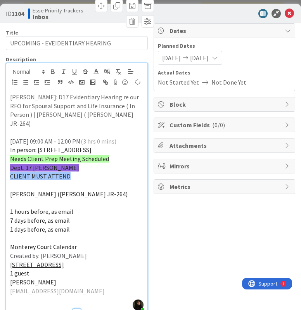
click at [97, 251] on p "Created by: Breanna Cornwall" at bounding box center [76, 255] width 133 height 9
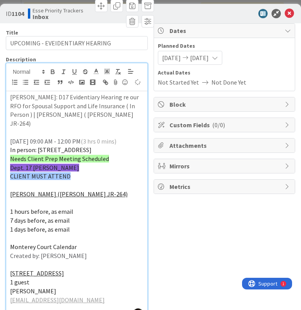
click at [117, 268] on p "1200 Aguajito Road, Monterey, CA, USA" at bounding box center [76, 272] width 133 height 9
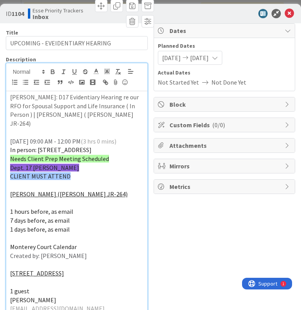
click at [131, 225] on p "1 days before, as email" at bounding box center [76, 229] width 133 height 9
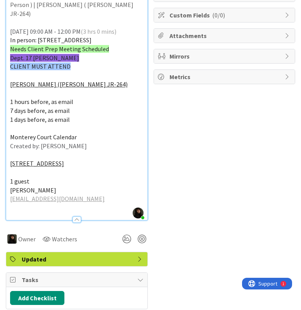
scroll to position [116, 0]
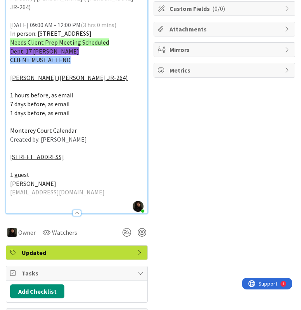
click at [91, 187] on p "jlipejr@gmail.com" at bounding box center [76, 191] width 133 height 9
click at [141, 228] on div at bounding box center [142, 232] width 9 height 9
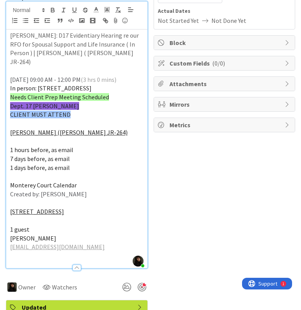
scroll to position [0, 0]
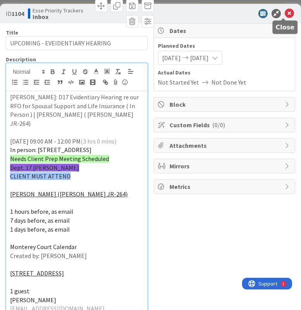
click at [284, 15] on icon at bounding box center [288, 13] width 9 height 9
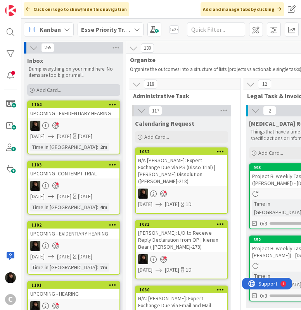
click at [58, 90] on span "Add Card..." at bounding box center [48, 89] width 25 height 7
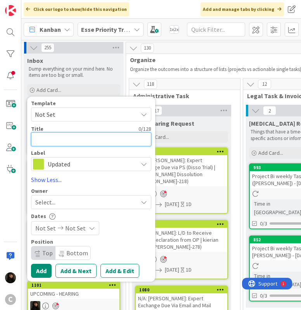
click at [58, 137] on textarea at bounding box center [91, 139] width 120 height 14
drag, startPoint x: 102, startPoint y: 139, endPoint x: 70, endPoint y: 144, distance: 33.0
click at [70, 144] on textarea "UPCOMING - CONTEMPT" at bounding box center [91, 139] width 120 height 14
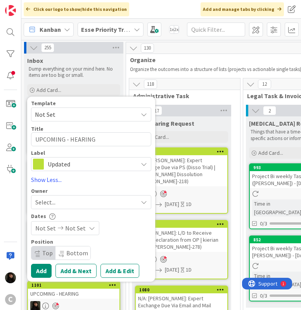
click at [80, 201] on div "Select..." at bounding box center [86, 201] width 102 height 9
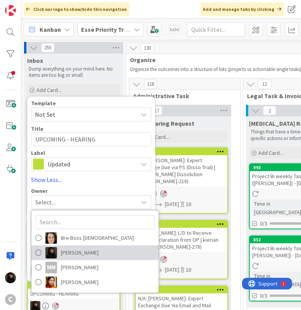
click at [78, 254] on span "Esse Soriano" at bounding box center [80, 252] width 38 height 12
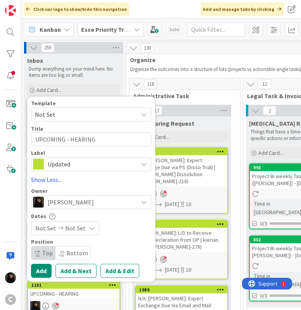
click at [89, 229] on icon at bounding box center [92, 228] width 6 height 6
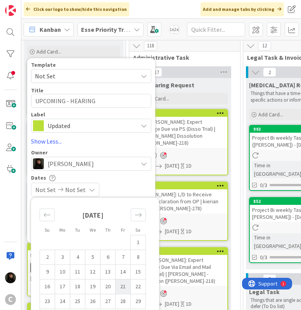
scroll to position [39, 0]
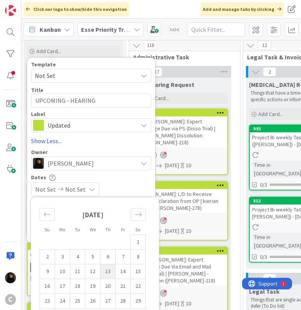
click at [107, 274] on td "13" at bounding box center [107, 270] width 15 height 15
click at [132, 185] on div "11/13/2025 11/13/2025" at bounding box center [91, 189] width 120 height 14
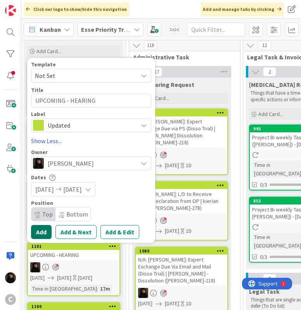
click at [43, 234] on button "Add" at bounding box center [41, 232] width 21 height 14
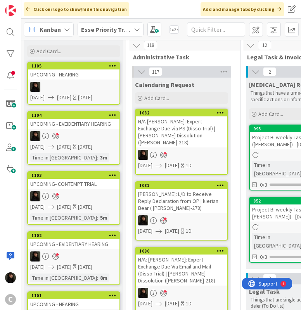
click at [63, 77] on div "UPCOMING - HEARING" at bounding box center [73, 74] width 91 height 10
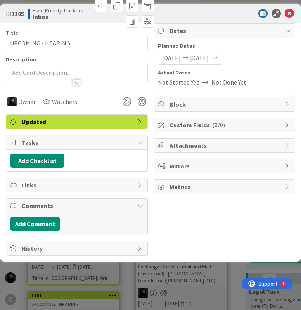
click at [22, 71] on div at bounding box center [76, 72] width 141 height 19
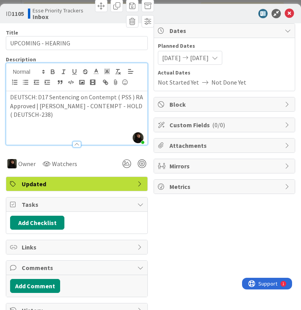
click at [64, 117] on p "DEUTSCH: D17 Sentencing on Contempt ( PSS ) RA Approved | Michael Deutsch - CON…" at bounding box center [76, 106] width 133 height 26
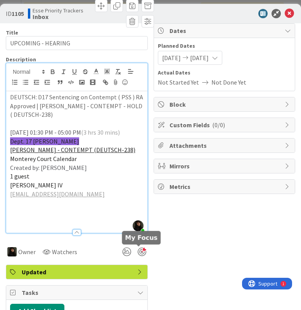
click at [141, 249] on div at bounding box center [142, 251] width 9 height 9
click at [284, 15] on icon at bounding box center [288, 13] width 9 height 9
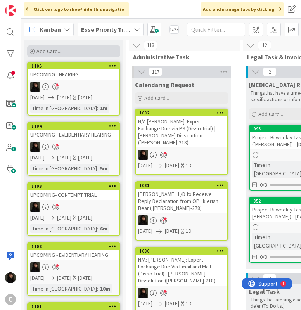
click at [54, 51] on span "Add Card..." at bounding box center [48, 51] width 25 height 7
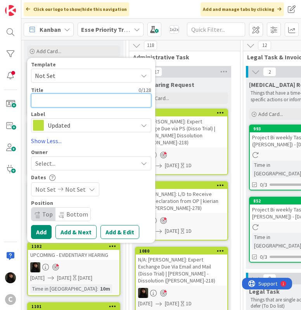
click at [67, 97] on textarea at bounding box center [91, 100] width 120 height 14
click at [62, 100] on textarea "UP" at bounding box center [91, 100] width 120 height 14
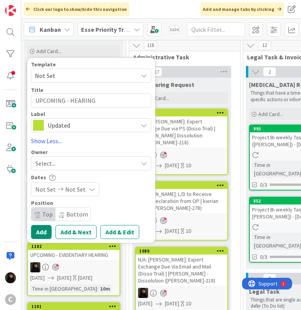
click at [72, 165] on div "Select..." at bounding box center [86, 162] width 102 height 9
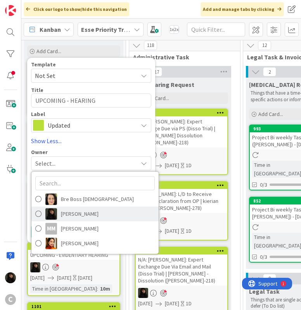
click at [67, 212] on span "Esse Soriano" at bounding box center [80, 214] width 38 height 12
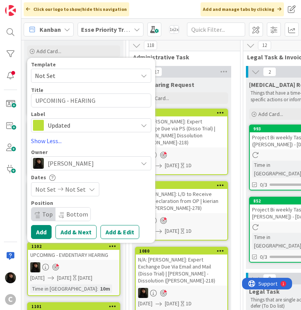
click at [81, 191] on span "Not Set" at bounding box center [75, 188] width 21 height 9
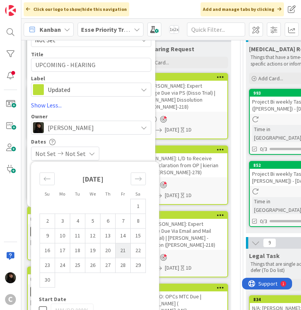
scroll to position [77, 0]
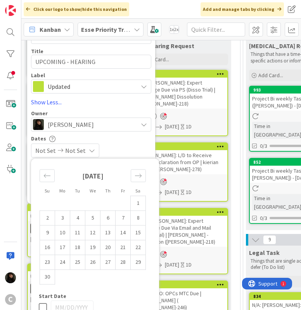
click at [124, 136] on div "Dates" at bounding box center [91, 138] width 120 height 7
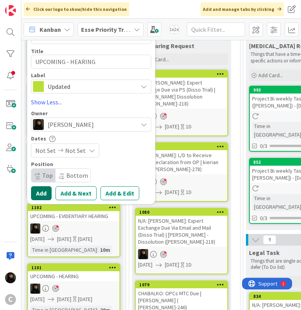
click at [45, 191] on button "Add" at bounding box center [41, 193] width 21 height 14
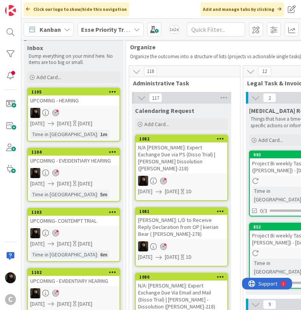
scroll to position [0, 0]
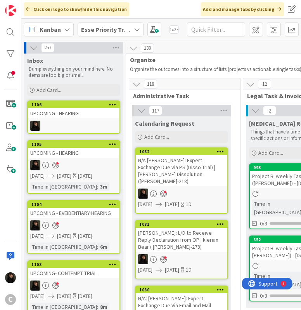
click at [71, 116] on div "UPCOMING - HEARING" at bounding box center [73, 113] width 91 height 10
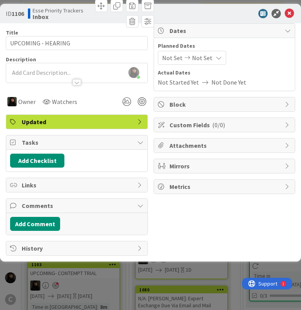
click at [184, 56] on icon at bounding box center [186, 57] width 9 height 5
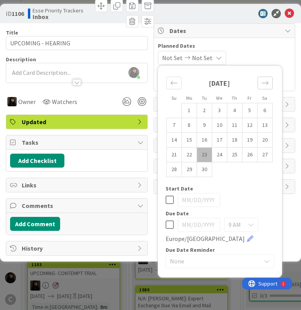
click at [263, 85] on icon "Move forward to switch to the next month." at bounding box center [264, 82] width 7 height 7
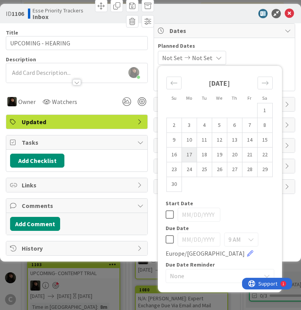
click at [189, 158] on td "17" at bounding box center [188, 154] width 15 height 15
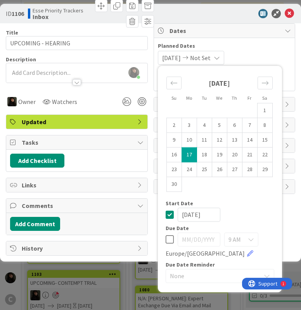
click at [189, 158] on td "17" at bounding box center [188, 154] width 15 height 15
click at [139, 100] on div at bounding box center [142, 101] width 9 height 9
click at [30, 74] on div at bounding box center [76, 78] width 141 height 8
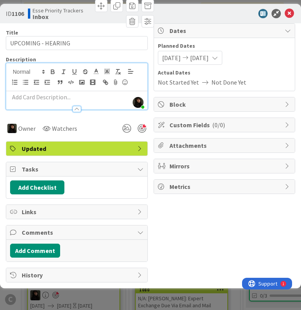
click at [29, 108] on div at bounding box center [76, 105] width 141 height 8
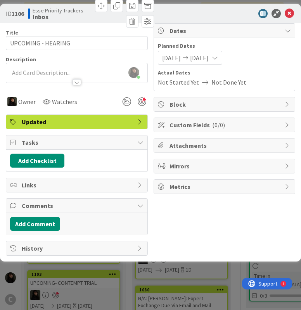
click at [38, 76] on div at bounding box center [76, 78] width 141 height 8
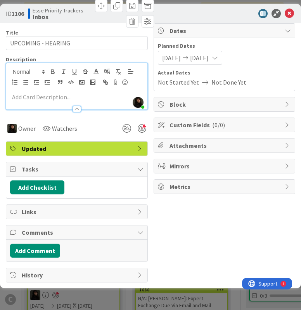
click at [31, 97] on p at bounding box center [76, 97] width 133 height 9
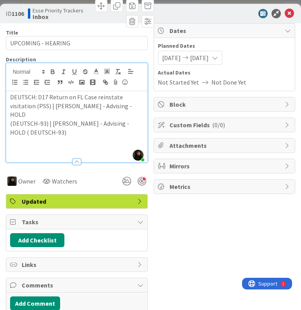
click at [33, 146] on p at bounding box center [76, 149] width 133 height 9
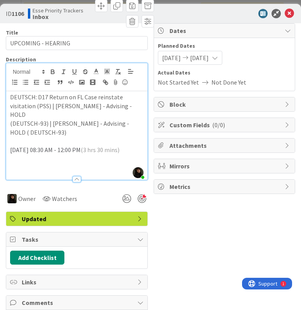
click at [21, 167] on p at bounding box center [76, 167] width 133 height 9
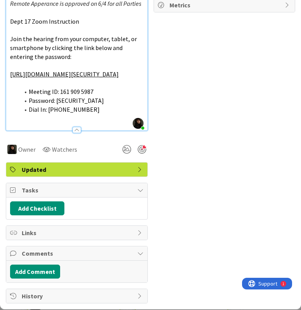
scroll to position [191, 0]
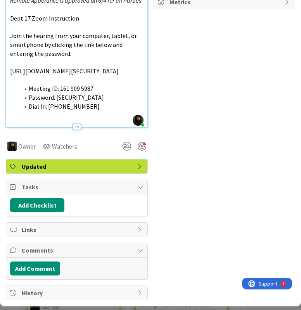
click at [113, 108] on li "Dial In: 1 (669) 254 5252" at bounding box center [81, 106] width 124 height 9
click at [90, 118] on p at bounding box center [76, 115] width 133 height 9
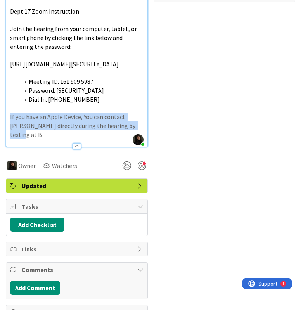
drag, startPoint x: 10, startPoint y: 124, endPoint x: 148, endPoint y: 139, distance: 139.2
click at [148, 139] on div "Title 19 / 128 UPCOMING - HEARING Description Esse Soriano joined 3 m ago DEUTS…" at bounding box center [150, 75] width 289 height 487
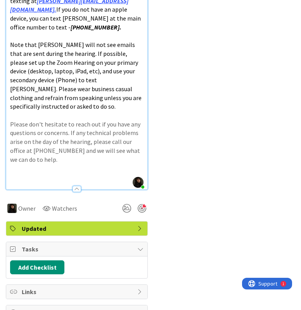
scroll to position [376, 0]
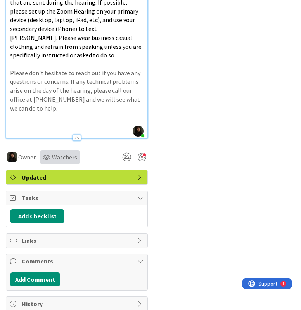
drag, startPoint x: 49, startPoint y: 124, endPoint x: 50, endPoint y: 117, distance: 7.1
click at [49, 130] on div at bounding box center [76, 134] width 141 height 8
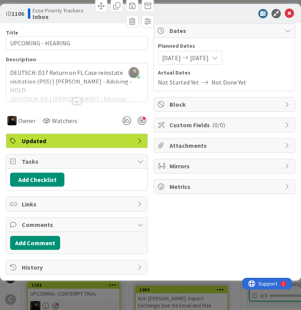
click at [104, 83] on div at bounding box center [76, 92] width 141 height 20
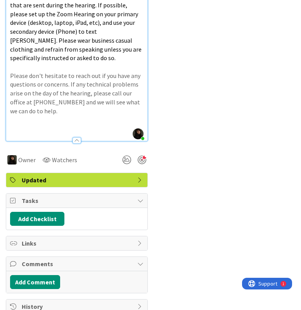
scroll to position [376, 0]
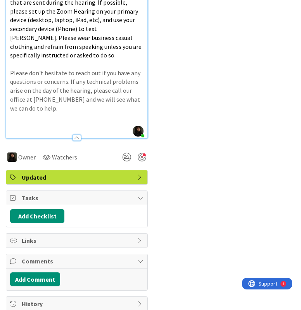
click at [43, 121] on p at bounding box center [76, 125] width 133 height 9
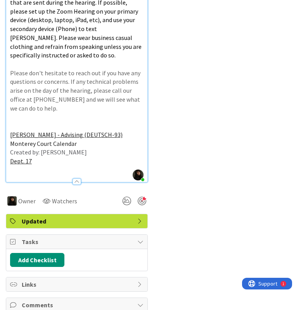
click at [110, 139] on p "Monterey Court Calendar" at bounding box center [76, 143] width 133 height 9
click at [119, 148] on p "Created by: Breanna Cornwall" at bounding box center [76, 152] width 133 height 9
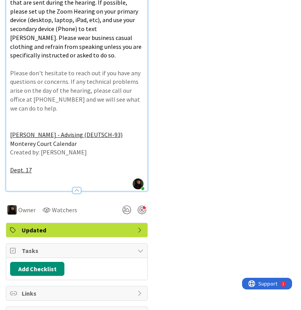
click at [129, 130] on p "Michael Deutsch - Advising (DEUTSCH-93)" at bounding box center [76, 134] width 133 height 9
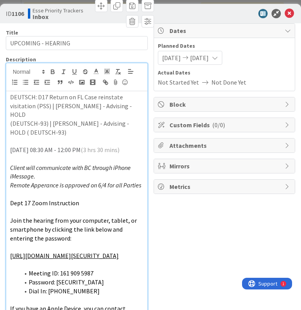
scroll to position [0, 0]
click at [284, 12] on icon at bounding box center [288, 13] width 9 height 9
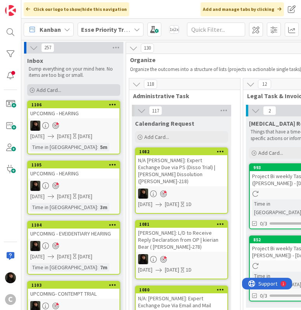
click at [53, 92] on span "Add Card..." at bounding box center [48, 89] width 25 height 7
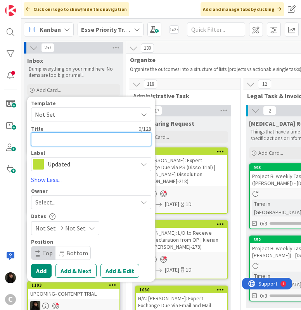
click at [59, 138] on textarea at bounding box center [91, 139] width 120 height 14
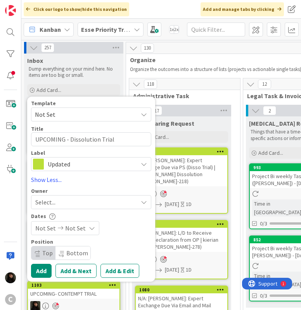
click at [60, 200] on div "Select..." at bounding box center [86, 201] width 102 height 9
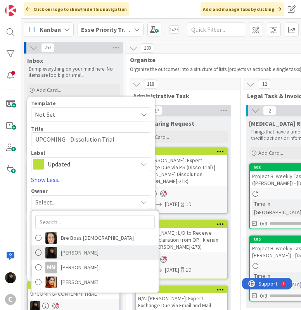
click at [79, 250] on span "Esse Soriano" at bounding box center [80, 252] width 38 height 12
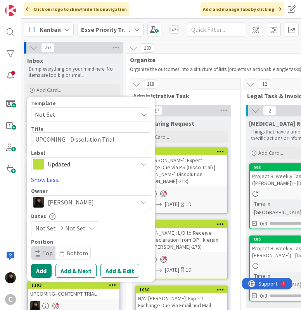
click at [83, 229] on div "Not Set Not Set" at bounding box center [65, 228] width 68 height 14
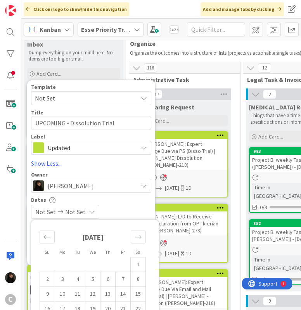
scroll to position [116, 0]
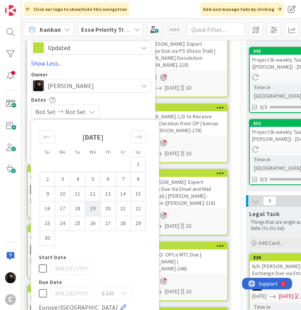
click at [93, 206] on td "19" at bounding box center [92, 208] width 15 height 15
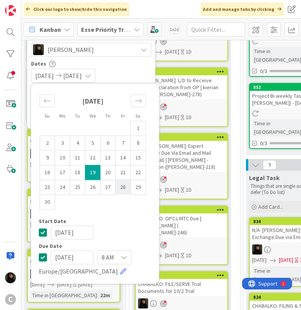
scroll to position [155, 0]
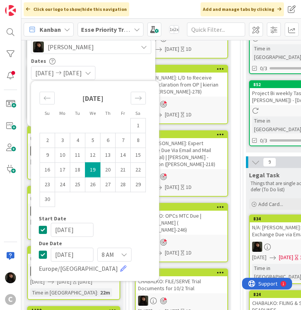
click at [133, 71] on div "11/19/2025 11/19/2025" at bounding box center [91, 73] width 120 height 14
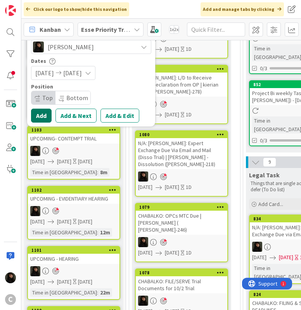
click at [36, 113] on button "Add" at bounding box center [41, 115] width 21 height 14
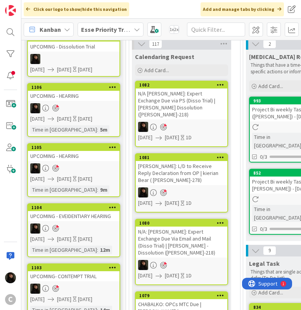
scroll to position [0, 0]
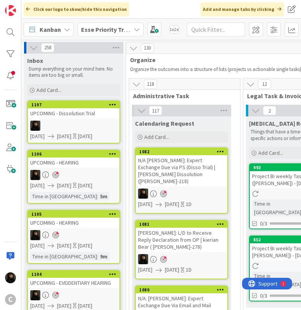
click at [75, 120] on div at bounding box center [73, 125] width 91 height 10
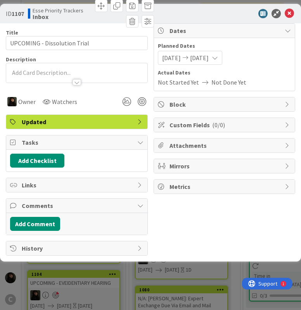
click at [39, 69] on div at bounding box center [76, 72] width 141 height 19
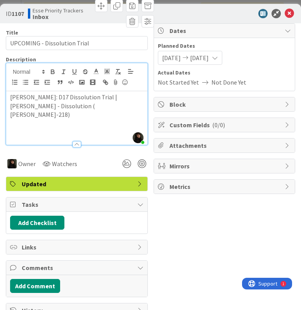
click at [49, 128] on p at bounding box center [76, 132] width 133 height 9
click at [45, 119] on p at bounding box center [76, 123] width 133 height 9
click at [34, 128] on p at bounding box center [76, 132] width 133 height 9
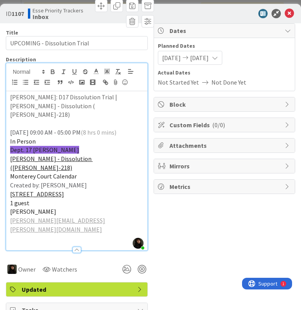
click at [56, 137] on p "In Person" at bounding box center [76, 141] width 133 height 9
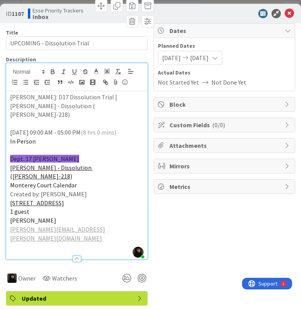
click at [65, 154] on p "Dept. 17 Whilden" at bounding box center [76, 158] width 133 height 9
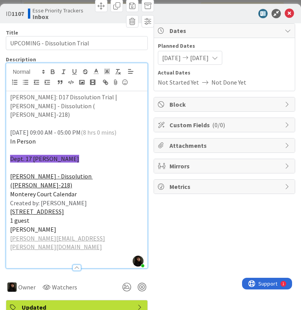
click at [122, 172] on p "Daniel Seibel - Dissolution (SEIBEL-218)" at bounding box center [76, 180] width 133 height 17
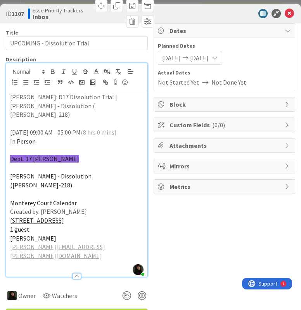
click at [104, 207] on p "Created by: Breanna Cornwall" at bounding box center [76, 211] width 133 height 9
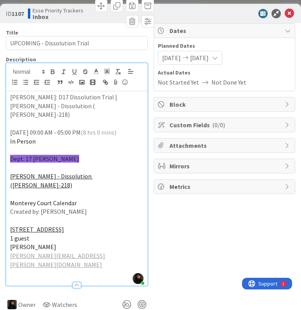
click at [120, 225] on p "1200 Aguajito Road, Monterey, CA, USA" at bounding box center [76, 229] width 133 height 9
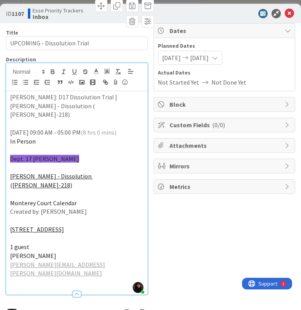
click at [65, 242] on p "1 guest" at bounding box center [76, 246] width 133 height 9
click at [51, 242] on p "1 guest" at bounding box center [76, 246] width 133 height 9
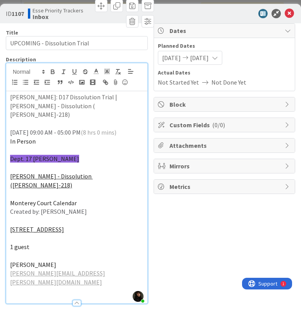
click at [55, 137] on p "In Person" at bounding box center [76, 141] width 133 height 9
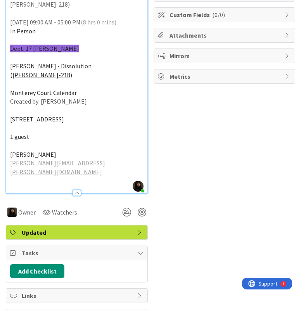
scroll to position [116, 0]
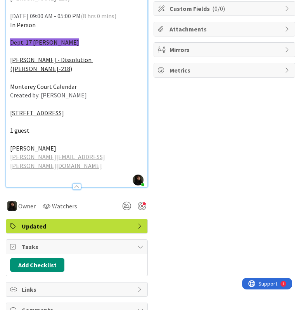
click at [139, 201] on div at bounding box center [142, 205] width 9 height 9
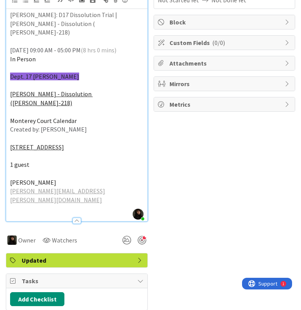
scroll to position [0, 0]
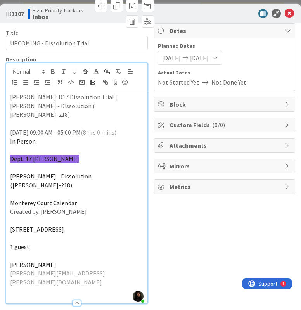
click at [36, 137] on span "In Person" at bounding box center [23, 141] width 26 height 8
click at [34, 137] on span "In Person" at bounding box center [23, 141] width 26 height 8
click at [36, 137] on span "In Person" at bounding box center [23, 141] width 26 height 8
click at [101, 198] on p "Monterey Court Calendar" at bounding box center [76, 202] width 133 height 9
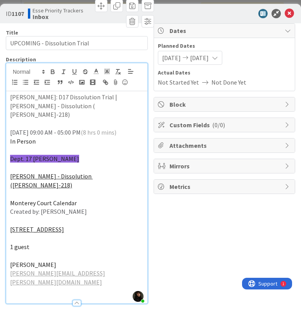
click at [122, 260] on p "Daniel Seibel" at bounding box center [76, 264] width 133 height 9
